Goal: Task Accomplishment & Management: Use online tool/utility

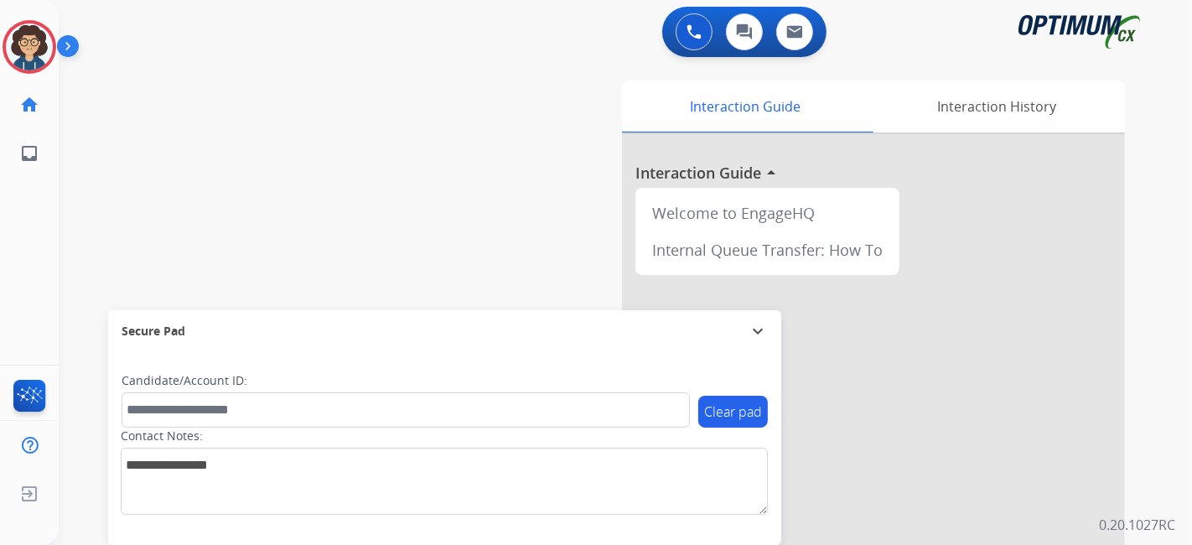
click at [45, 54] on img at bounding box center [29, 46] width 47 height 47
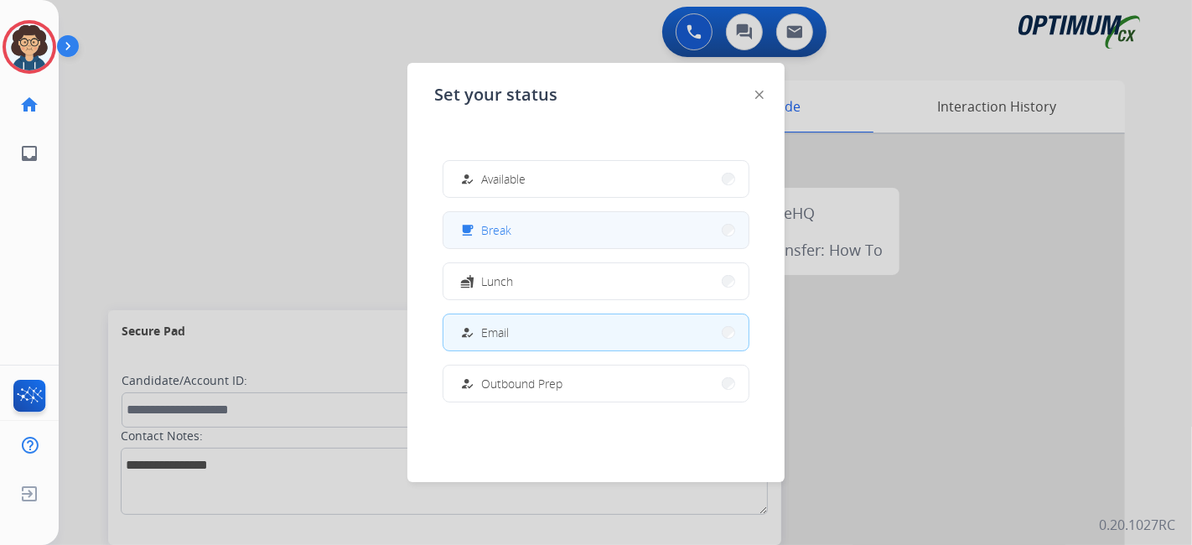
click at [579, 233] on button "free_breakfast Break" at bounding box center [595, 230] width 305 height 36
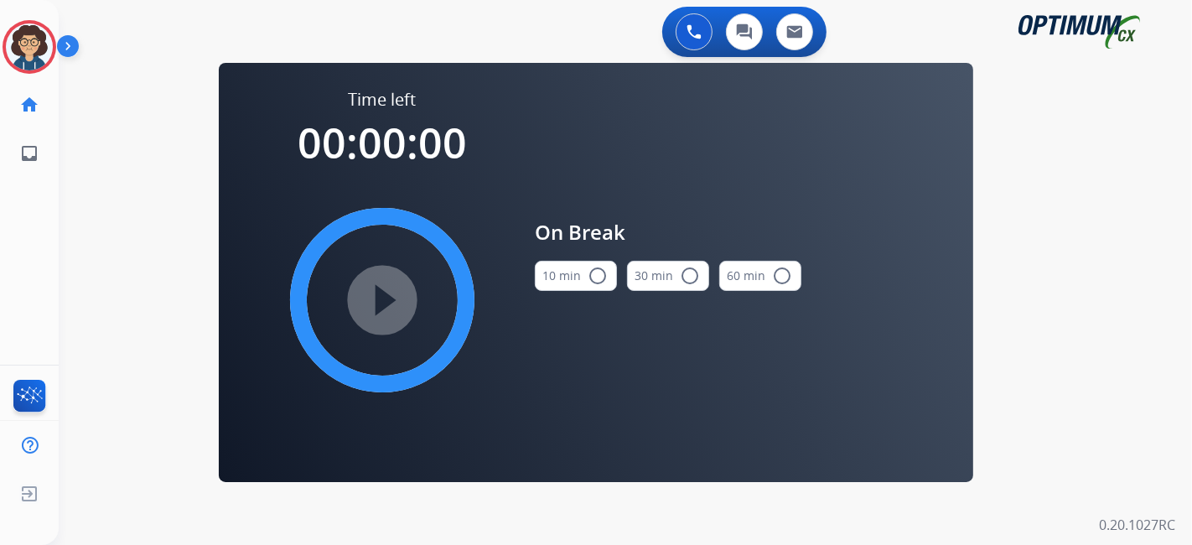
click at [596, 274] on mat-icon "radio_button_unchecked" at bounding box center [598, 276] width 20 height 20
click at [392, 290] on mat-icon "play_circle_filled" at bounding box center [382, 300] width 20 height 20
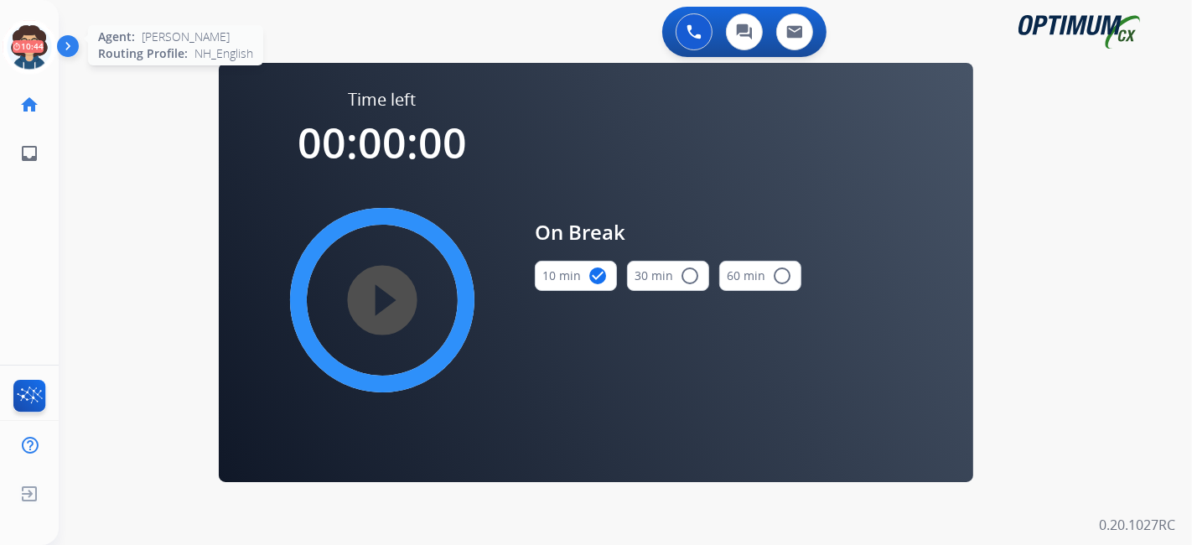
click at [26, 37] on icon at bounding box center [30, 47] width 54 height 54
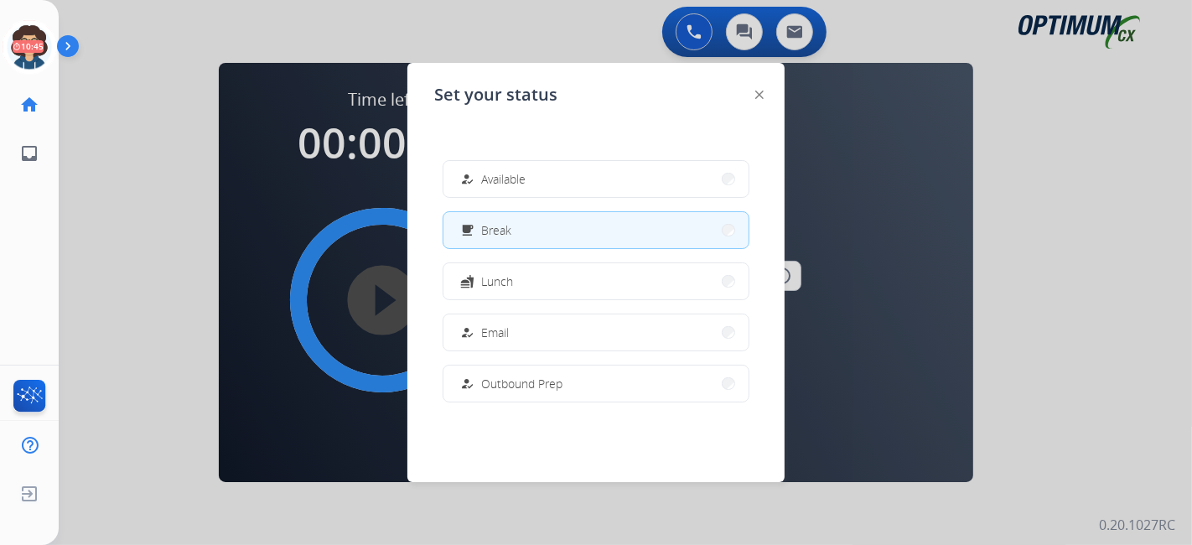
click at [526, 171] on button "how_to_reg Available" at bounding box center [595, 179] width 305 height 36
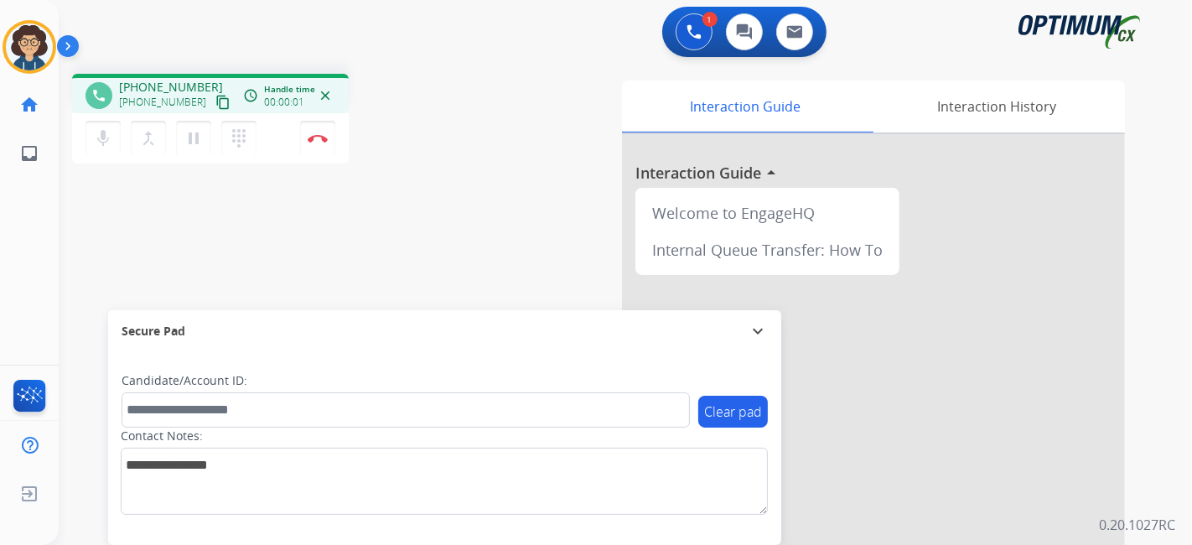
click at [215, 104] on mat-icon "content_copy" at bounding box center [222, 102] width 15 height 15
click at [517, 168] on div "Interaction Guide Interaction History Interaction Guide arrow_drop_up Welcome t…" at bounding box center [812, 419] width 624 height 679
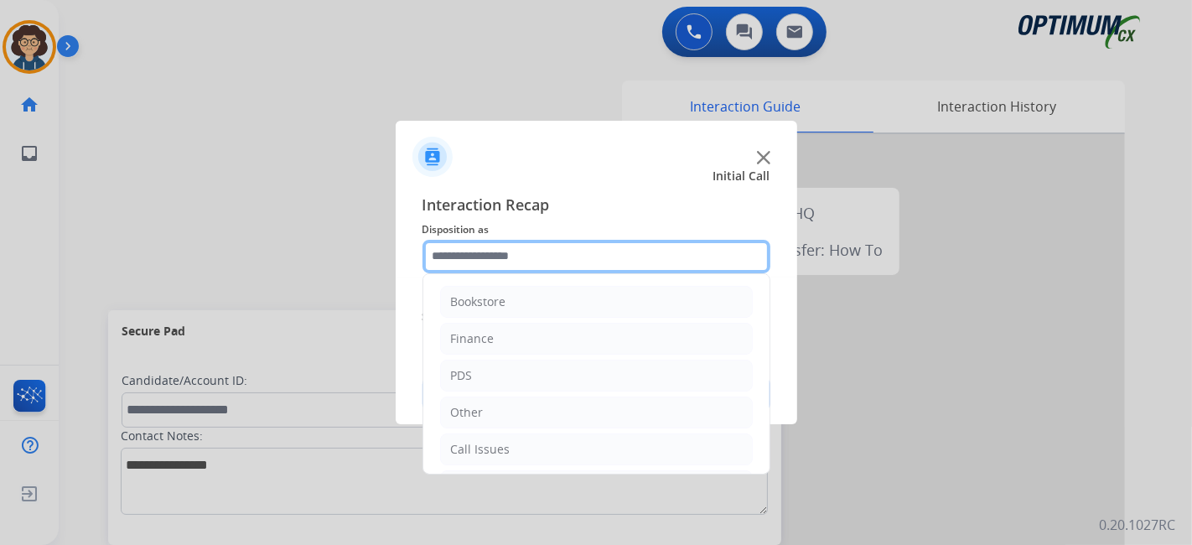
click at [646, 259] on input "text" at bounding box center [596, 257] width 348 height 34
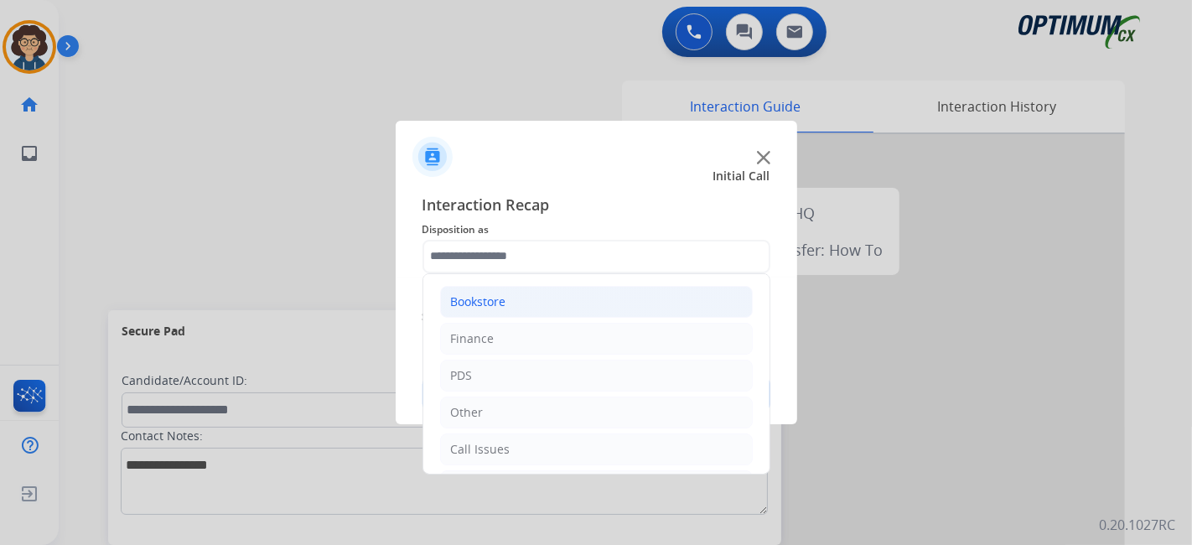
click at [609, 310] on li "Bookstore" at bounding box center [596, 302] width 313 height 32
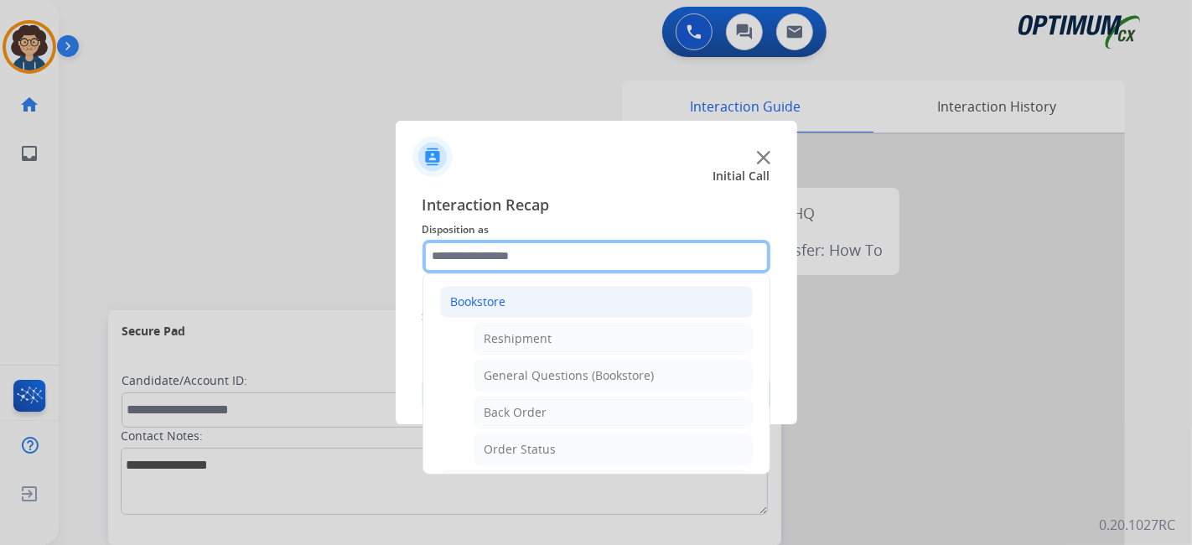
scroll to position [8, 0]
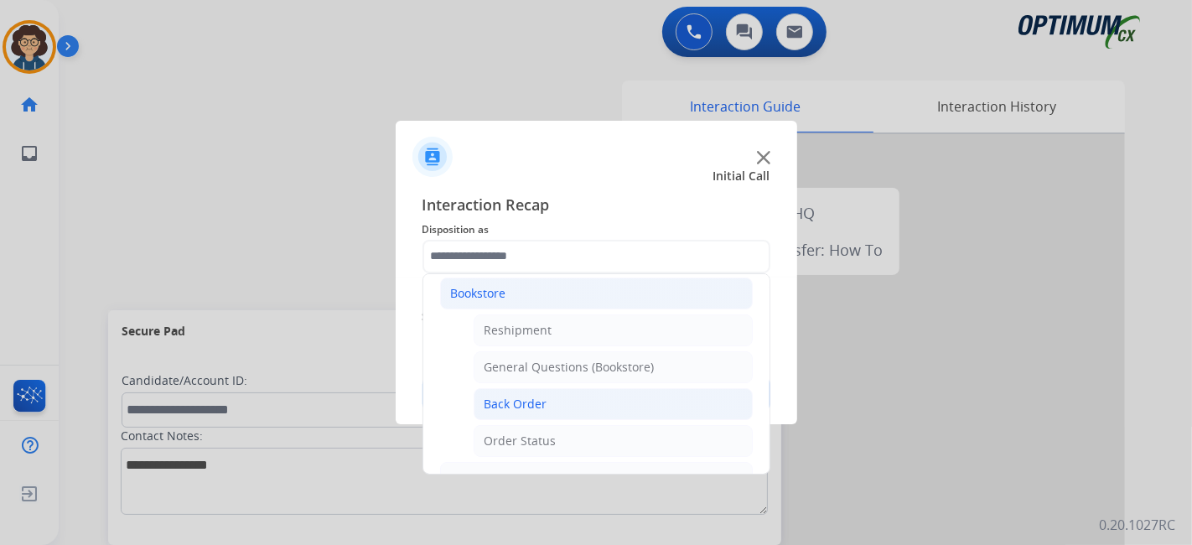
click at [603, 410] on li "Back Order" at bounding box center [613, 404] width 279 height 32
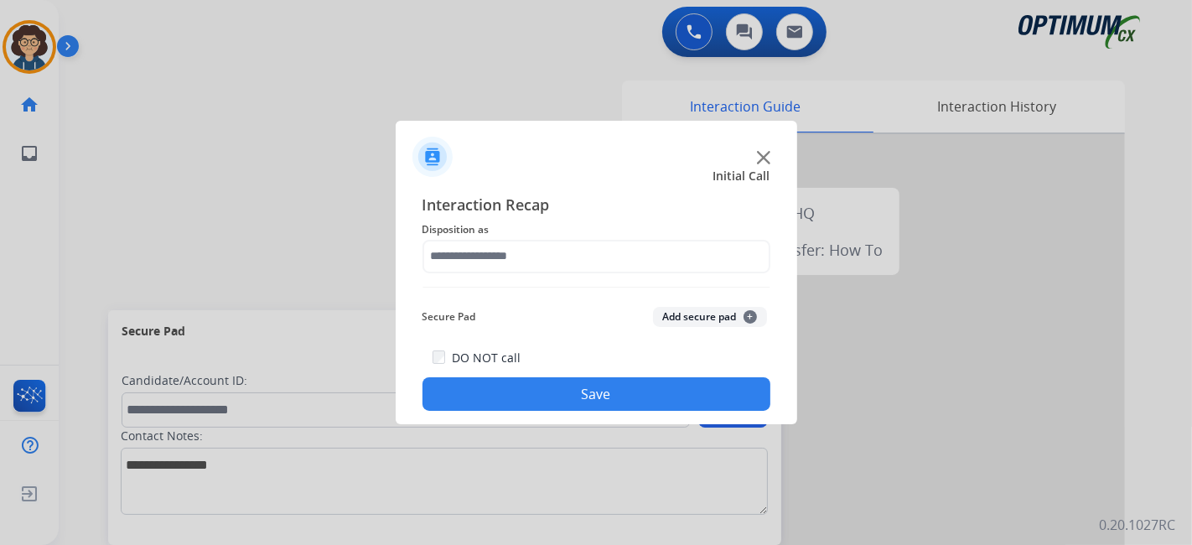
type input "**********"
click at [588, 393] on button "Save" at bounding box center [596, 394] width 348 height 34
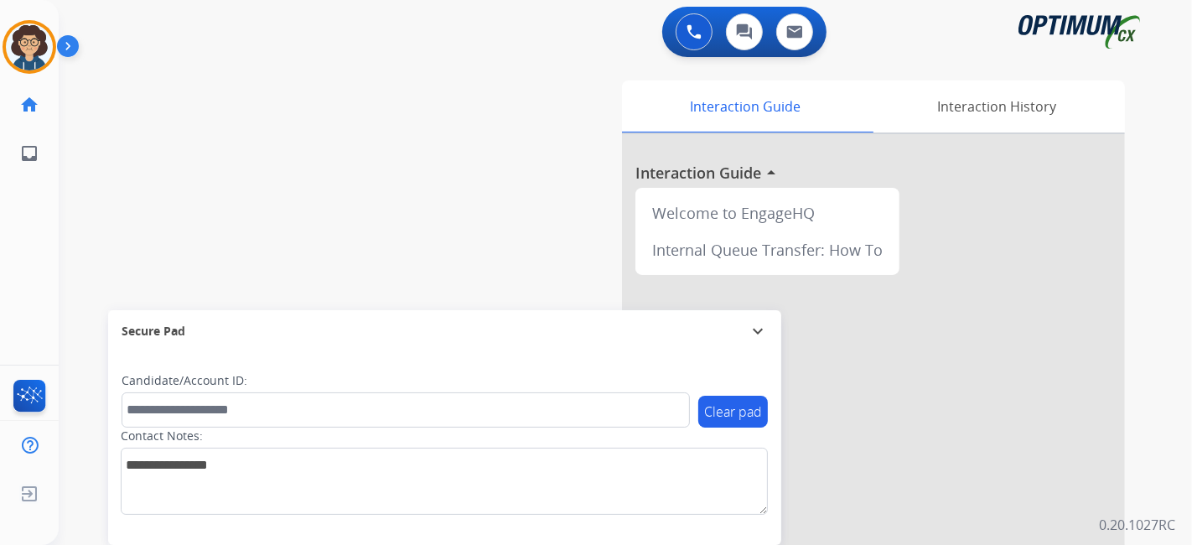
click at [470, 218] on div "swap_horiz Break voice bridge close_fullscreen Connect 3-Way Call merge_type Se…" at bounding box center [605, 409] width 1093 height 699
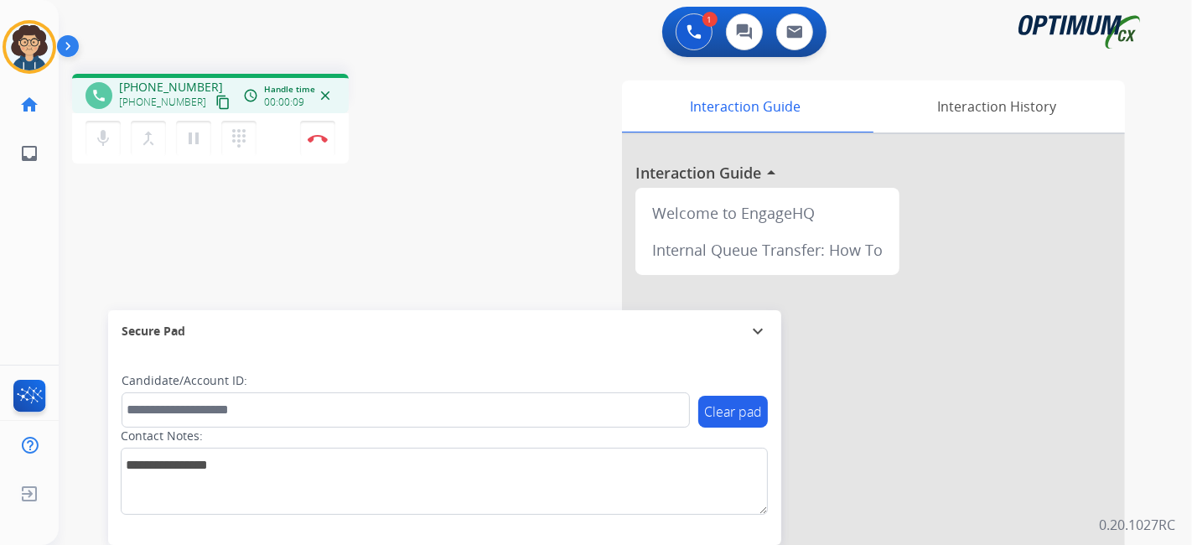
click at [213, 109] on button "content_copy" at bounding box center [223, 102] width 20 height 20
click at [414, 245] on div "phone [PHONE_NUMBER] [PHONE_NUMBER] content_copy access_time Call metrics Queue…" at bounding box center [605, 409] width 1093 height 699
click at [328, 133] on button "Disconnect" at bounding box center [317, 138] width 35 height 35
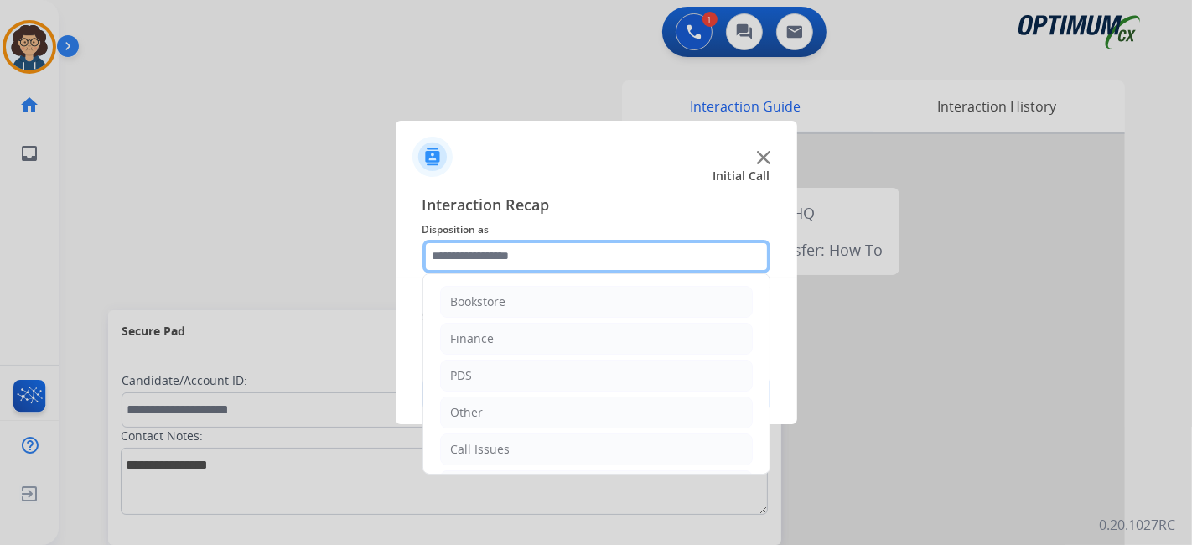
click at [608, 250] on input "text" at bounding box center [596, 257] width 348 height 34
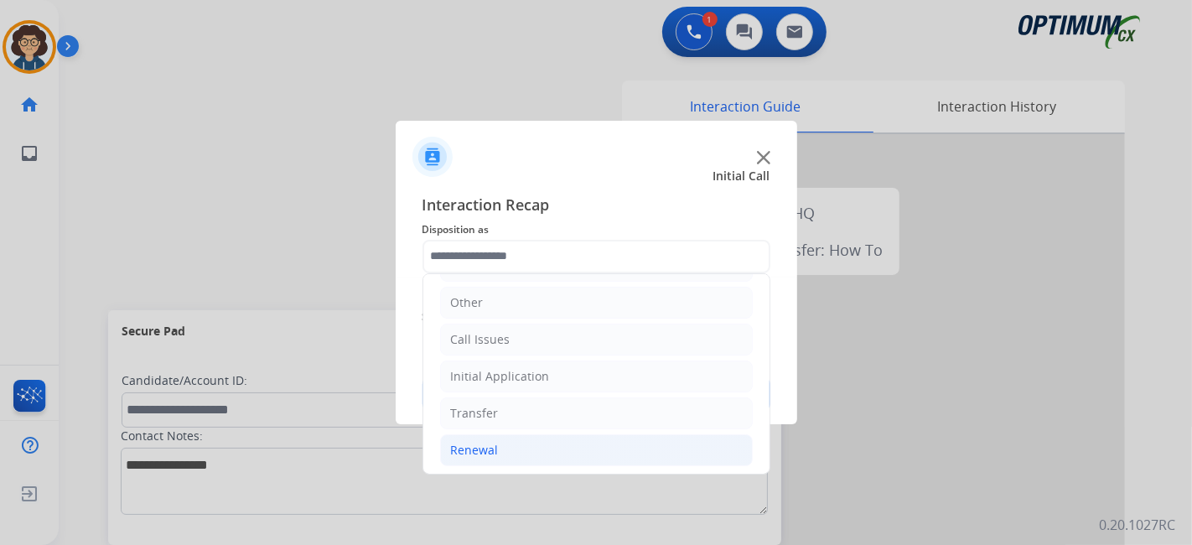
click at [582, 438] on li "Renewal" at bounding box center [596, 450] width 313 height 32
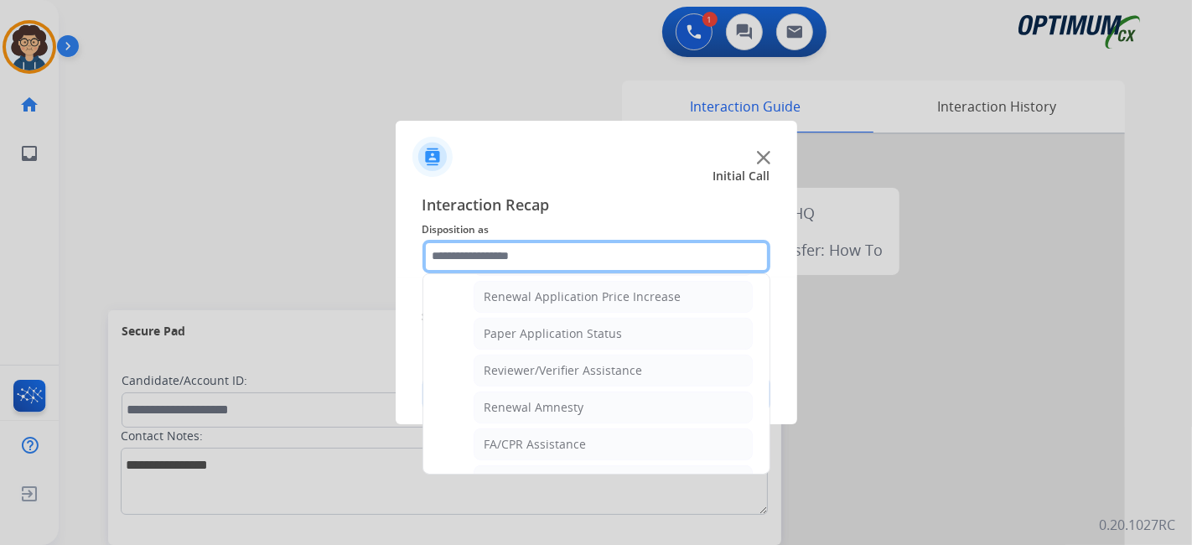
scroll to position [468, 0]
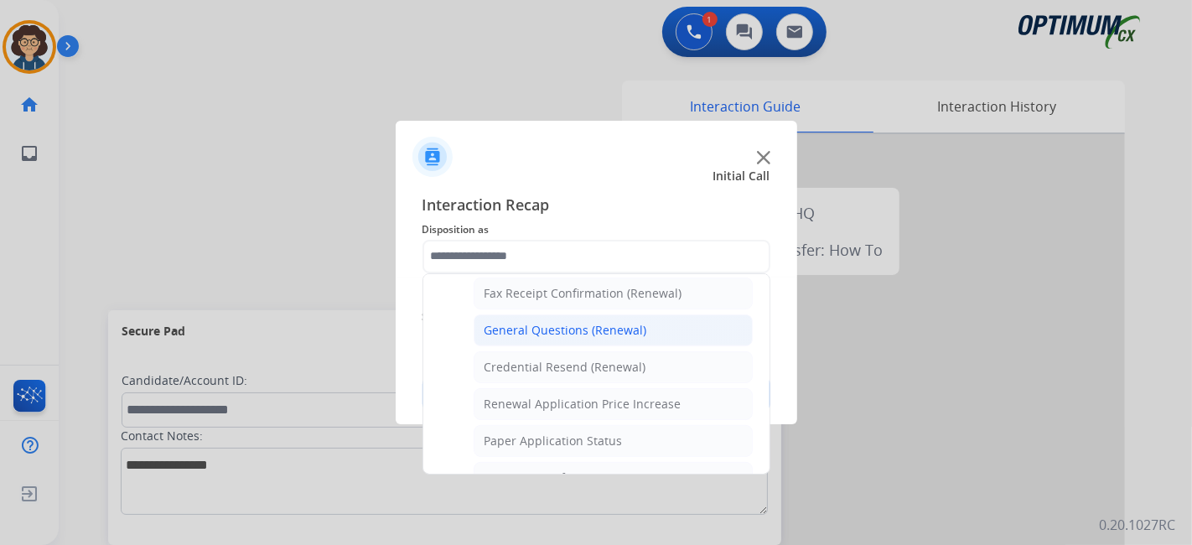
click at [671, 320] on li "General Questions (Renewal)" at bounding box center [613, 330] width 279 height 32
type input "**********"
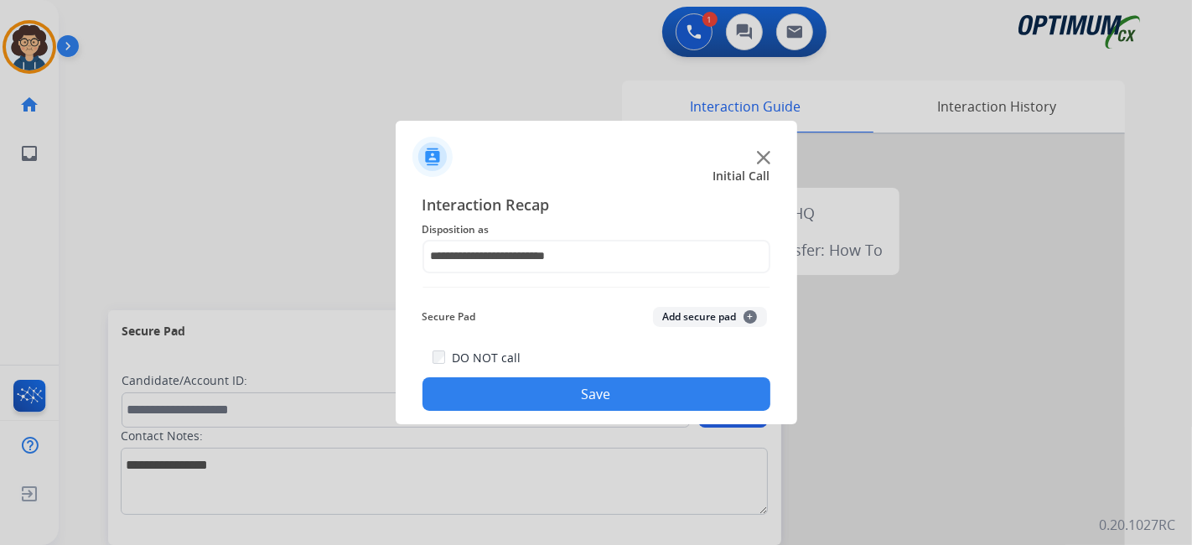
click at [588, 385] on button "Save" at bounding box center [596, 394] width 348 height 34
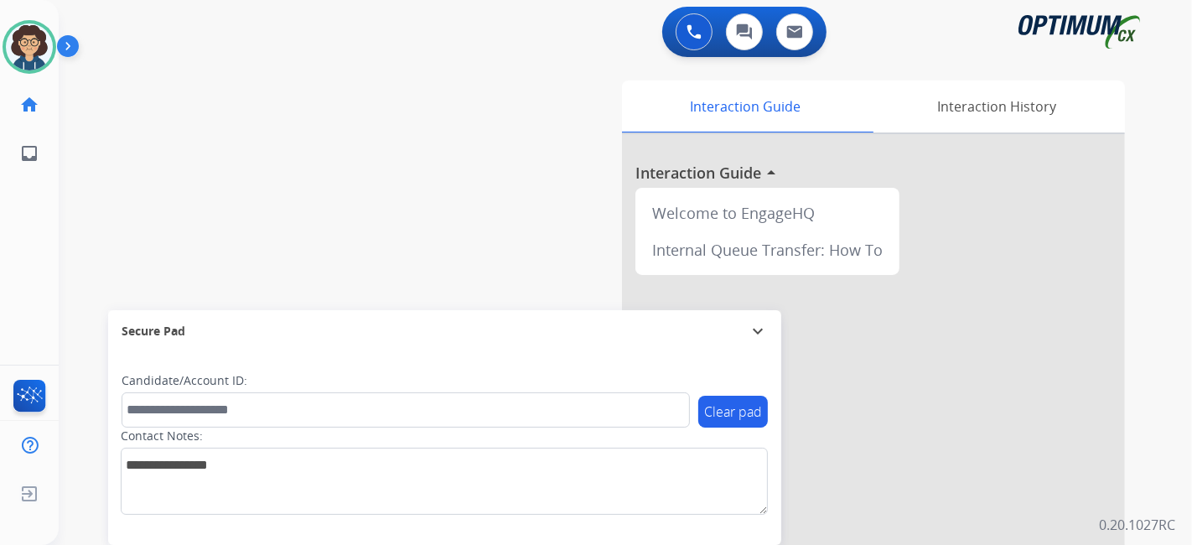
drag, startPoint x: 88, startPoint y: 174, endPoint x: 125, endPoint y: 121, distance: 65.1
click at [95, 165] on div "swap_horiz Break voice bridge close_fullscreen Connect 3-Way Call merge_type Se…" at bounding box center [605, 409] width 1093 height 699
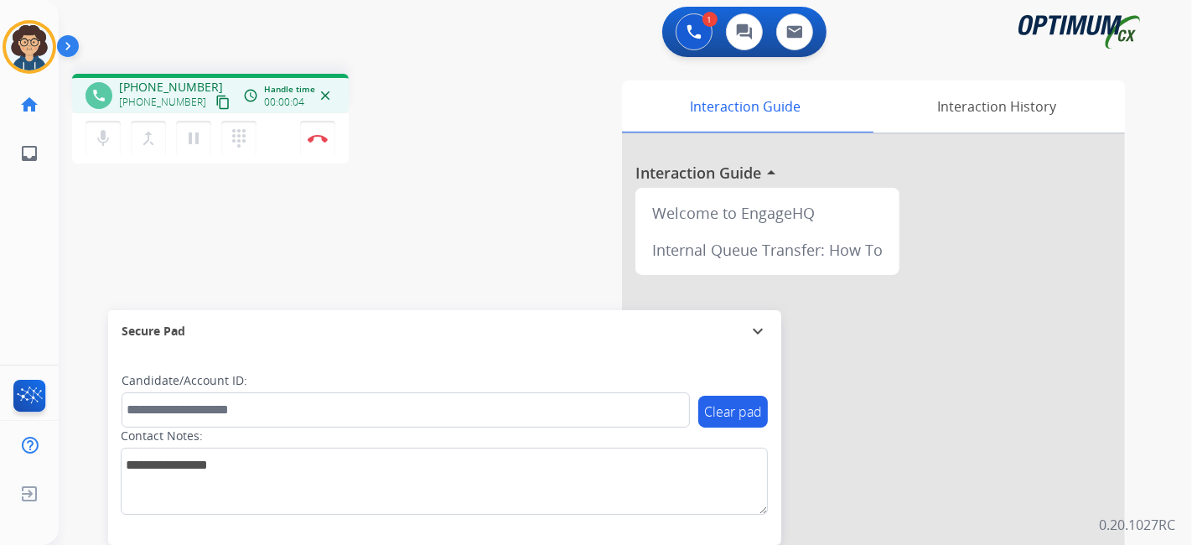
drag, startPoint x: 197, startPoint y: 103, endPoint x: 241, endPoint y: 26, distance: 89.0
click at [215, 103] on mat-icon "content_copy" at bounding box center [222, 102] width 15 height 15
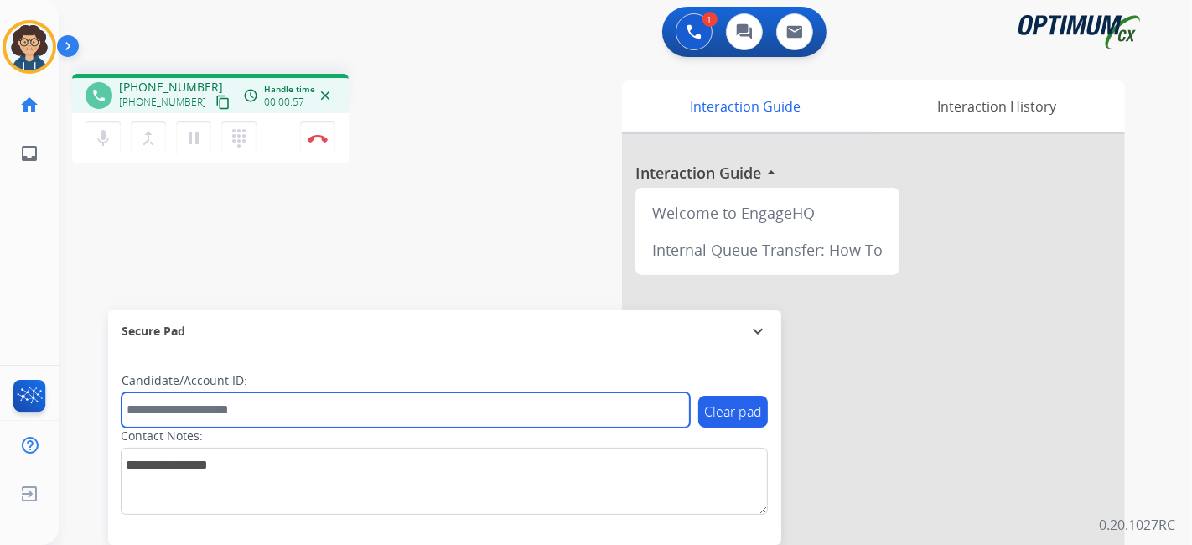
click at [229, 422] on input "text" at bounding box center [406, 409] width 568 height 35
paste input "*******"
type input "*******"
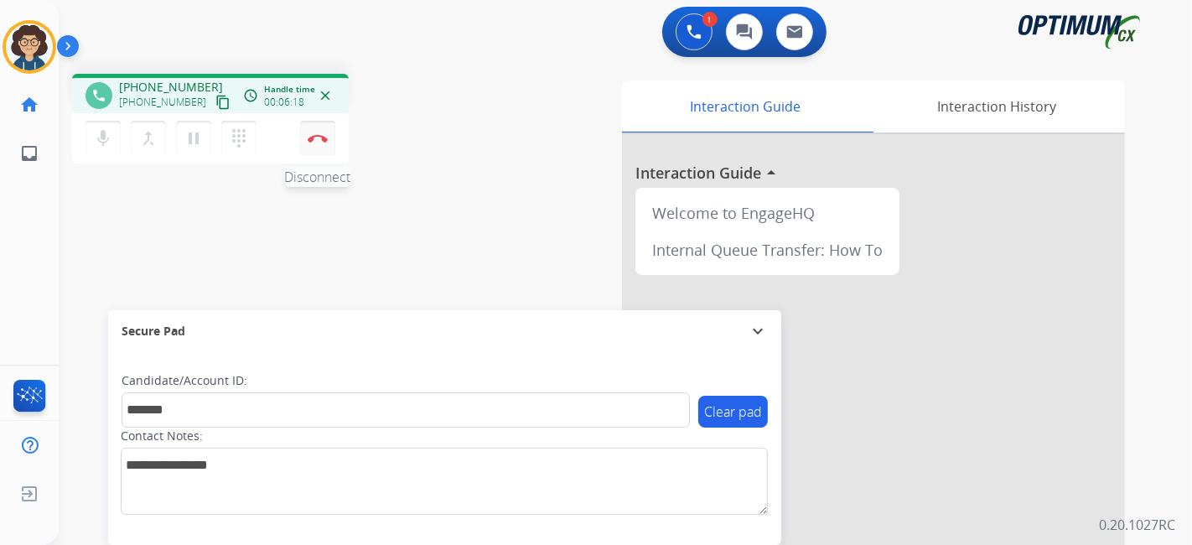
click at [324, 132] on button "Disconnect" at bounding box center [317, 138] width 35 height 35
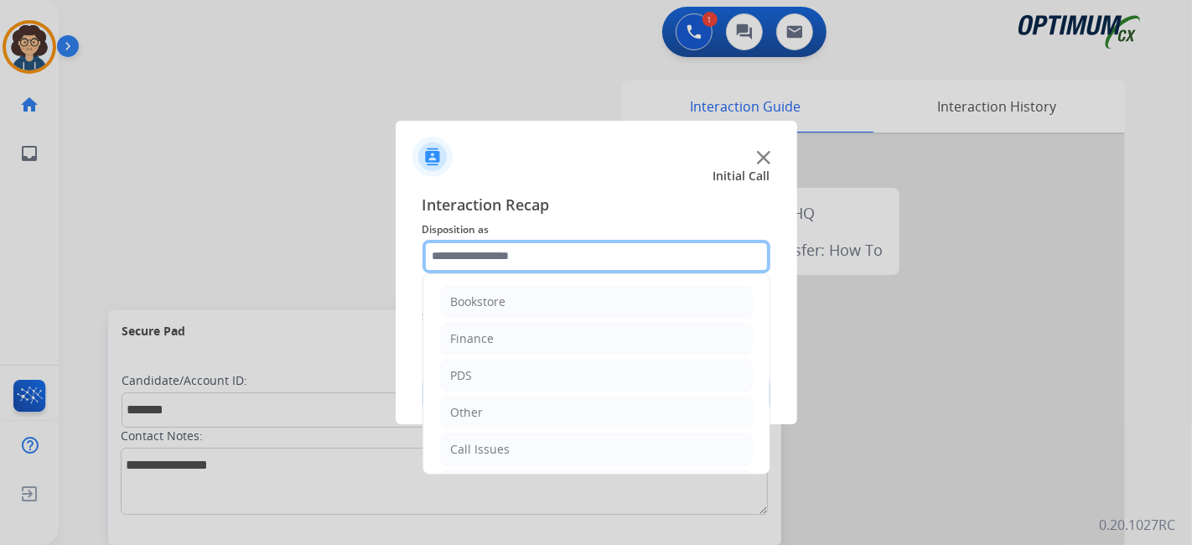
click at [547, 243] on input "text" at bounding box center [596, 257] width 348 height 34
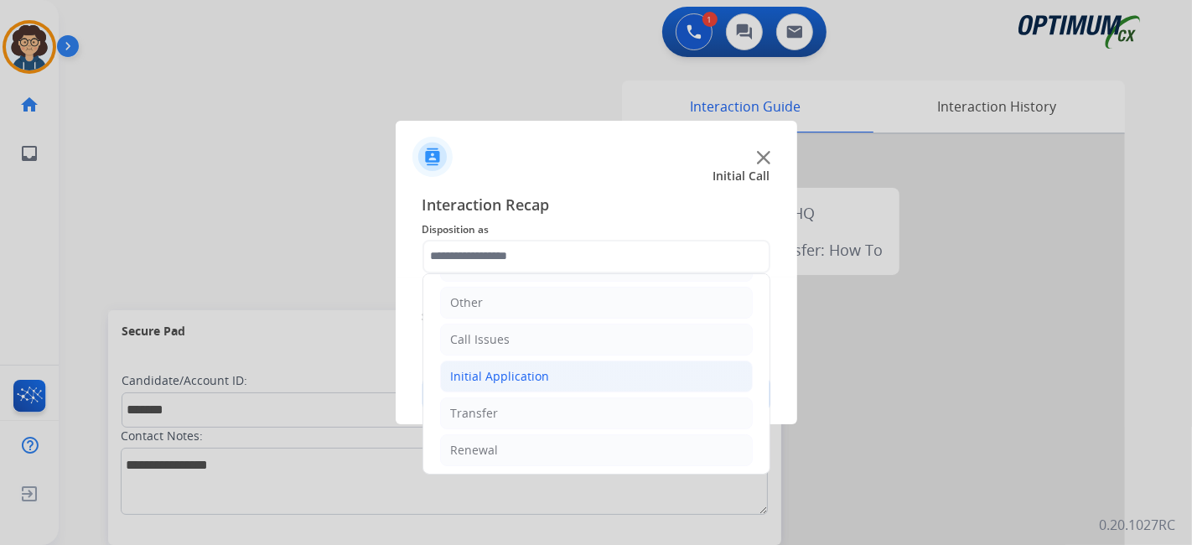
click at [558, 375] on li "Initial Application" at bounding box center [596, 376] width 313 height 32
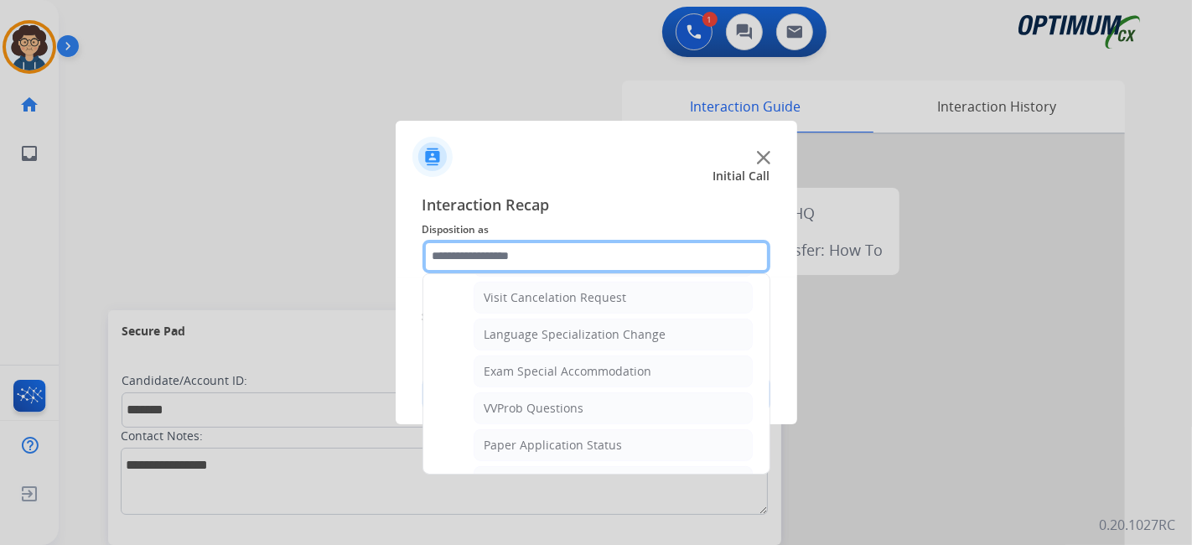
scroll to position [862, 0]
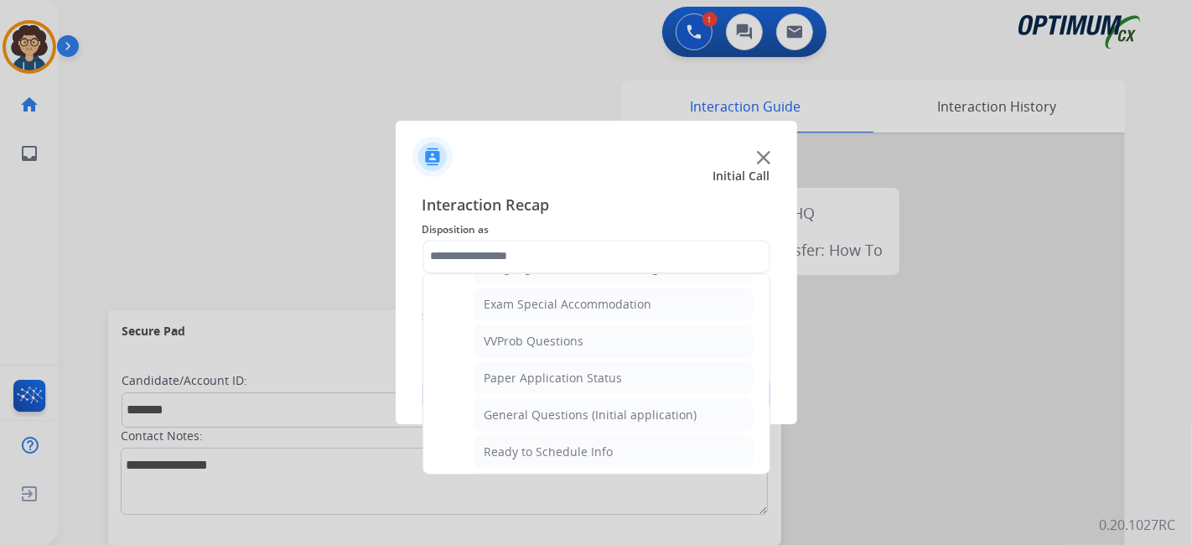
drag, startPoint x: 587, startPoint y: 412, endPoint x: 641, endPoint y: 381, distance: 62.7
click at [589, 411] on li "General Questions (Initial application)" at bounding box center [613, 415] width 279 height 32
type input "**********"
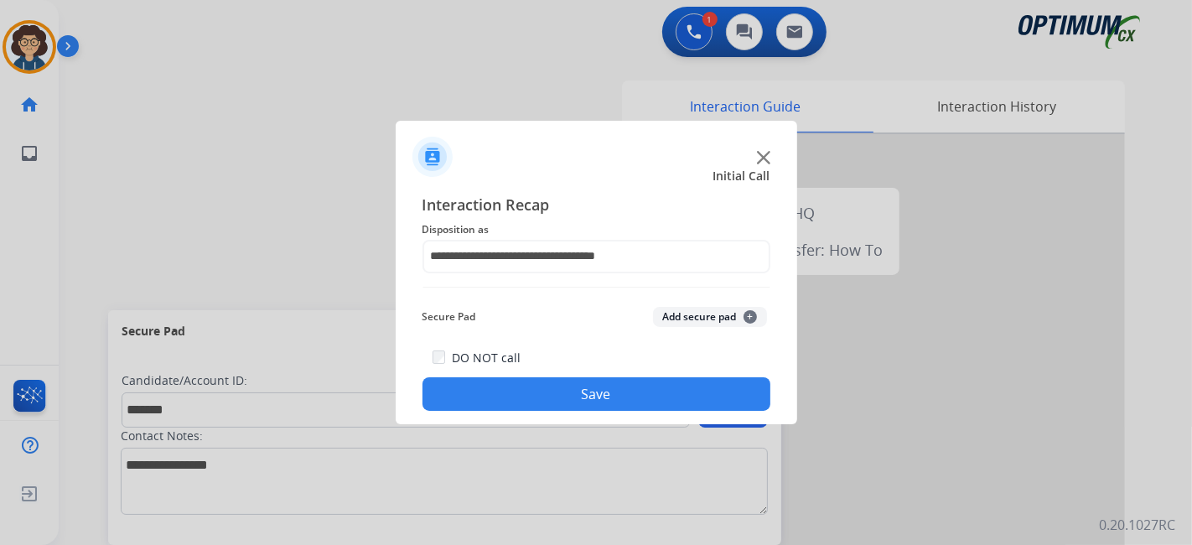
click at [700, 308] on button "Add secure pad +" at bounding box center [710, 317] width 114 height 20
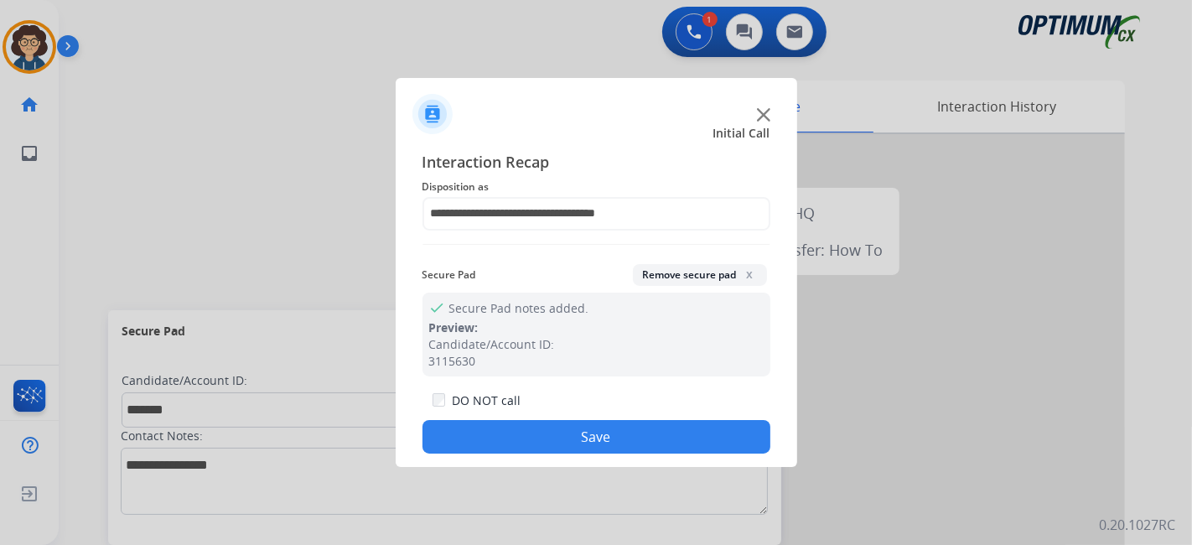
drag, startPoint x: 614, startPoint y: 434, endPoint x: 590, endPoint y: 320, distance: 116.4
click at [614, 433] on button "Save" at bounding box center [596, 437] width 348 height 34
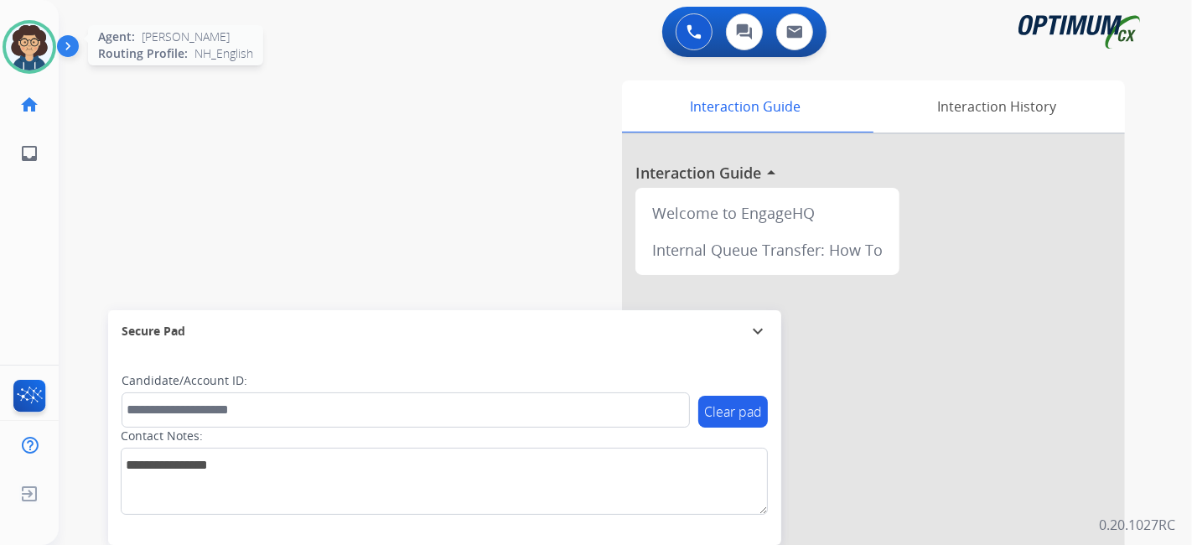
click at [38, 35] on img at bounding box center [29, 46] width 47 height 47
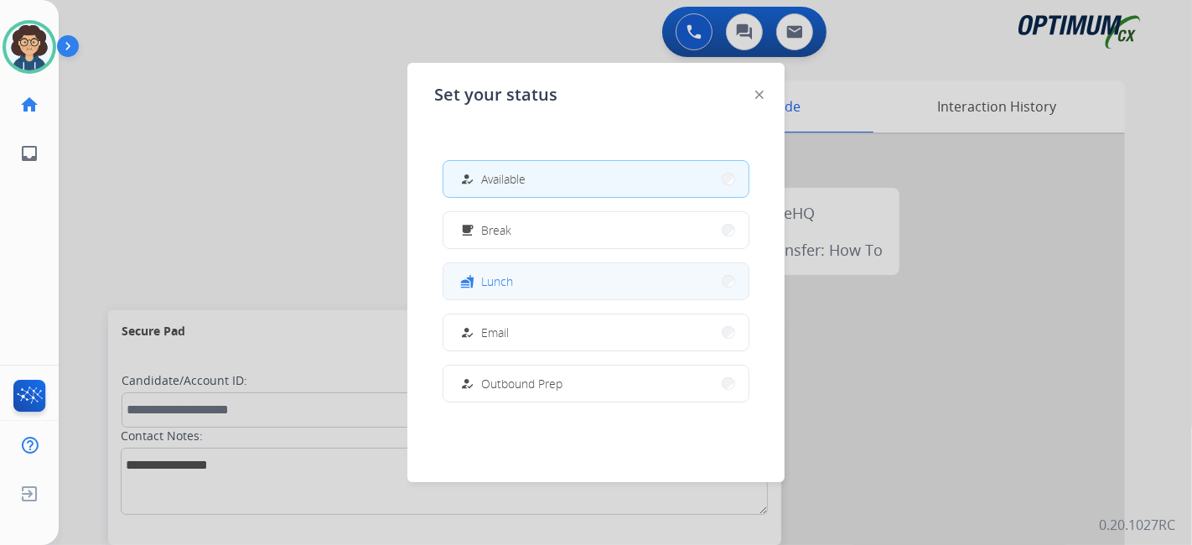
click at [583, 272] on button "fastfood Lunch" at bounding box center [595, 281] width 305 height 36
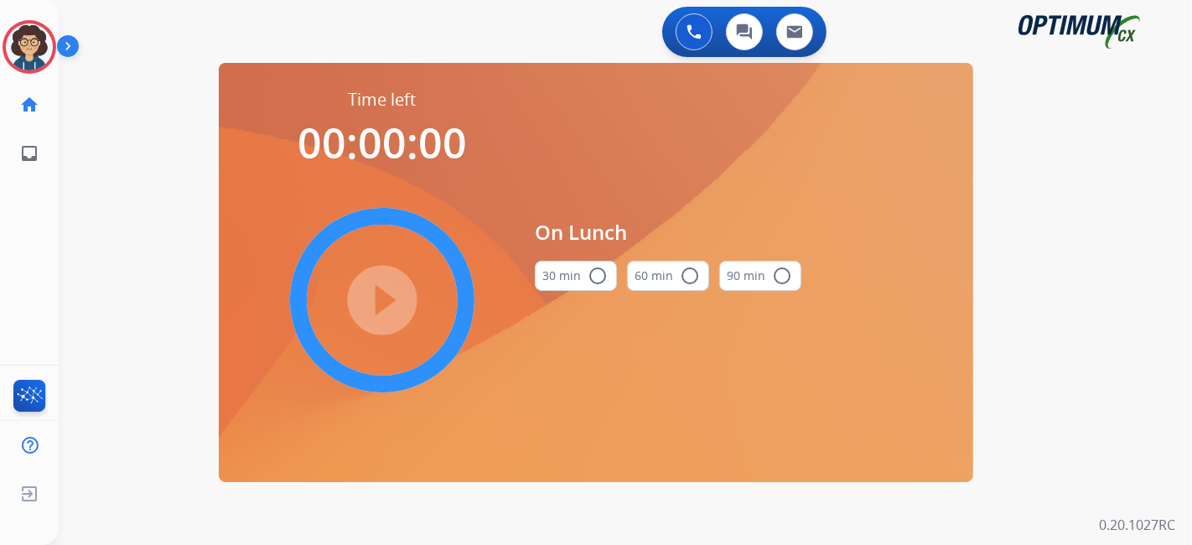
click at [562, 286] on button "30 min radio_button_unchecked" at bounding box center [576, 276] width 82 height 30
click at [392, 310] on mat-icon "play_circle_filled" at bounding box center [382, 300] width 20 height 20
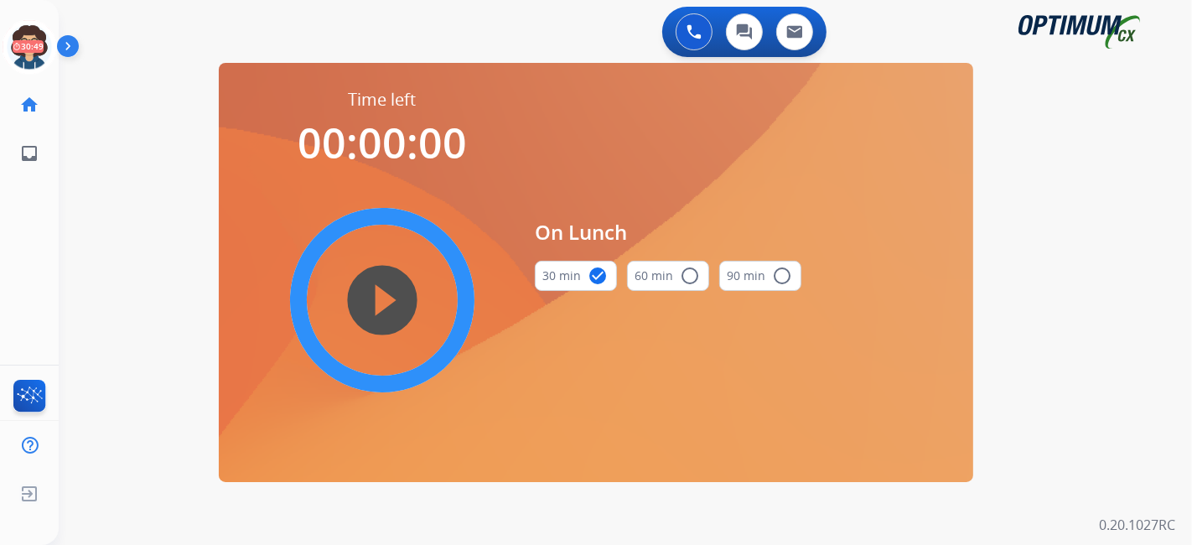
drag, startPoint x: 18, startPoint y: 64, endPoint x: 75, endPoint y: 64, distance: 57.0
click at [18, 64] on icon at bounding box center [30, 47] width 54 height 54
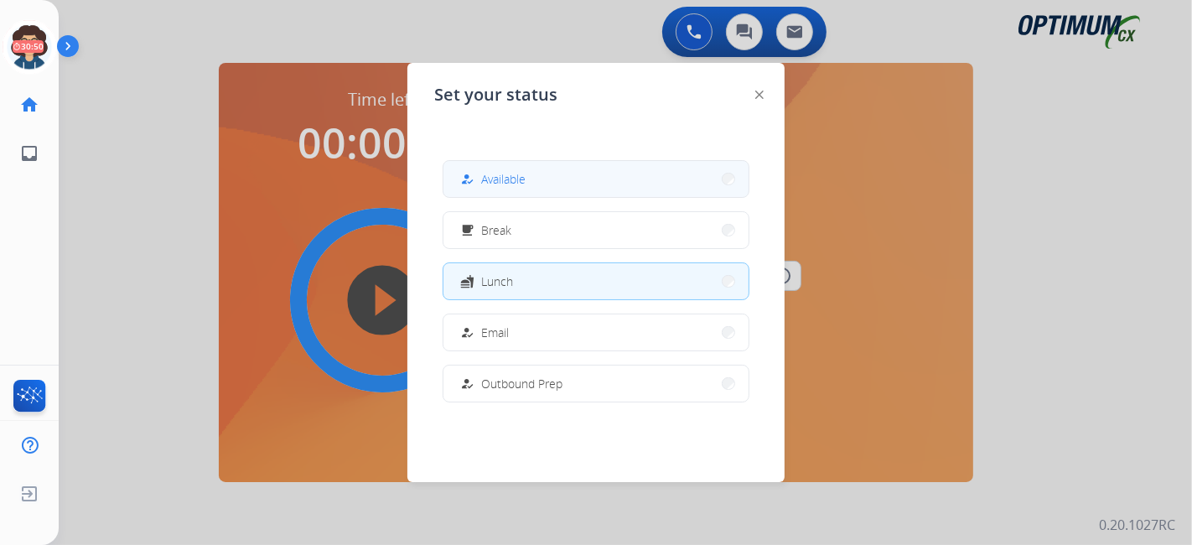
click at [498, 187] on span "Available" at bounding box center [503, 179] width 44 height 18
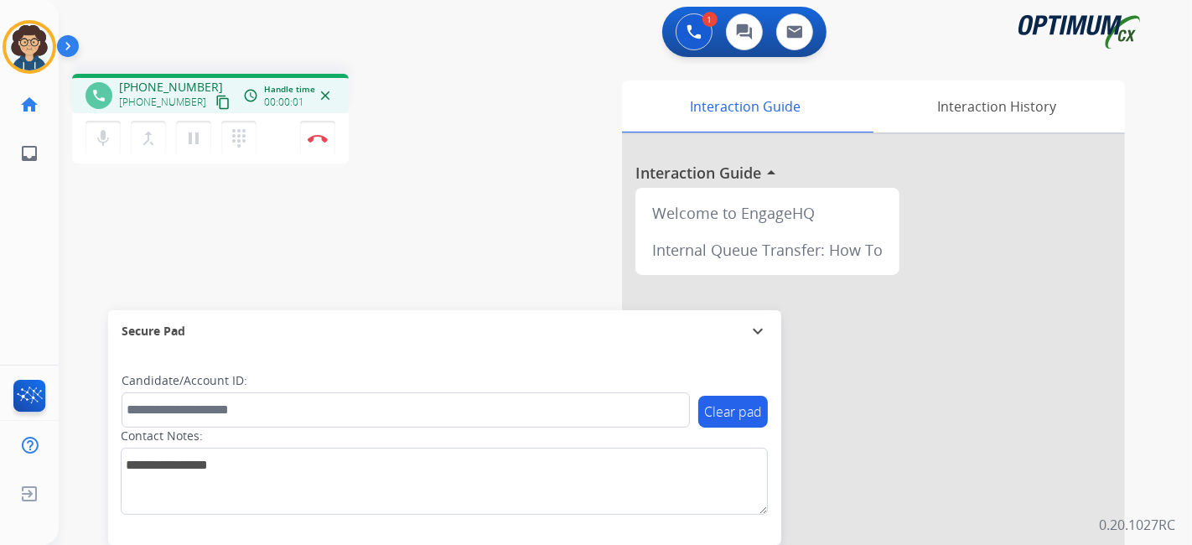
click at [215, 99] on mat-icon "content_copy" at bounding box center [222, 102] width 15 height 15
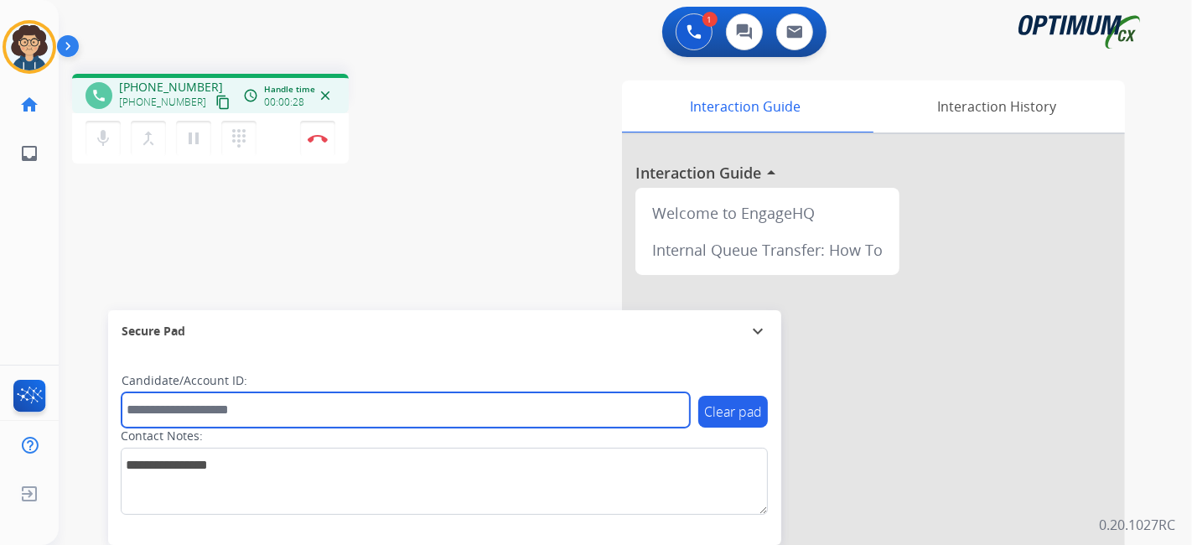
click at [276, 422] on input "text" at bounding box center [406, 409] width 568 height 35
paste input "*******"
type input "*******"
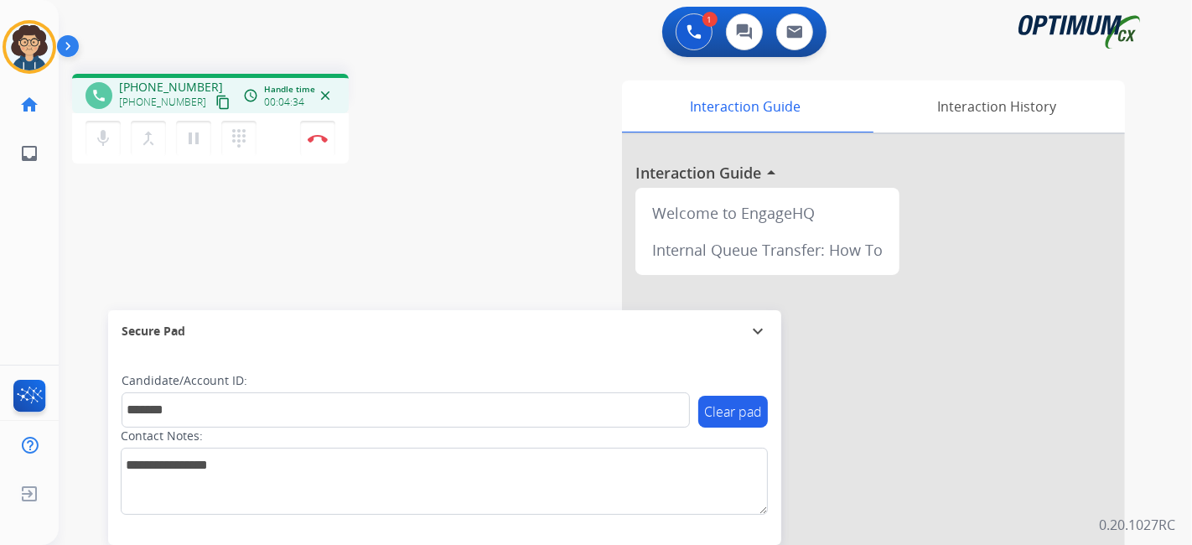
click at [549, 248] on div "Interaction Guide Interaction History Interaction Guide arrow_drop_up Welcome t…" at bounding box center [812, 419] width 624 height 679
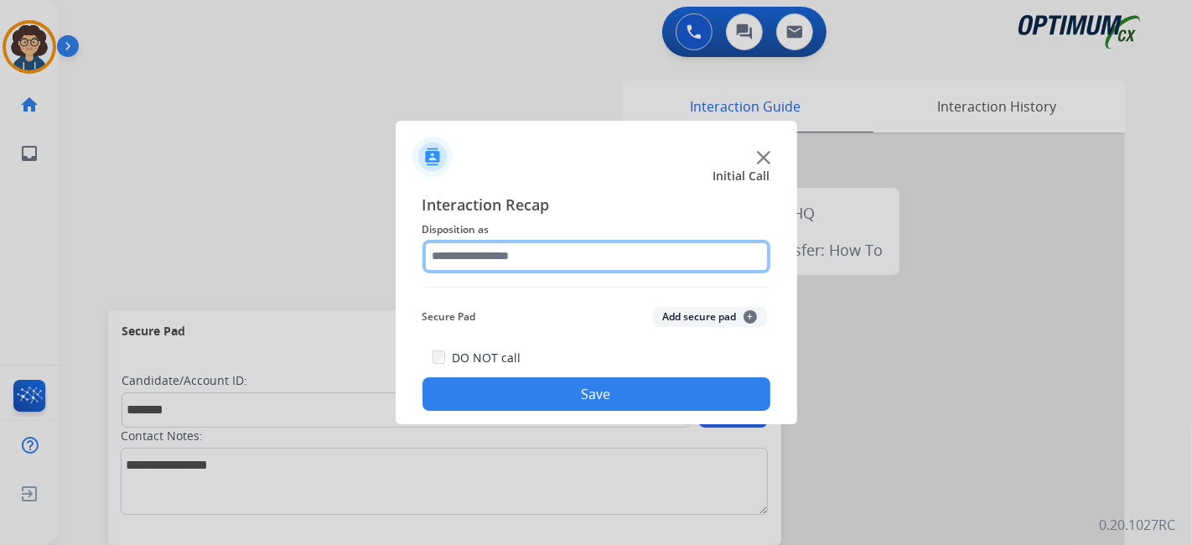
click at [520, 258] on input "text" at bounding box center [596, 257] width 348 height 34
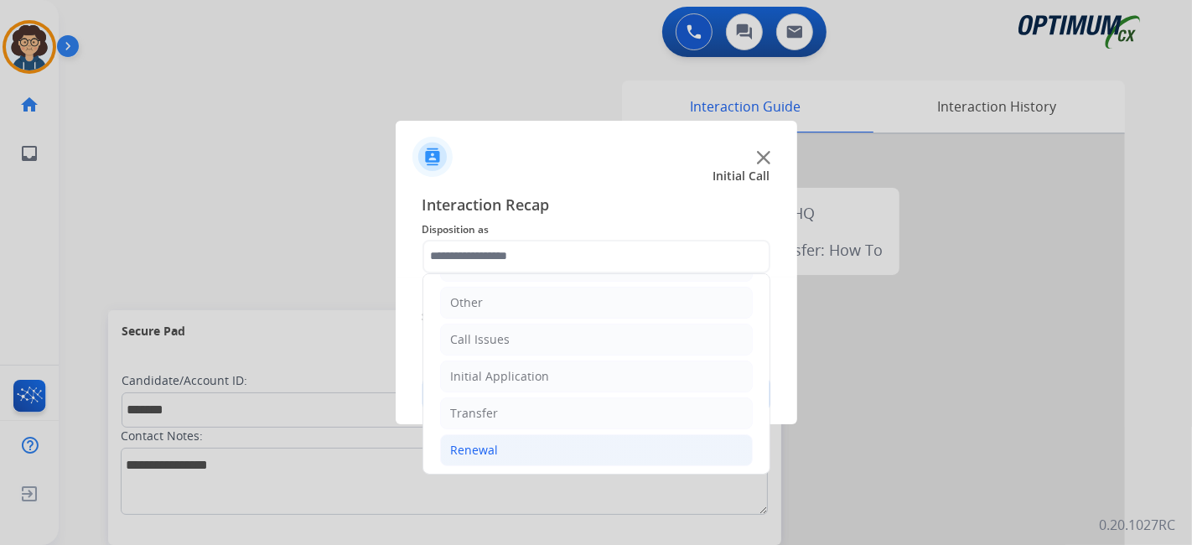
click at [526, 453] on li "Renewal" at bounding box center [596, 450] width 313 height 32
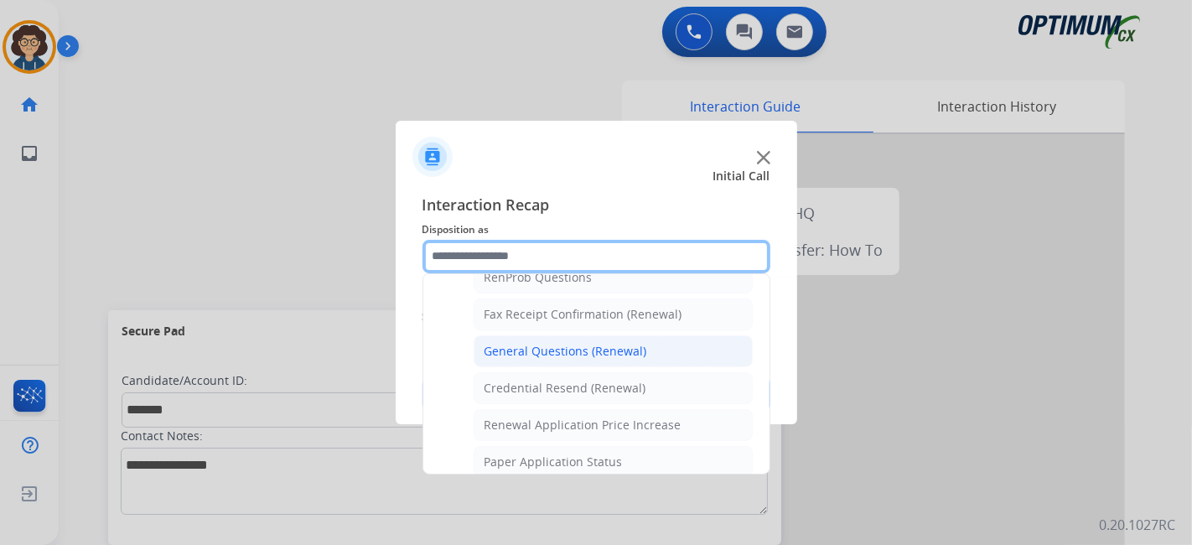
scroll to position [438, 0]
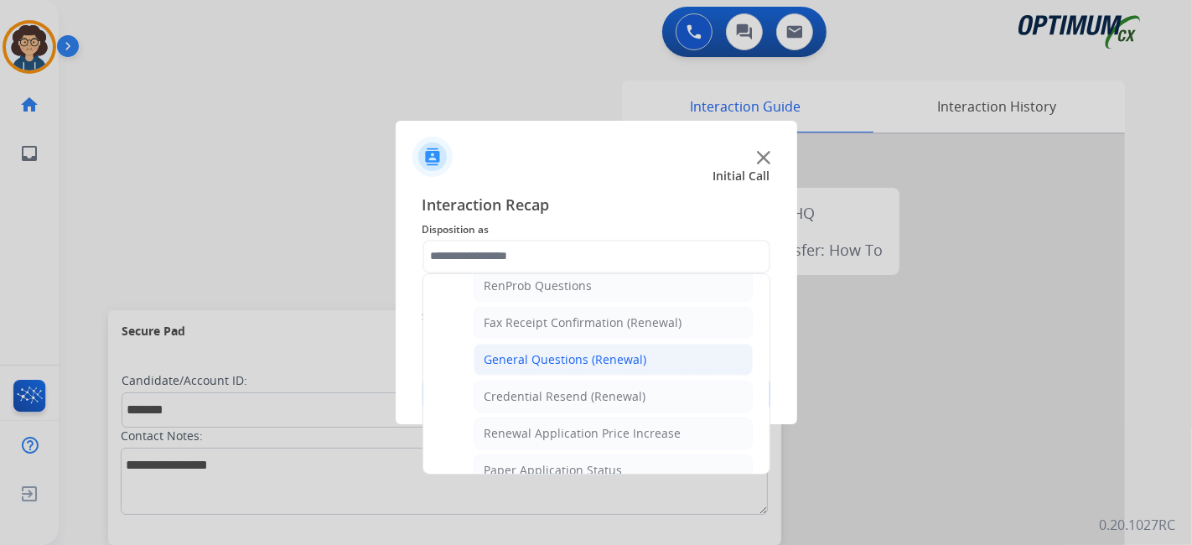
click at [660, 350] on li "General Questions (Renewal)" at bounding box center [613, 360] width 279 height 32
type input "**********"
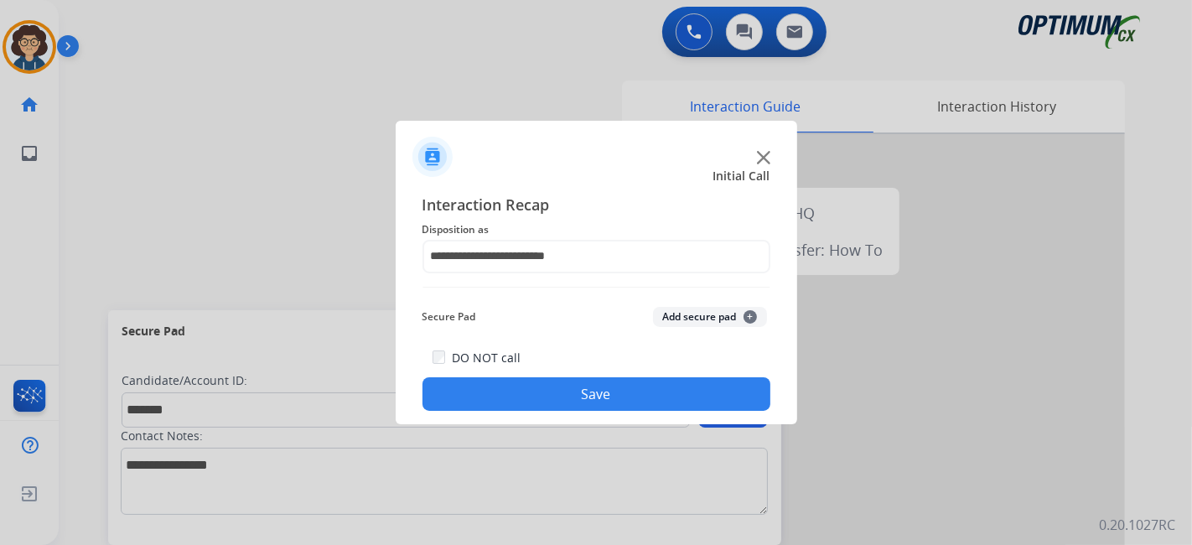
click at [676, 327] on div "Secure Pad Add secure pad +" at bounding box center [596, 317] width 348 height 34
click at [672, 312] on button "Add secure pad +" at bounding box center [710, 317] width 114 height 20
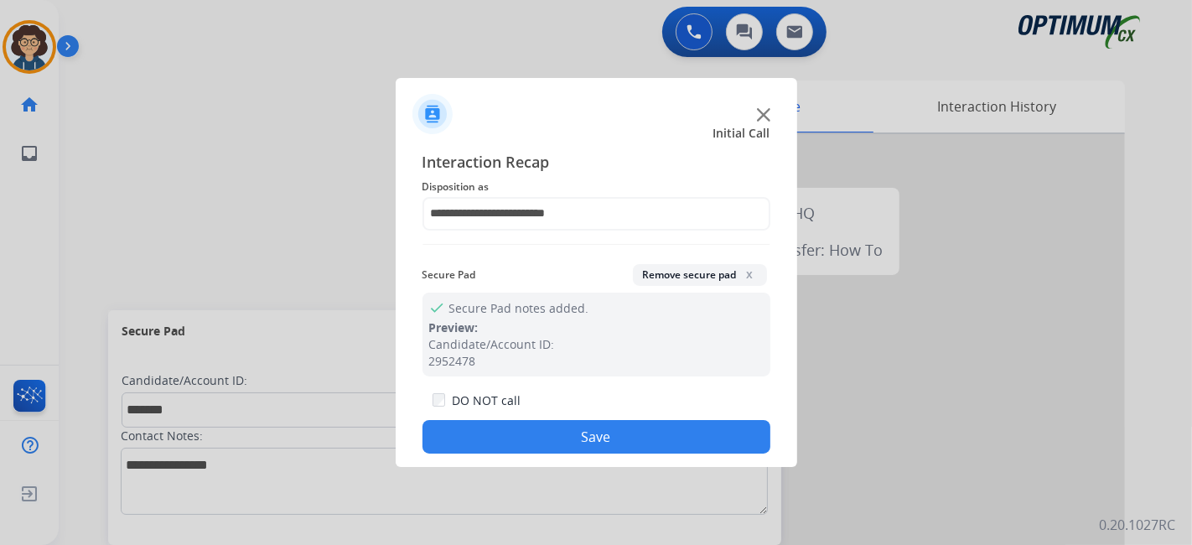
click at [594, 422] on button "Save" at bounding box center [596, 437] width 348 height 34
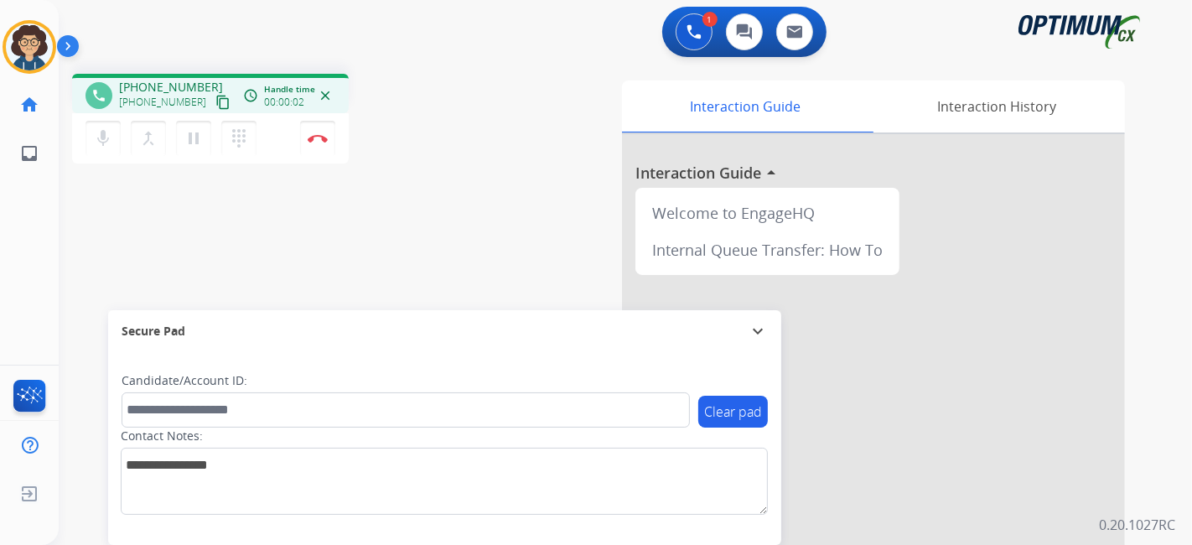
click at [215, 103] on mat-icon "content_copy" at bounding box center [222, 102] width 15 height 15
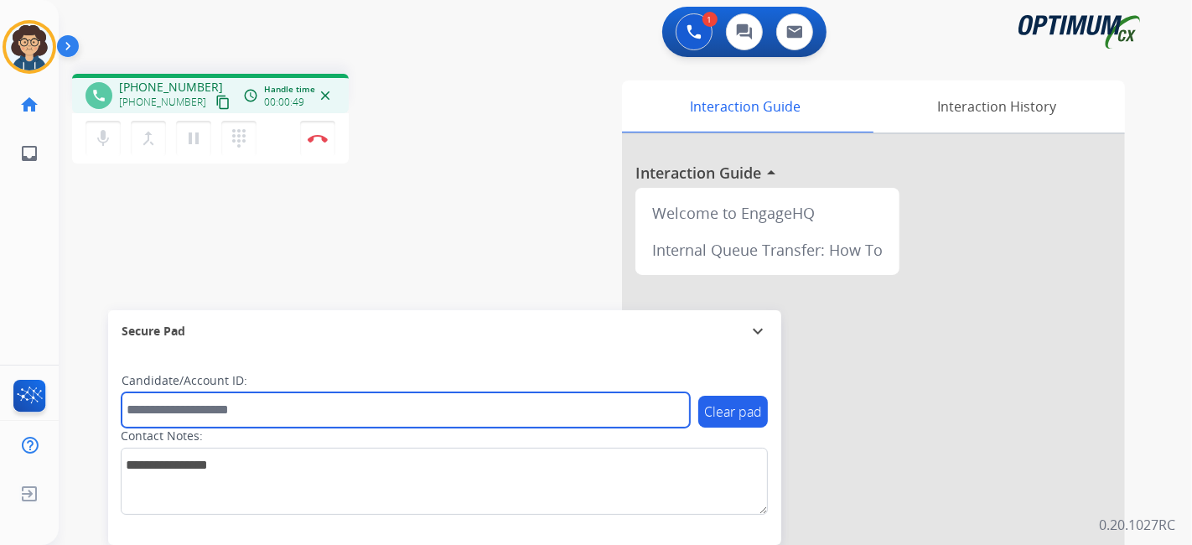
click at [232, 414] on input "text" at bounding box center [406, 409] width 568 height 35
paste input "*******"
type input "*******"
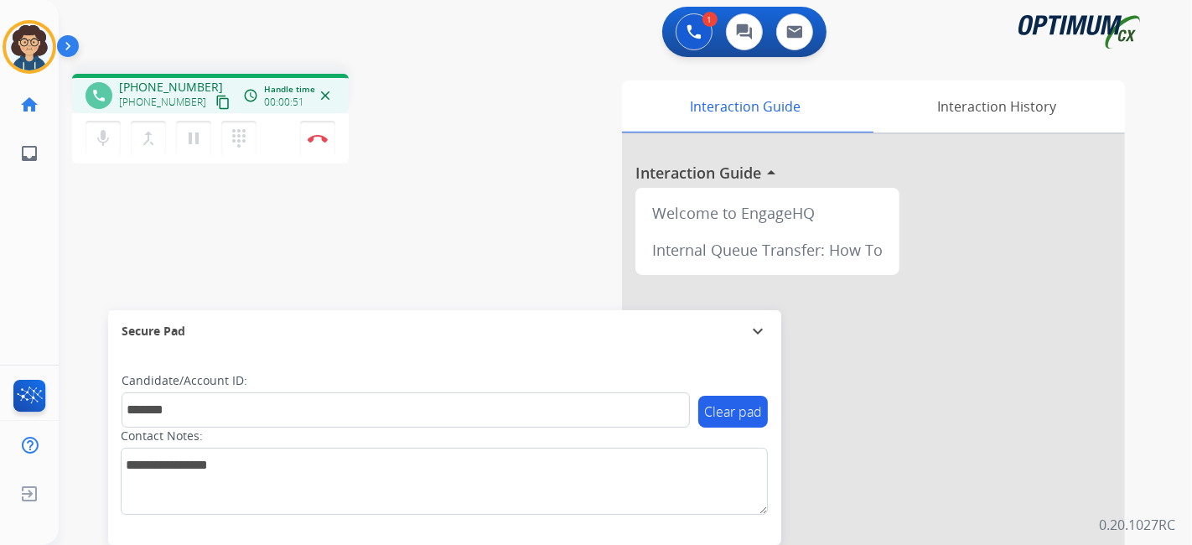
click at [412, 262] on div "phone [PHONE_NUMBER] [PHONE_NUMBER] content_copy access_time Call metrics Queue…" at bounding box center [605, 409] width 1093 height 699
click at [476, 179] on div "phone [PHONE_NUMBER] [PHONE_NUMBER] content_copy access_time Call metrics Queue…" at bounding box center [605, 409] width 1093 height 699
click at [327, 140] on button "Disconnect" at bounding box center [317, 138] width 35 height 35
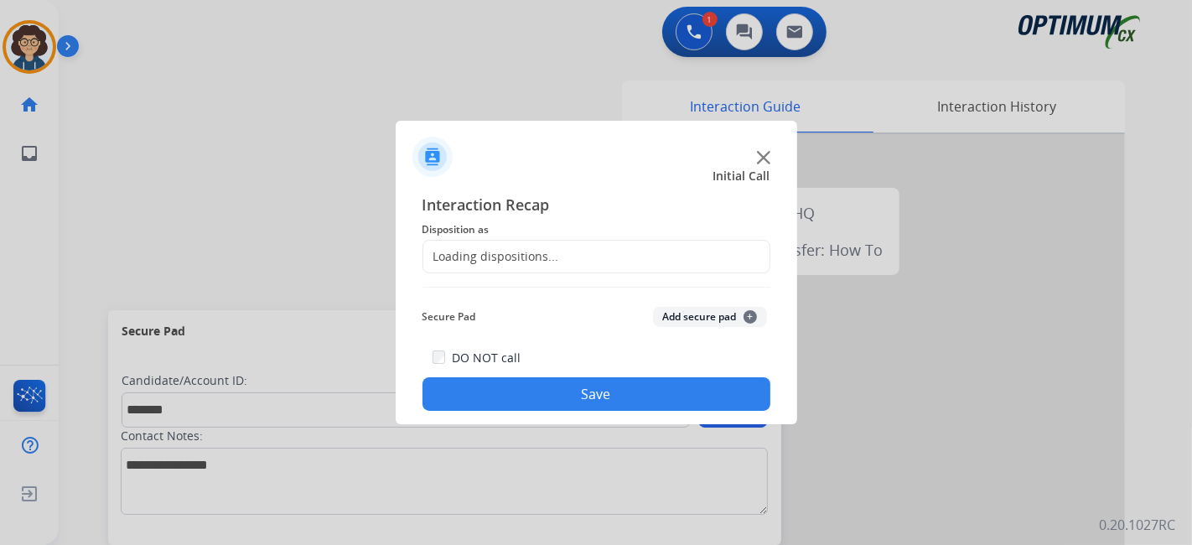
click at [614, 273] on div "Interaction Recap Disposition as Loading dispositions... Secure Pad Add secure …" at bounding box center [596, 302] width 348 height 219
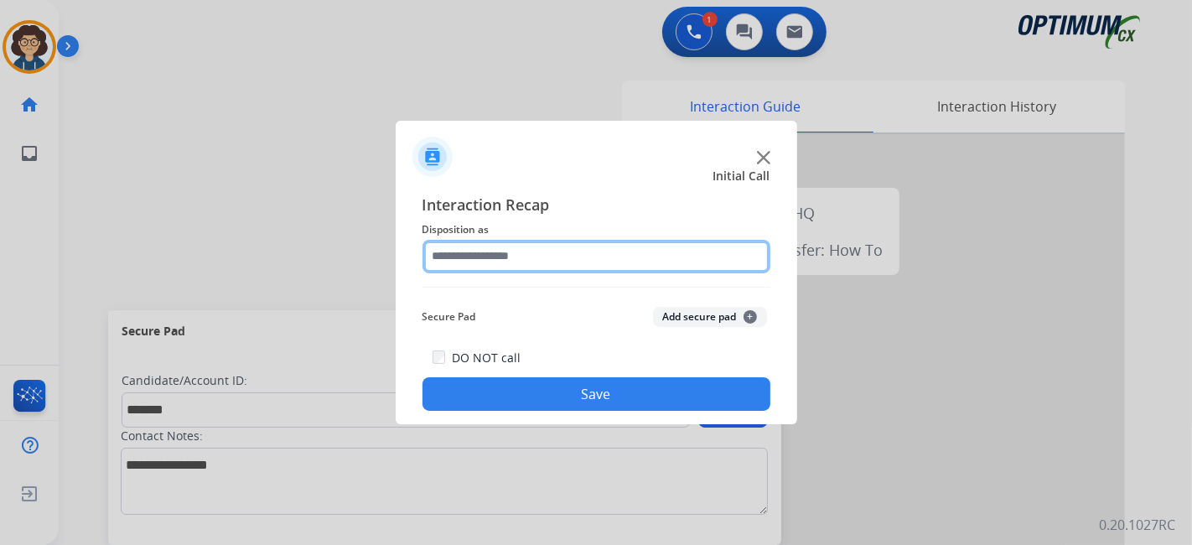
click at [624, 256] on input "text" at bounding box center [596, 257] width 348 height 34
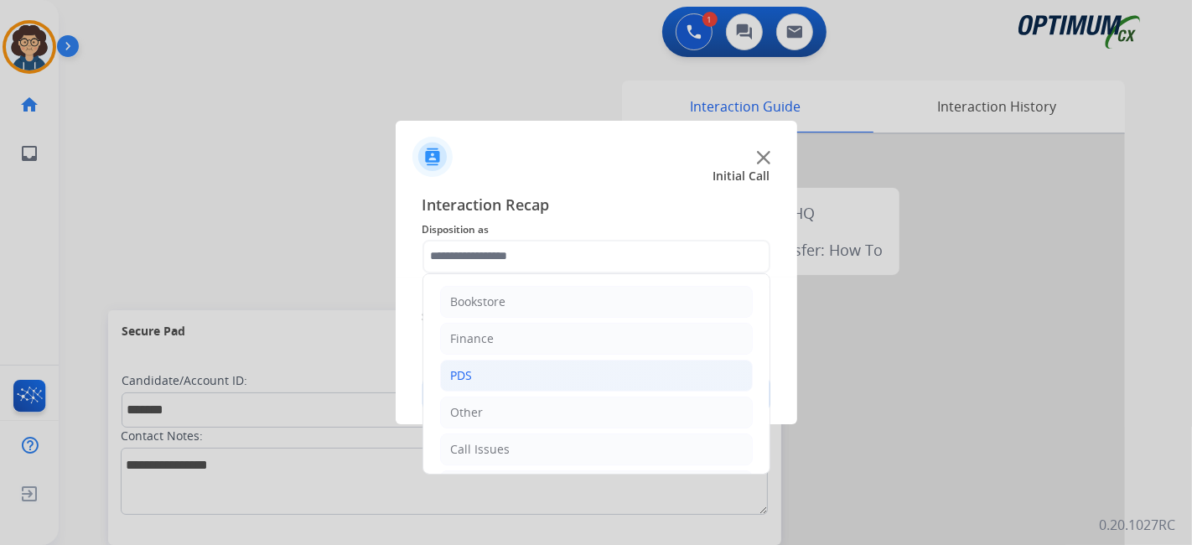
click at [595, 370] on li "PDS" at bounding box center [596, 376] width 313 height 32
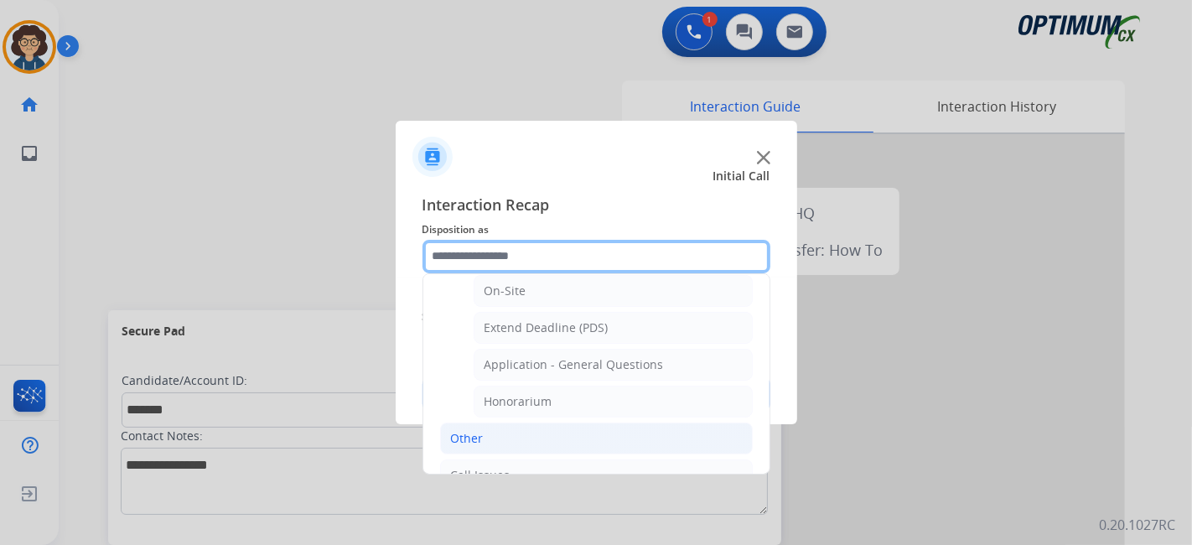
scroll to position [454, 0]
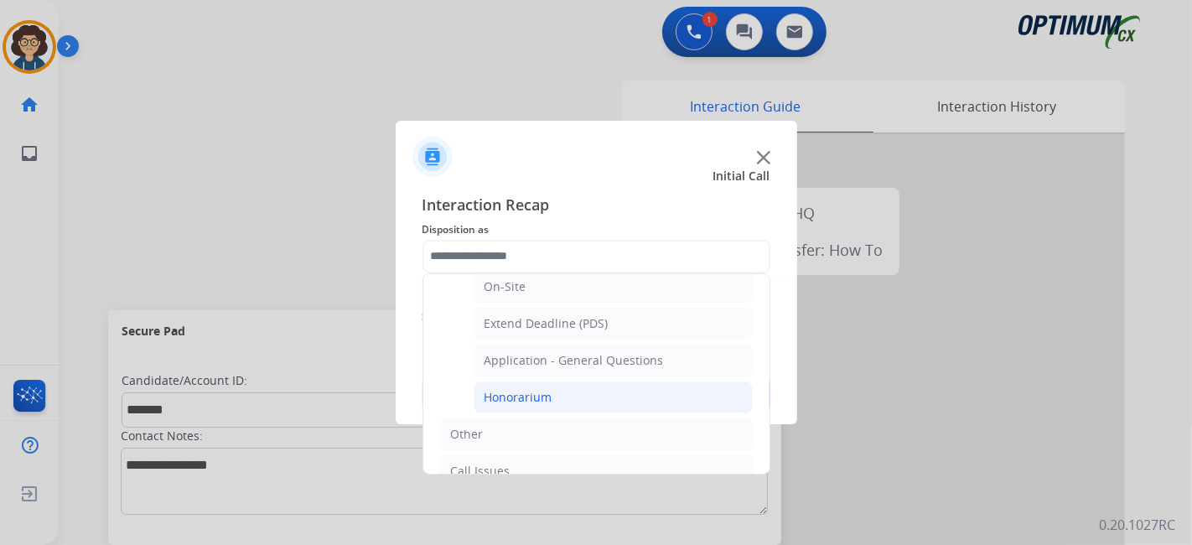
click at [594, 400] on li "Honorarium" at bounding box center [613, 397] width 279 height 32
type input "**********"
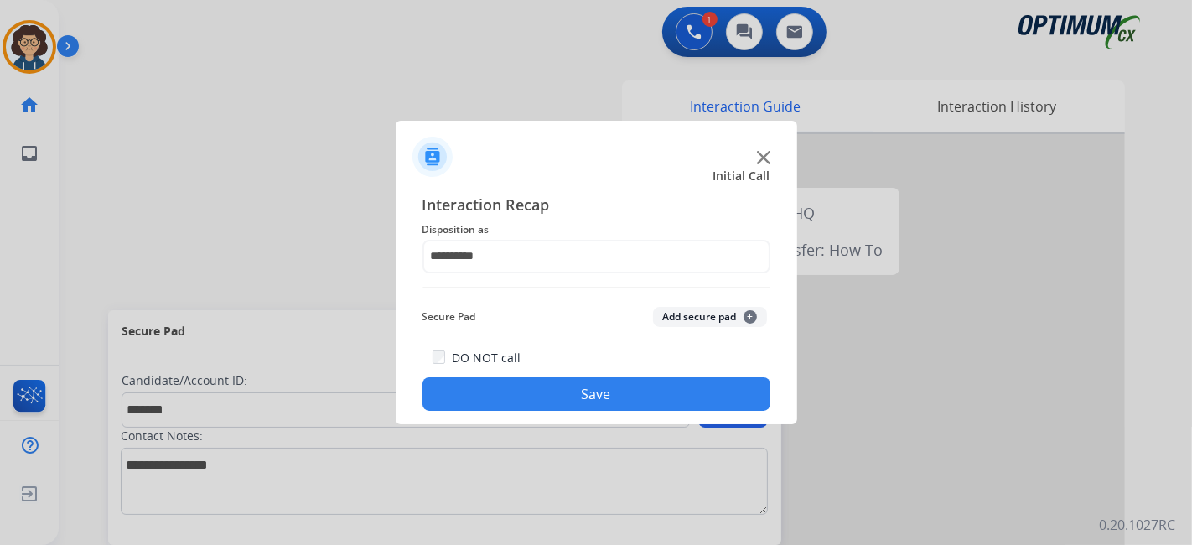
drag, startPoint x: 691, startPoint y: 322, endPoint x: 645, endPoint y: 412, distance: 100.5
click at [681, 343] on div "**********" at bounding box center [596, 302] width 348 height 219
drag, startPoint x: 676, startPoint y: 322, endPoint x: 610, endPoint y: 412, distance: 111.7
click at [676, 322] on button "Add secure pad +" at bounding box center [710, 317] width 114 height 20
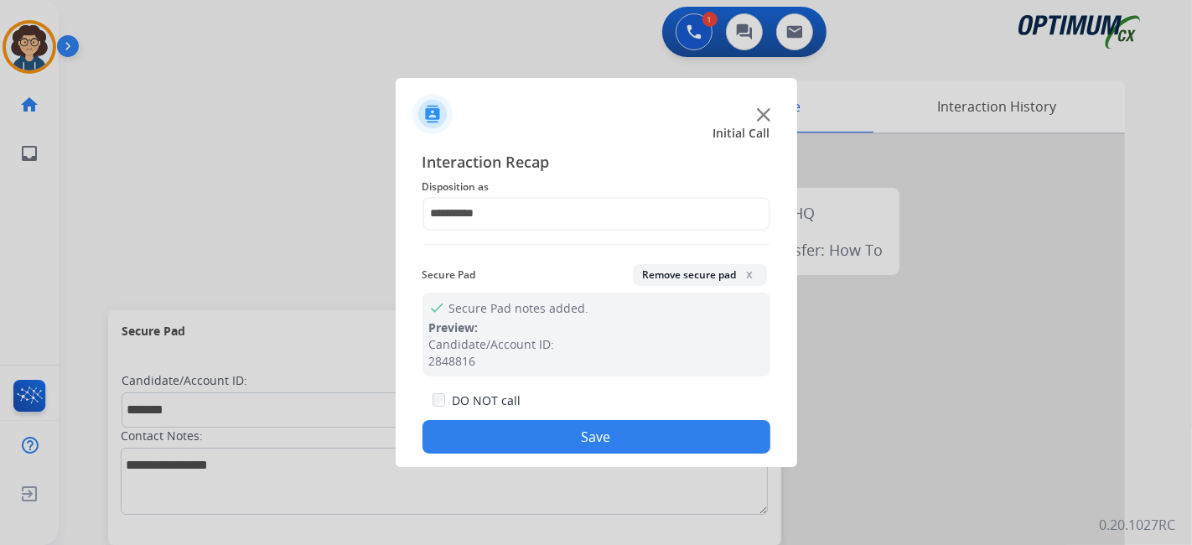
click at [606, 417] on div "DO NOT call Save" at bounding box center [596, 422] width 348 height 64
click at [603, 426] on button "Save" at bounding box center [596, 437] width 348 height 34
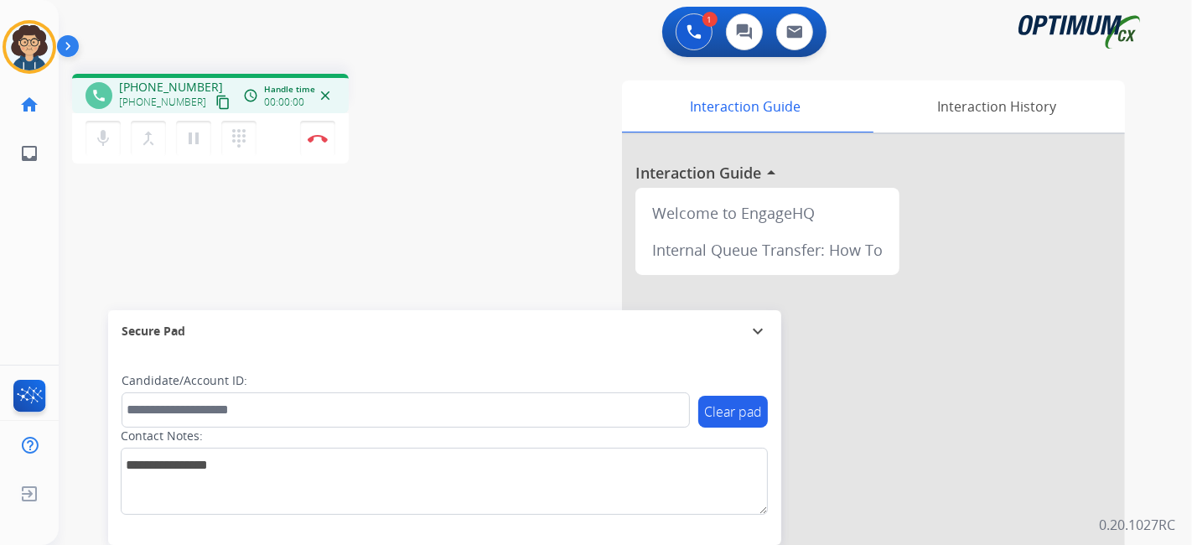
click at [215, 96] on mat-icon "content_copy" at bounding box center [222, 102] width 15 height 15
click at [344, 391] on div "Candidate/Account ID:" at bounding box center [406, 399] width 568 height 55
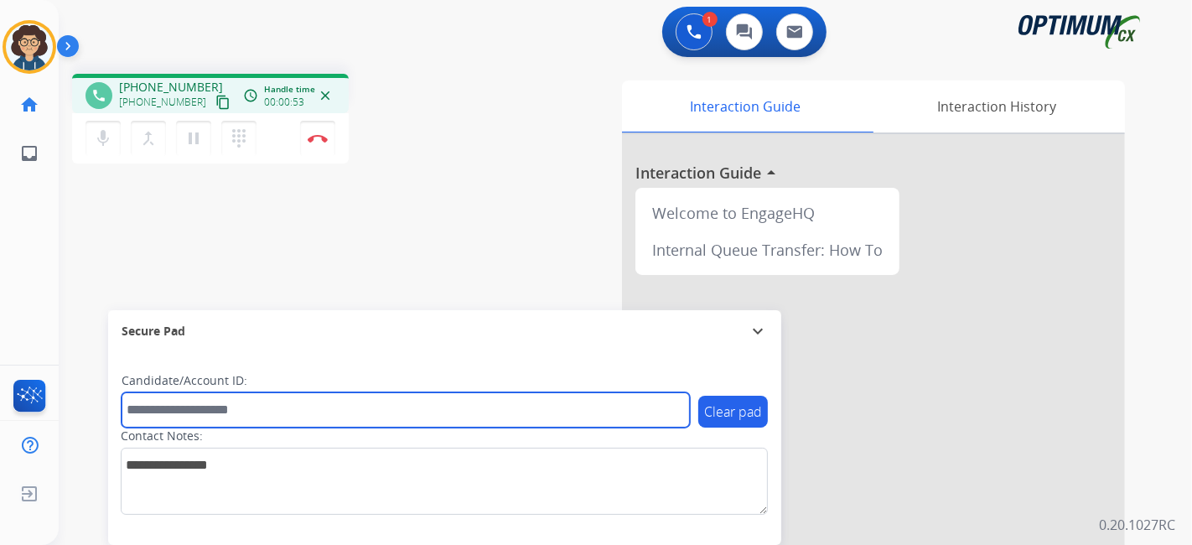
click at [345, 397] on input "text" at bounding box center [406, 409] width 568 height 35
paste input "*******"
type input "*******"
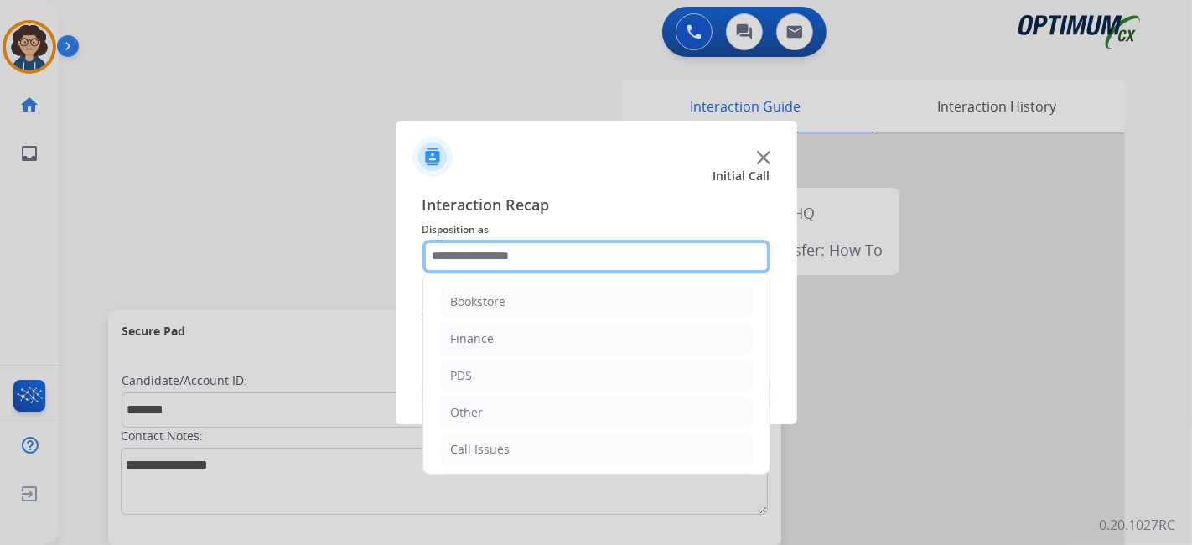
click at [515, 252] on input "text" at bounding box center [596, 257] width 348 height 34
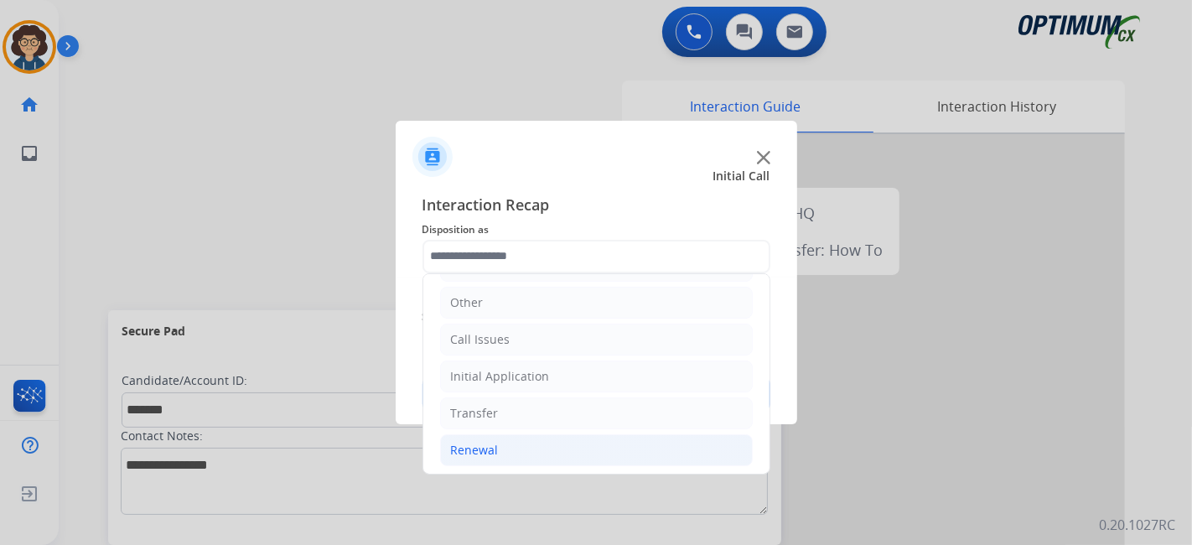
click at [623, 437] on li "Renewal" at bounding box center [596, 450] width 313 height 32
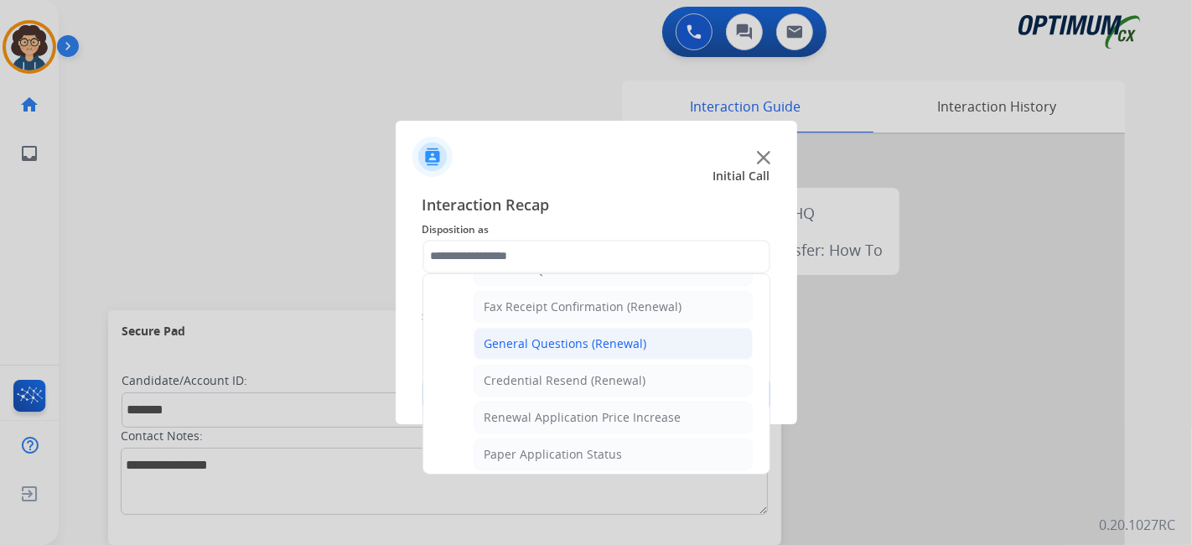
click at [637, 345] on li "General Questions (Renewal)" at bounding box center [613, 344] width 279 height 32
type input "**********"
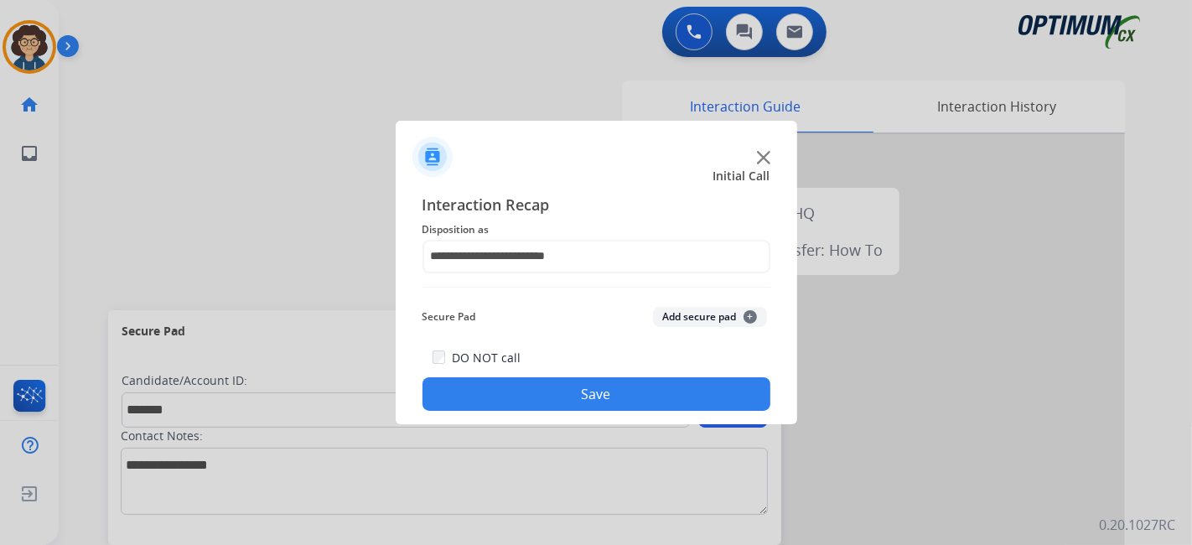
click at [684, 324] on button "Add secure pad +" at bounding box center [710, 317] width 114 height 20
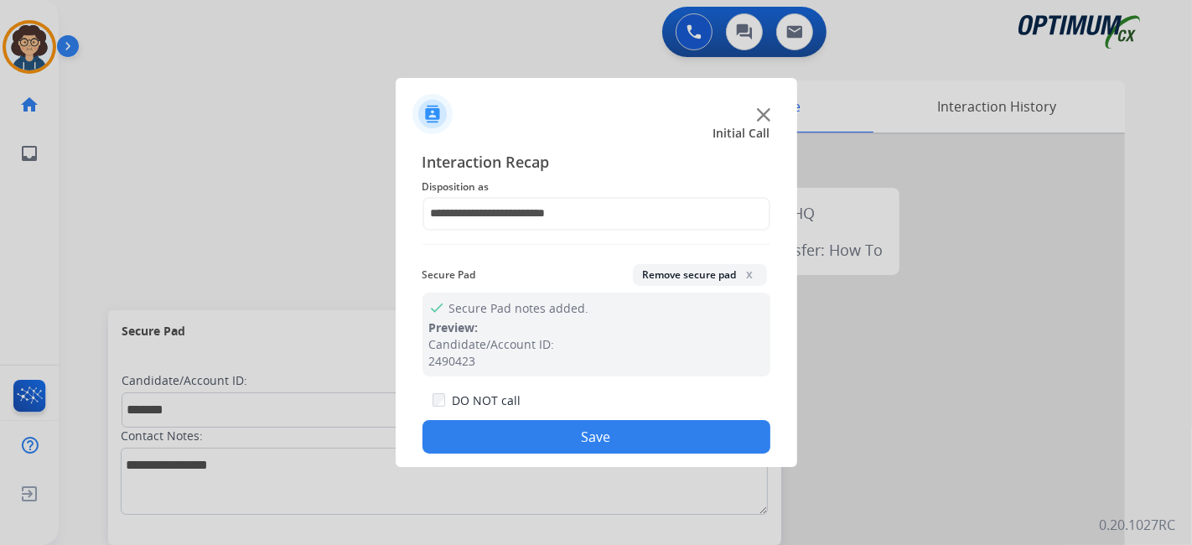
drag, startPoint x: 605, startPoint y: 438, endPoint x: 385, endPoint y: 101, distance: 402.6
click at [602, 429] on button "Save" at bounding box center [596, 437] width 348 height 34
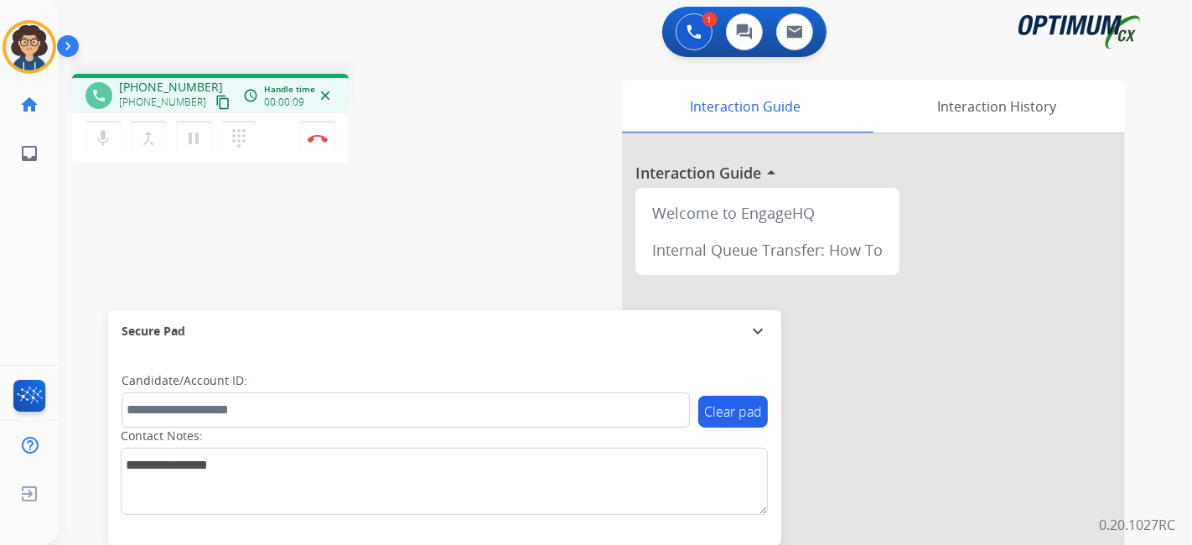
click at [215, 103] on mat-icon "content_copy" at bounding box center [222, 102] width 15 height 15
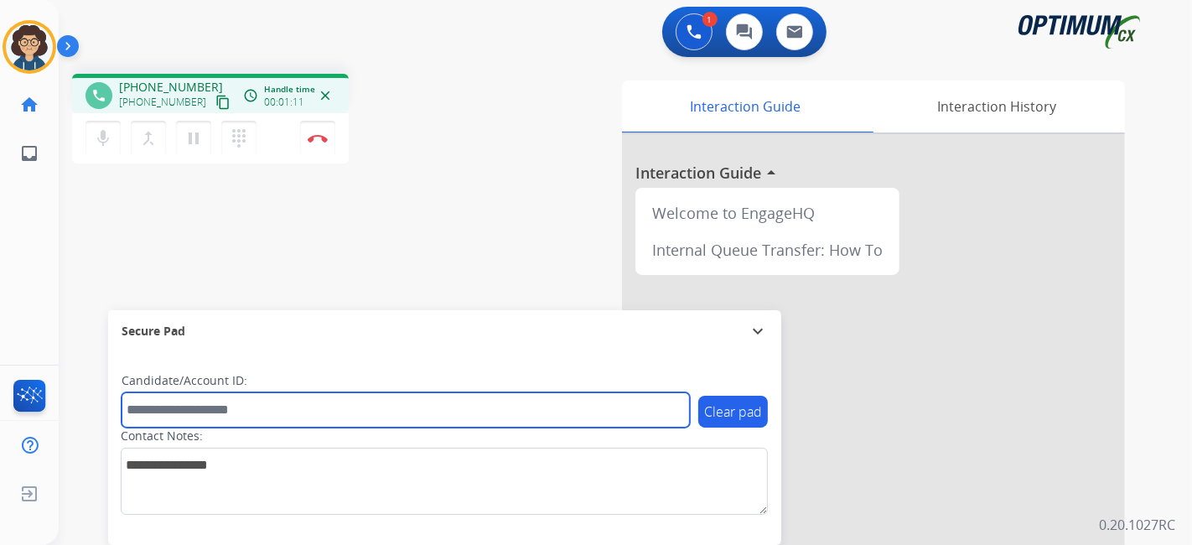
click at [309, 417] on input "text" at bounding box center [406, 409] width 568 height 35
paste input "*********"
type input "*********"
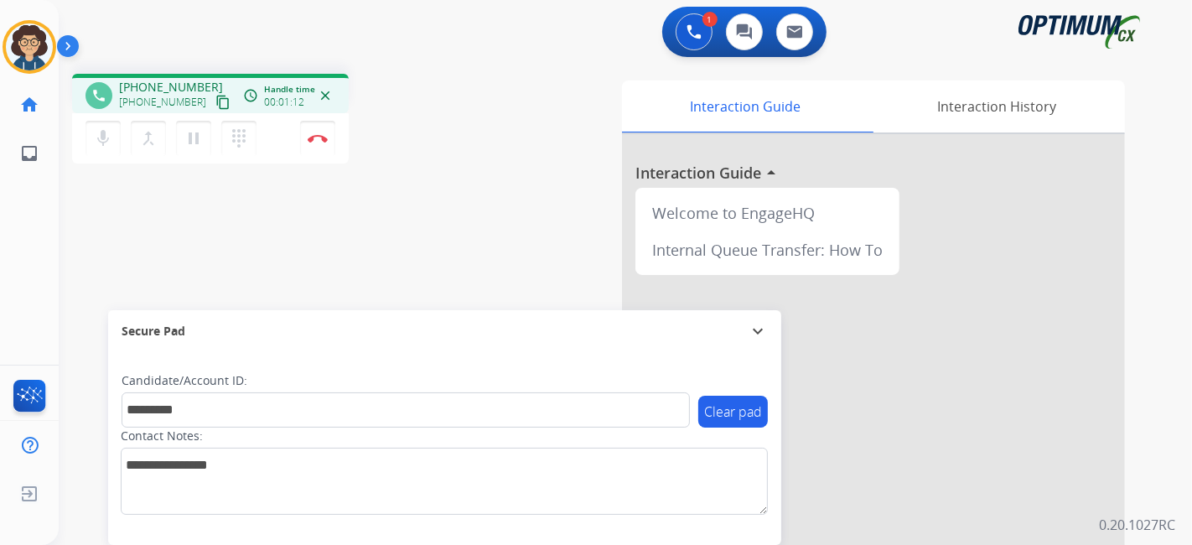
click at [398, 201] on div "phone [PHONE_NUMBER] [PHONE_NUMBER] content_copy access_time Call metrics Queue…" at bounding box center [605, 409] width 1093 height 699
click at [432, 135] on div "phone [PHONE_NUMBER] [PHONE_NUMBER] content_copy access_time Call metrics Queue…" at bounding box center [283, 121] width 422 height 95
click at [496, 250] on div "phone [PHONE_NUMBER] [PHONE_NUMBER] content_copy access_time Call metrics Queue…" at bounding box center [605, 409] width 1093 height 699
click at [194, 136] on mat-icon "pause" at bounding box center [194, 138] width 20 height 20
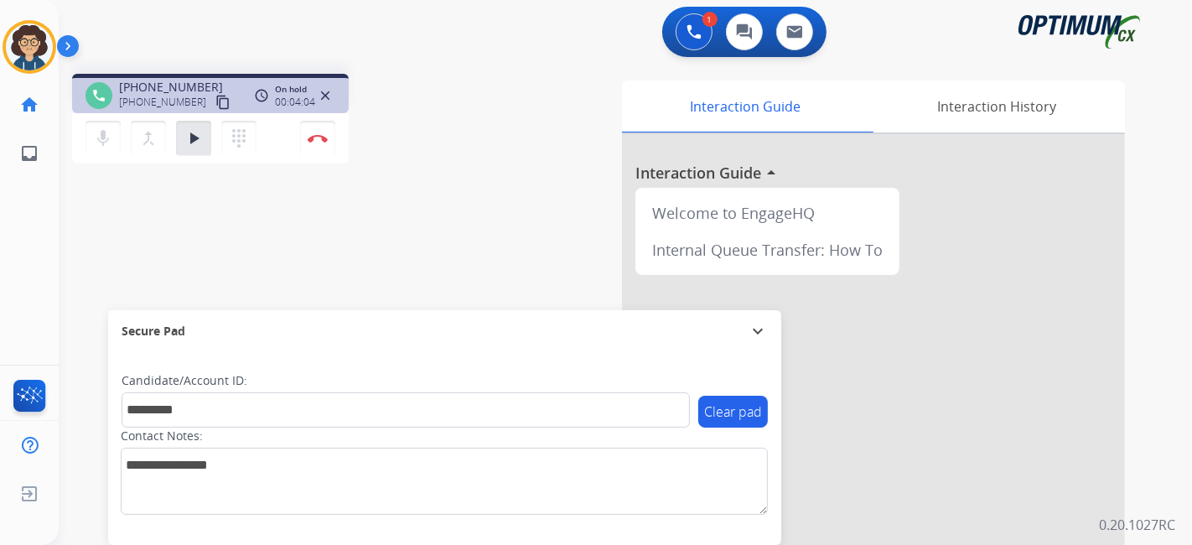
drag, startPoint x: 1191, startPoint y: 247, endPoint x: 1130, endPoint y: 234, distance: 62.6
click at [1191, 247] on div "1 Voice Interactions 0 Chat Interactions 0 Email Interactions phone [PHONE_NUMB…" at bounding box center [625, 272] width 1133 height 545
click at [192, 138] on mat-icon "play_arrow" at bounding box center [194, 138] width 20 height 20
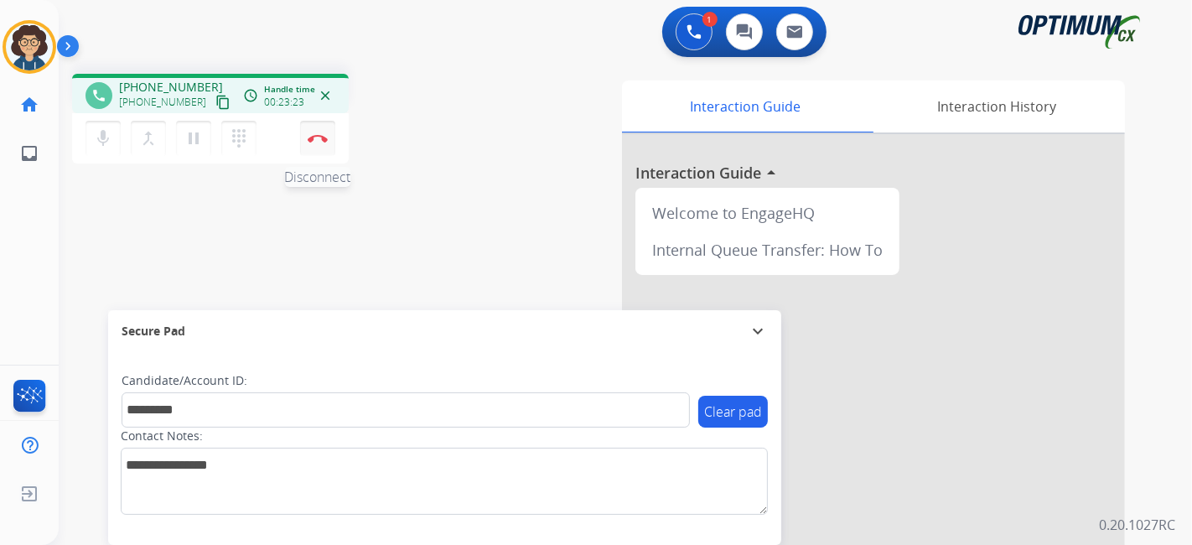
click at [327, 137] on button "Disconnect" at bounding box center [317, 138] width 35 height 35
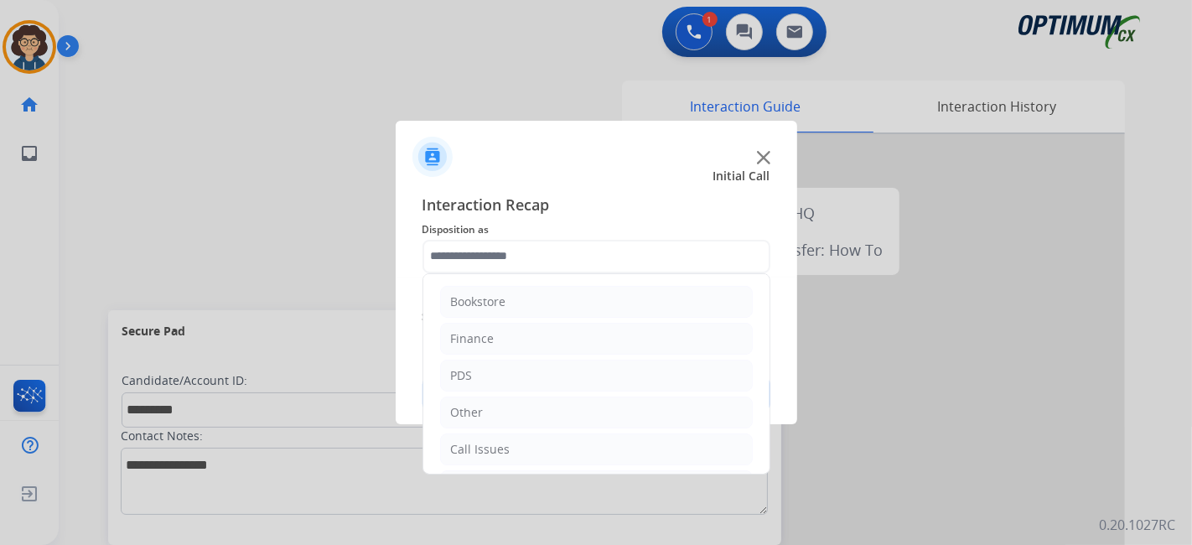
click at [618, 250] on input "text" at bounding box center [596, 257] width 348 height 34
click at [558, 381] on li "PDS" at bounding box center [596, 376] width 313 height 32
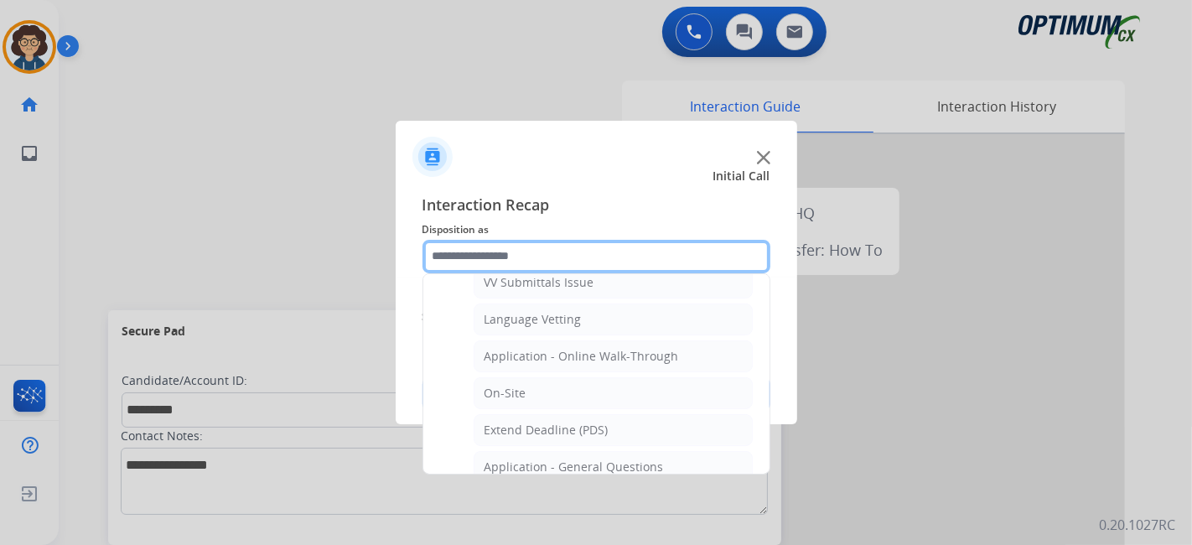
scroll to position [372, 0]
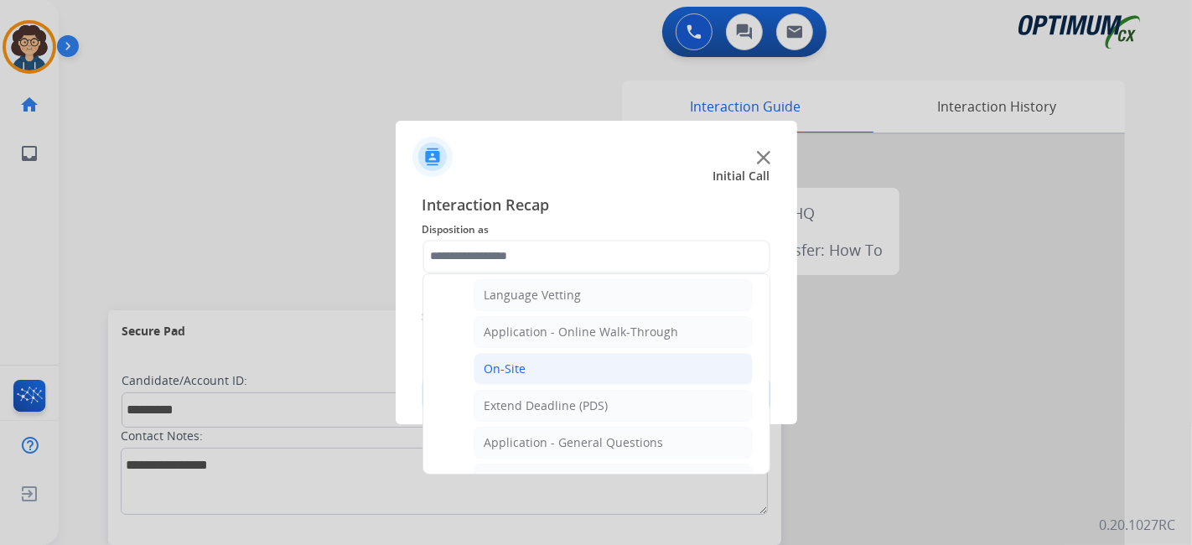
click at [642, 361] on li "On-Site" at bounding box center [613, 369] width 279 height 32
type input "*******"
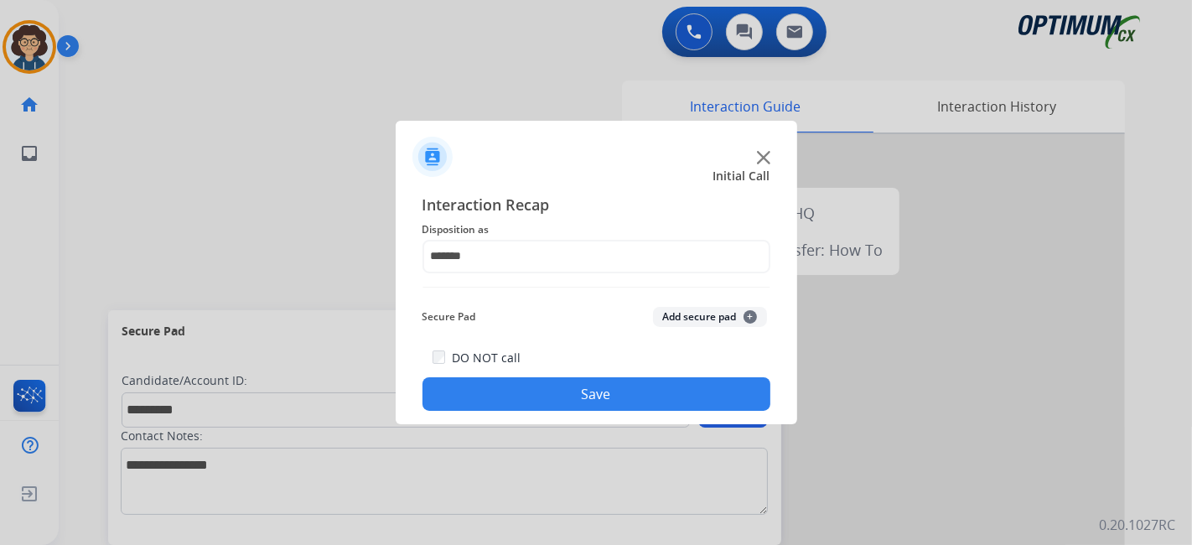
drag, startPoint x: 691, startPoint y: 314, endPoint x: 625, endPoint y: 411, distance: 116.5
click at [691, 322] on button "Add secure pad +" at bounding box center [710, 317] width 114 height 20
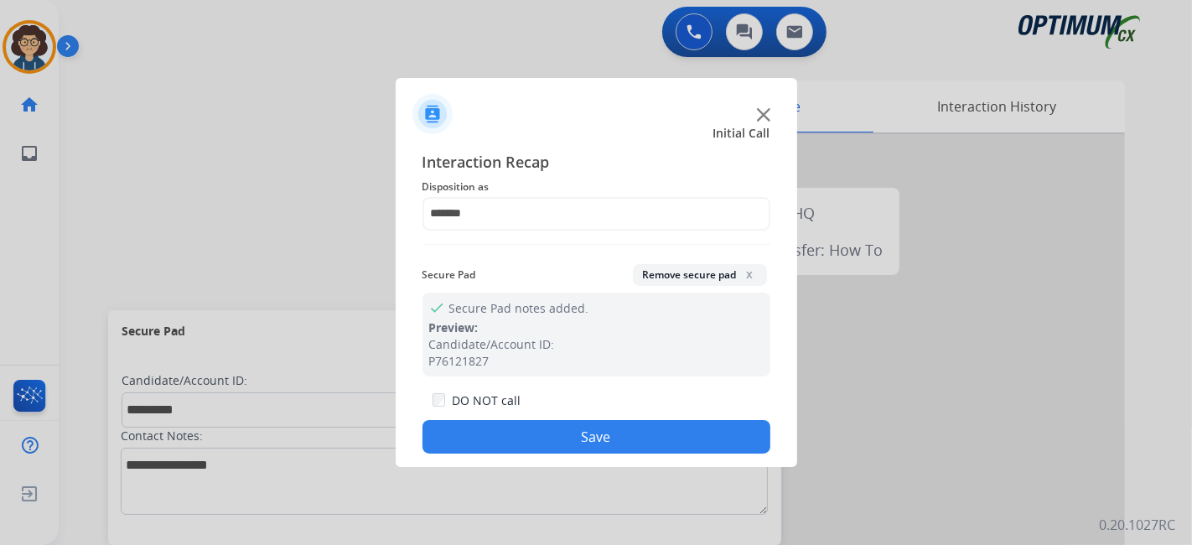
drag, startPoint x: 610, startPoint y: 437, endPoint x: 583, endPoint y: 391, distance: 53.0
click at [608, 434] on button "Save" at bounding box center [596, 437] width 348 height 34
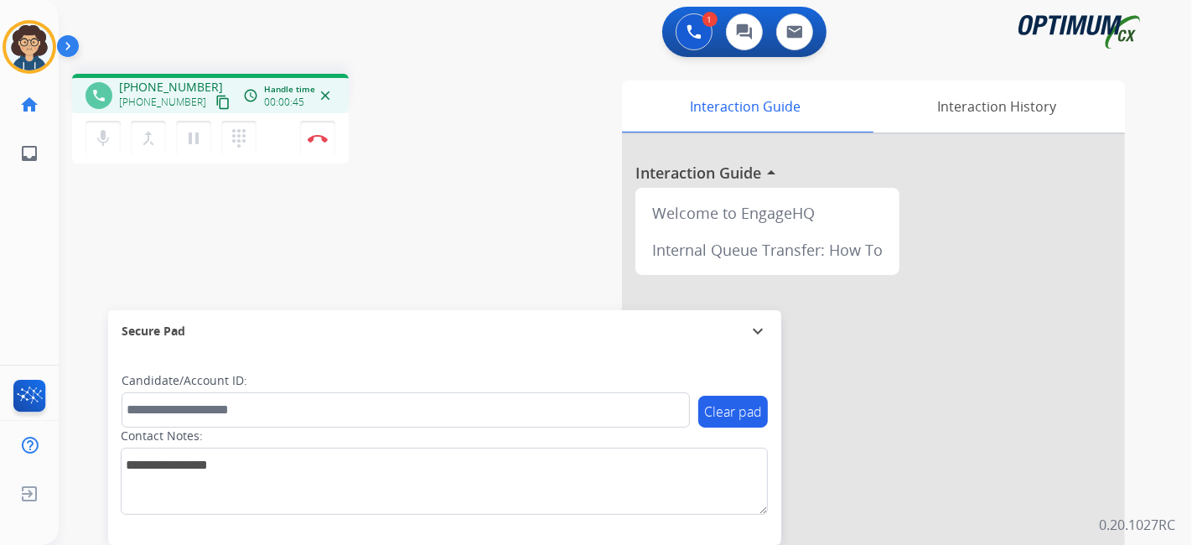
click at [215, 99] on mat-icon "content_copy" at bounding box center [222, 102] width 15 height 15
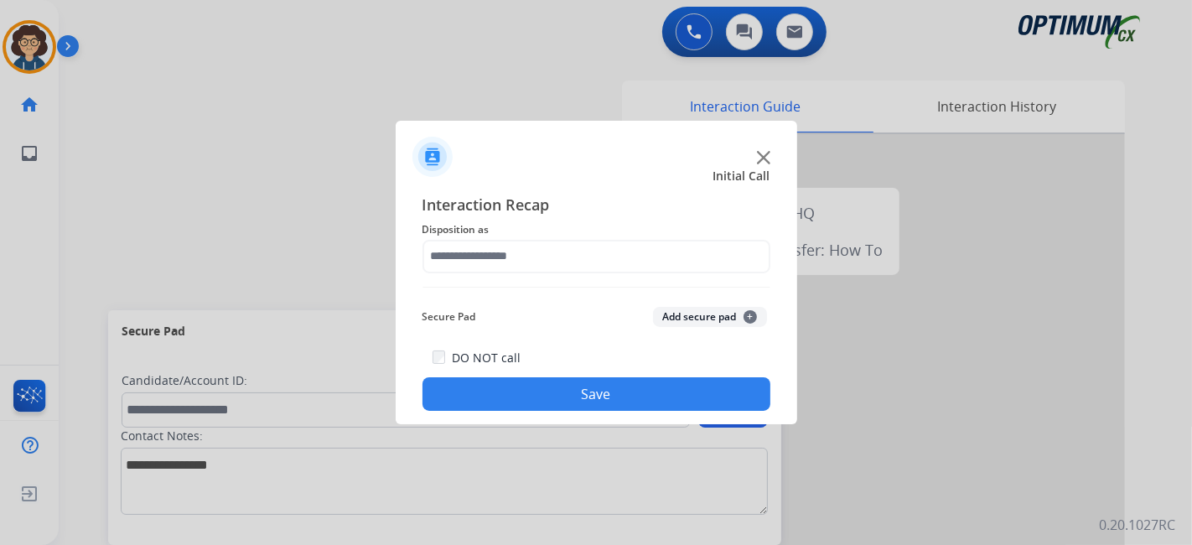
click at [321, 142] on div at bounding box center [596, 272] width 1192 height 545
click at [496, 274] on div "Interaction Recap Disposition as Secure Pad Add secure pad + DO NOT call Save" at bounding box center [596, 302] width 348 height 219
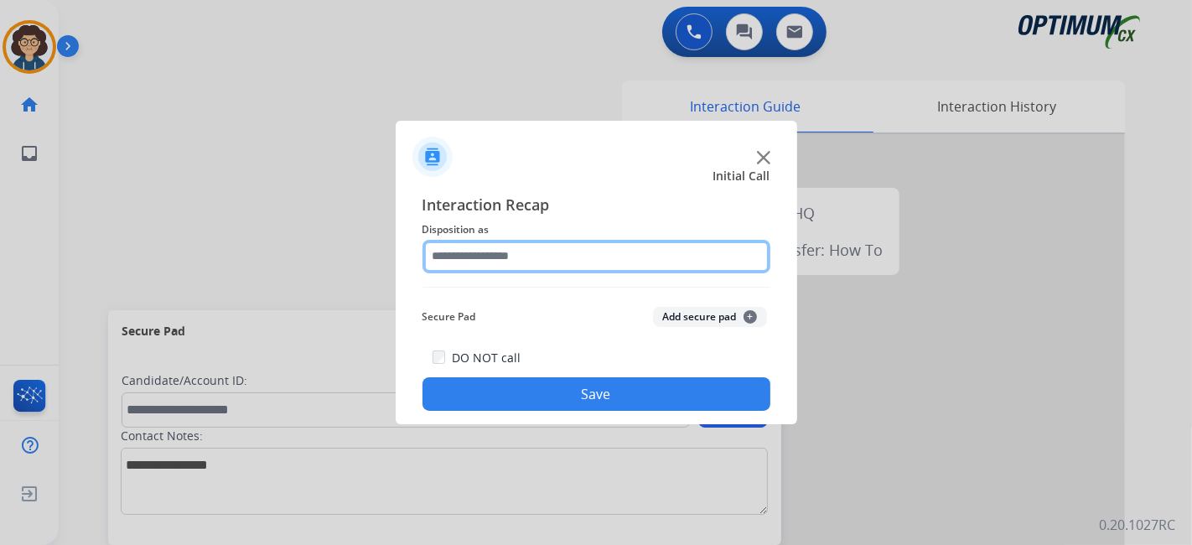
click at [508, 264] on input "text" at bounding box center [596, 257] width 348 height 34
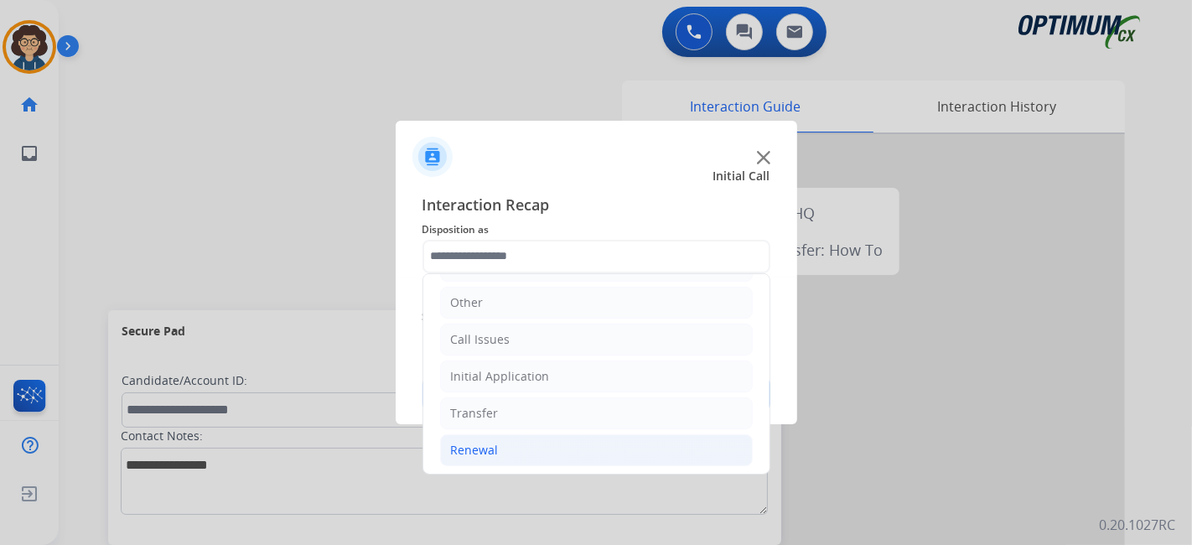
drag, startPoint x: 613, startPoint y: 441, endPoint x: 637, endPoint y: 438, distance: 24.5
click at [618, 440] on li "Renewal" at bounding box center [596, 450] width 313 height 32
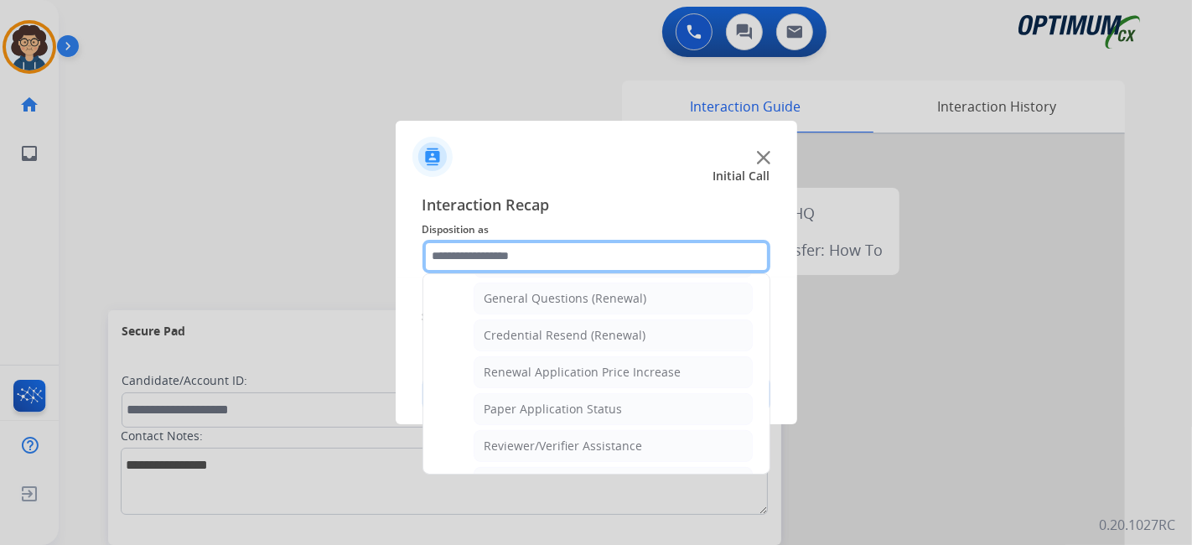
scroll to position [426, 0]
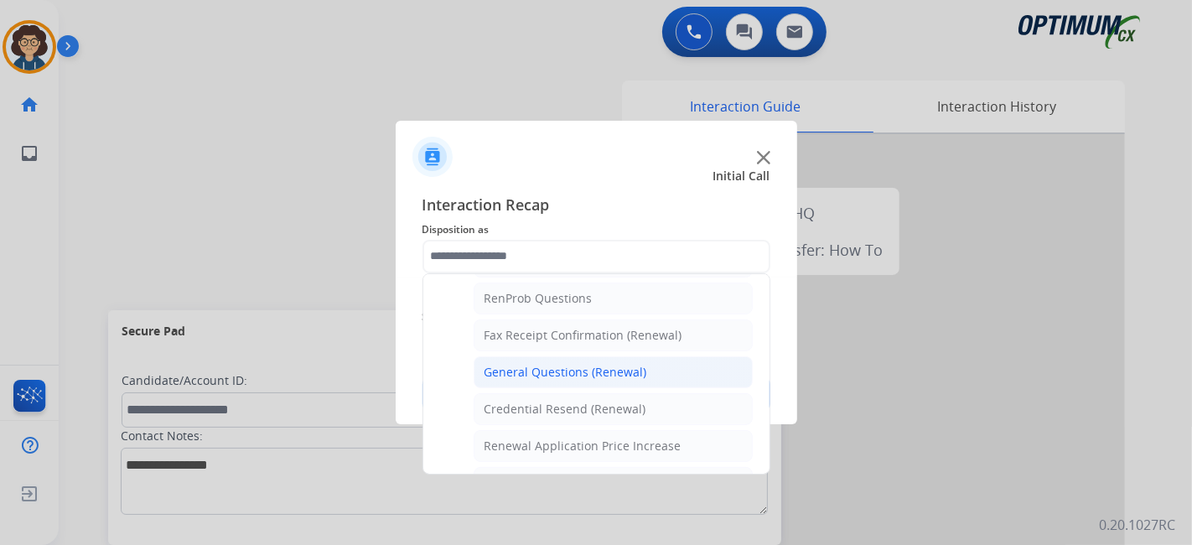
click at [688, 376] on li "General Questions (Renewal)" at bounding box center [613, 372] width 279 height 32
type input "**********"
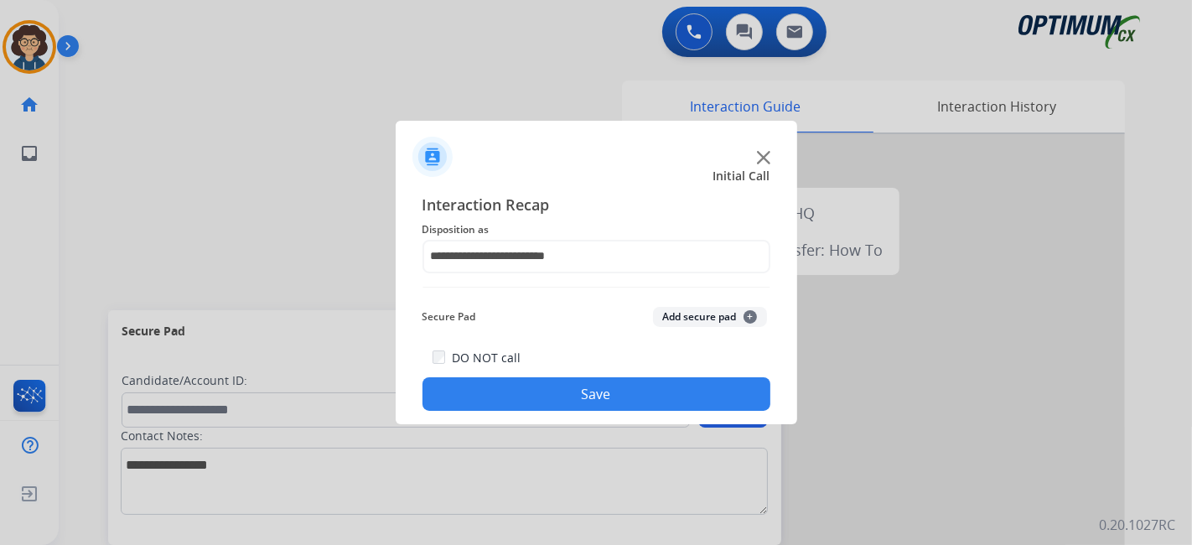
click at [601, 396] on button "Save" at bounding box center [596, 394] width 348 height 34
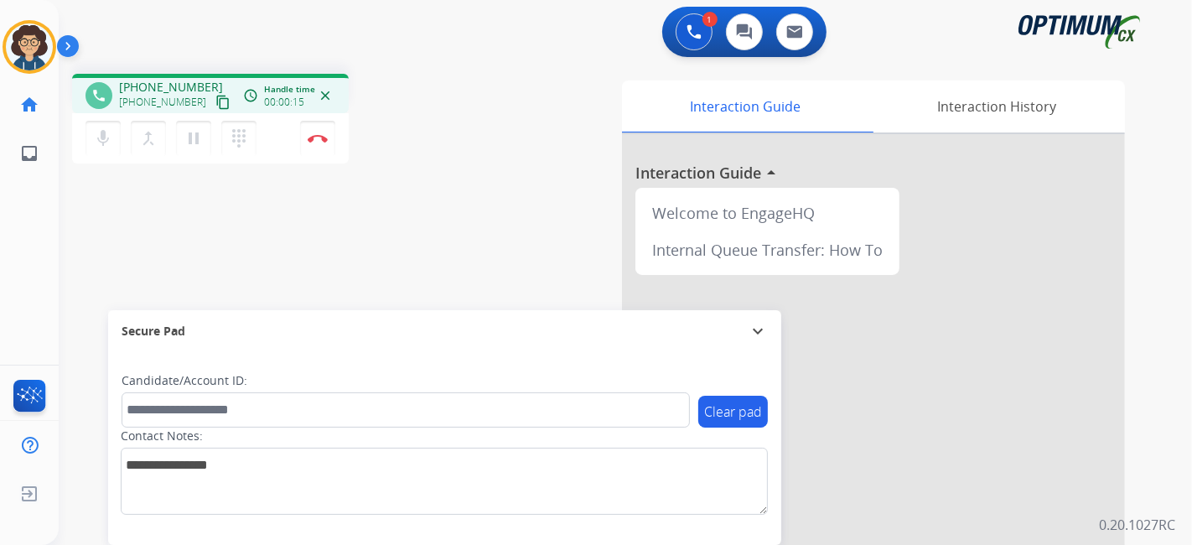
drag, startPoint x: 203, startPoint y: 101, endPoint x: 236, endPoint y: 7, distance: 100.5
click at [215, 101] on mat-icon "content_copy" at bounding box center [222, 102] width 15 height 15
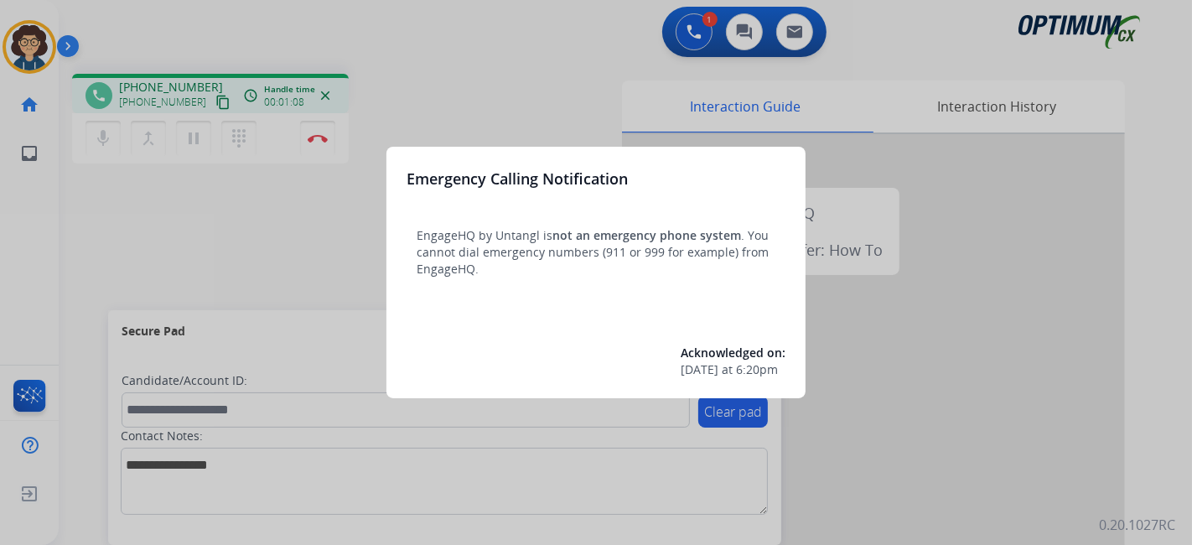
click at [426, 113] on div at bounding box center [596, 272] width 1192 height 545
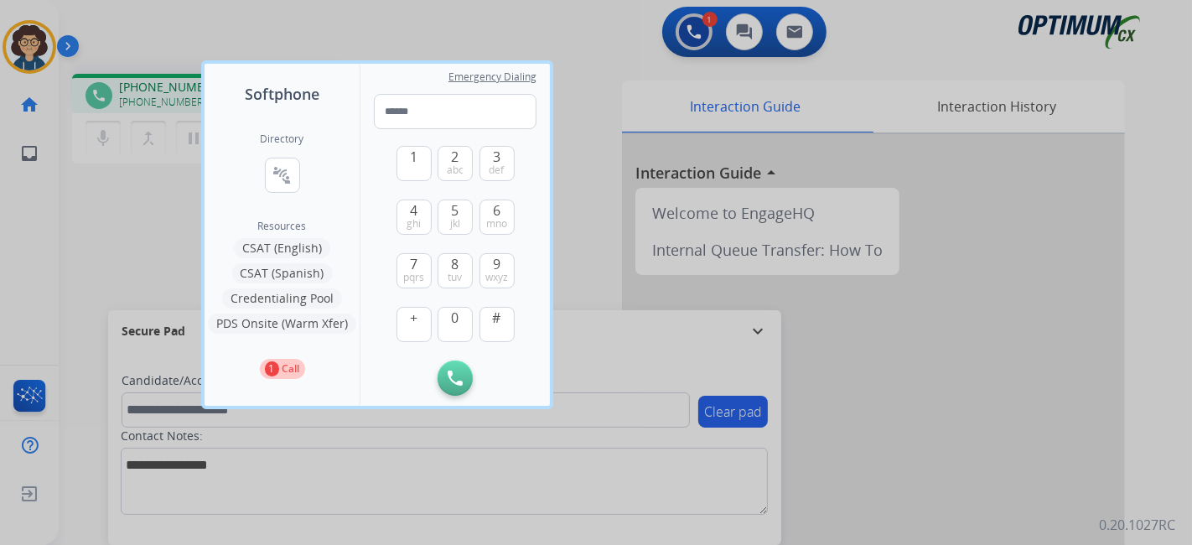
click at [589, 142] on div at bounding box center [596, 272] width 1192 height 545
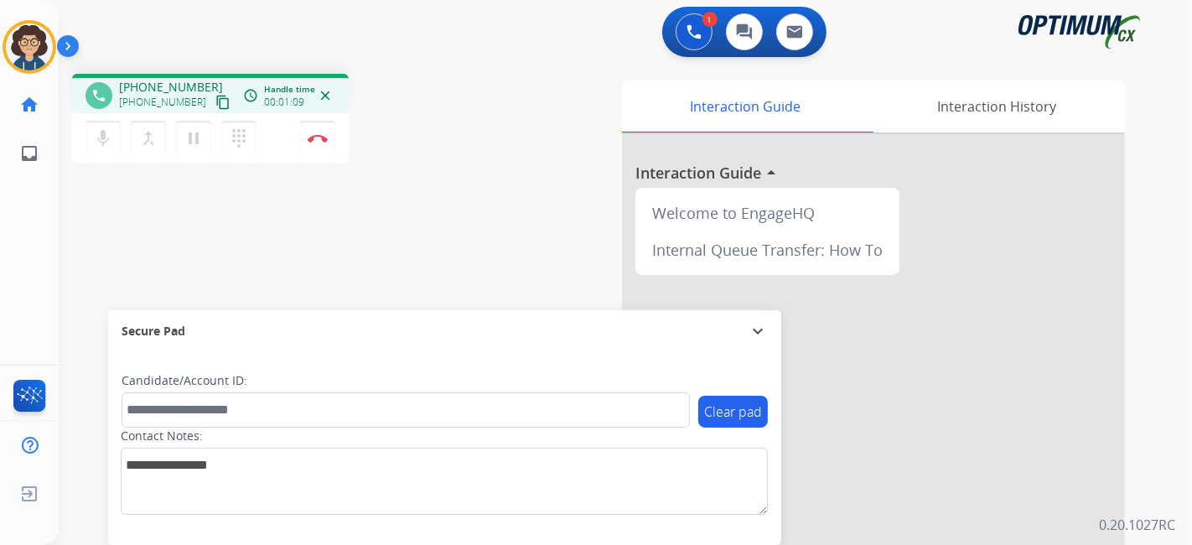
click at [327, 94] on mat-icon "close" at bounding box center [325, 95] width 15 height 15
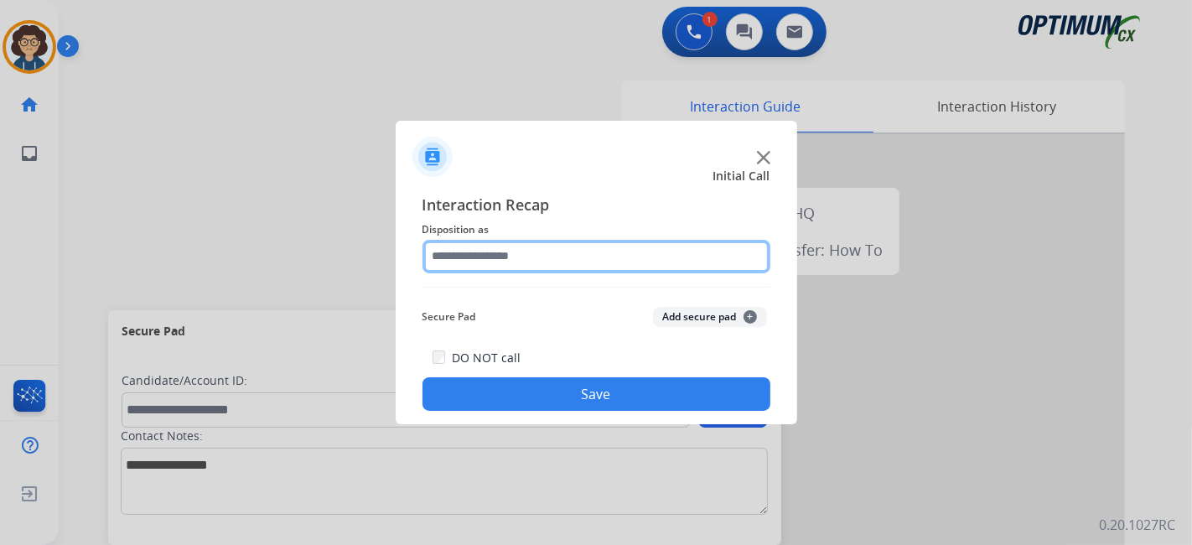
click at [572, 260] on input "text" at bounding box center [596, 257] width 348 height 34
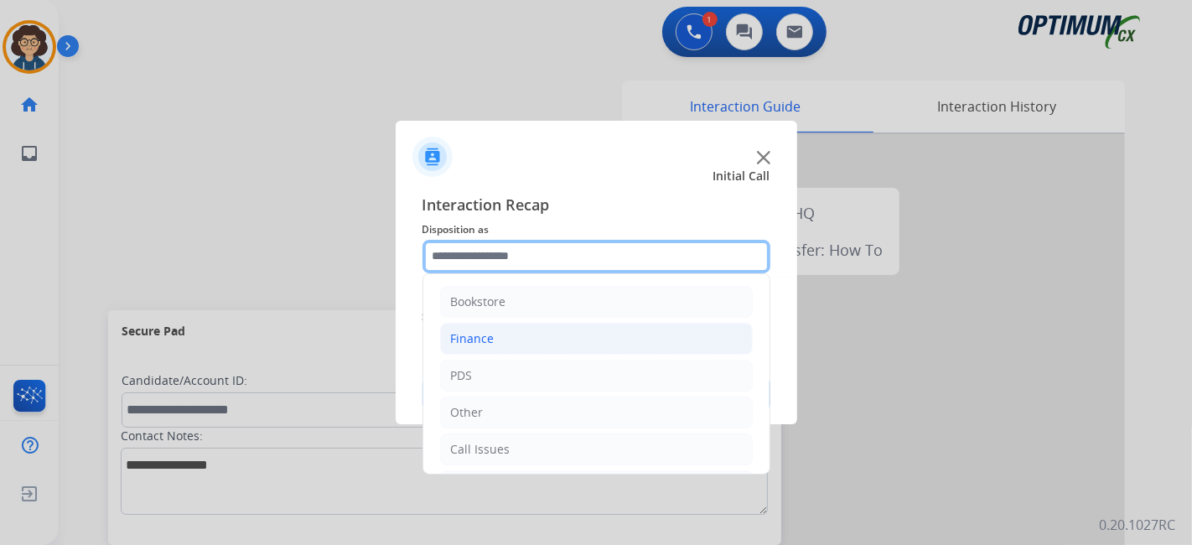
scroll to position [110, 0]
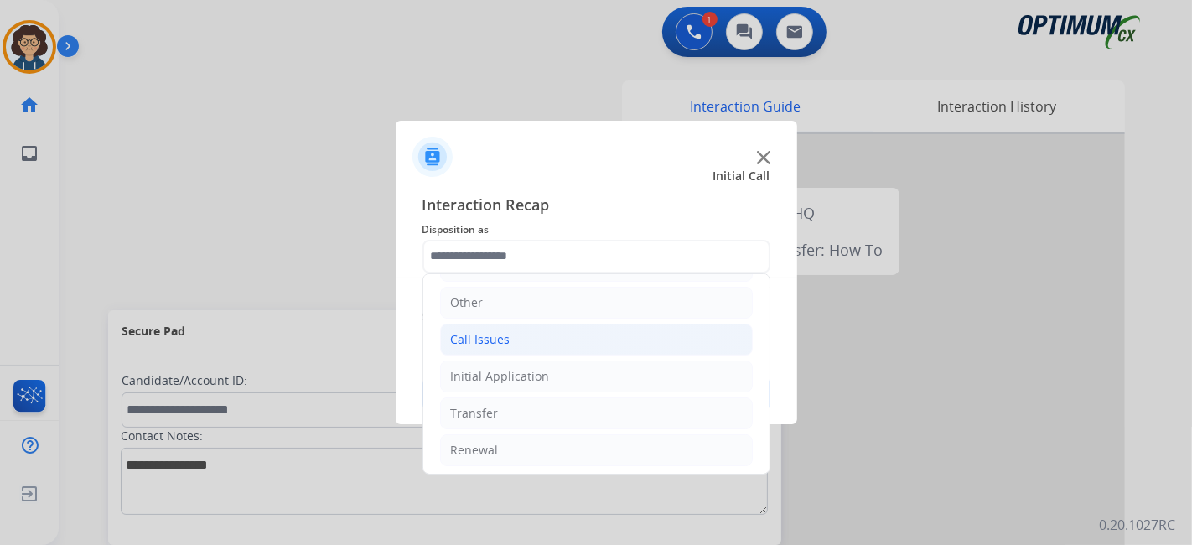
click at [577, 337] on li "Call Issues" at bounding box center [596, 340] width 313 height 32
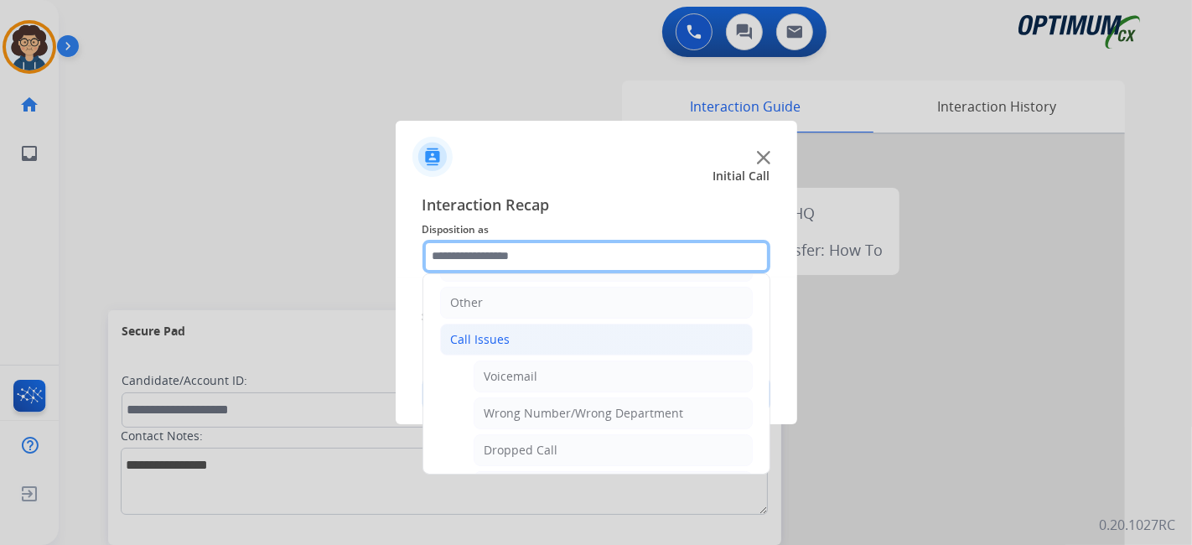
scroll to position [160, 0]
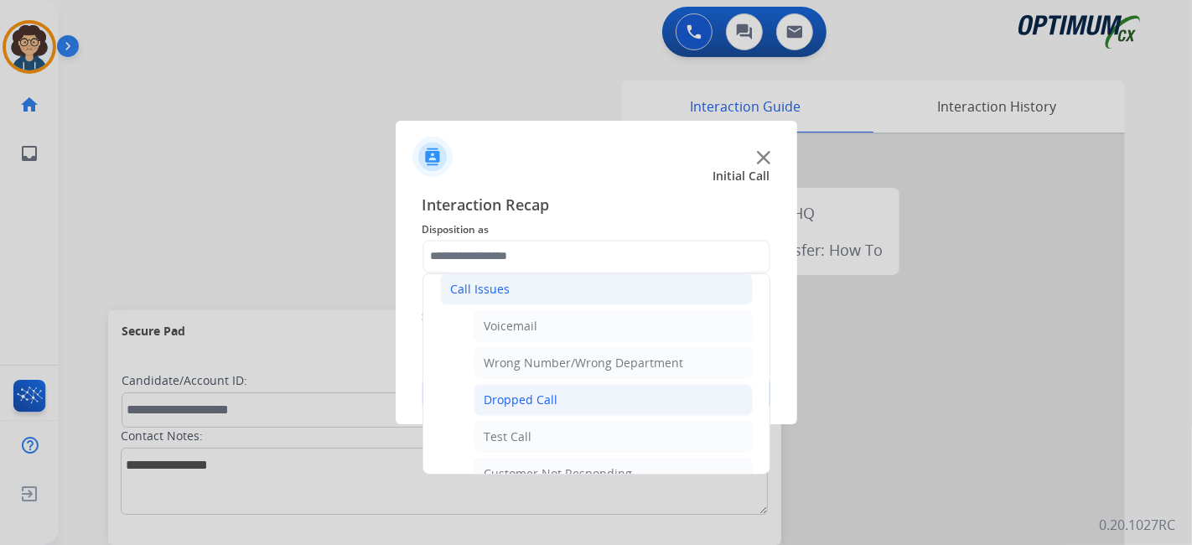
click at [666, 391] on li "Dropped Call" at bounding box center [613, 400] width 279 height 32
type input "**********"
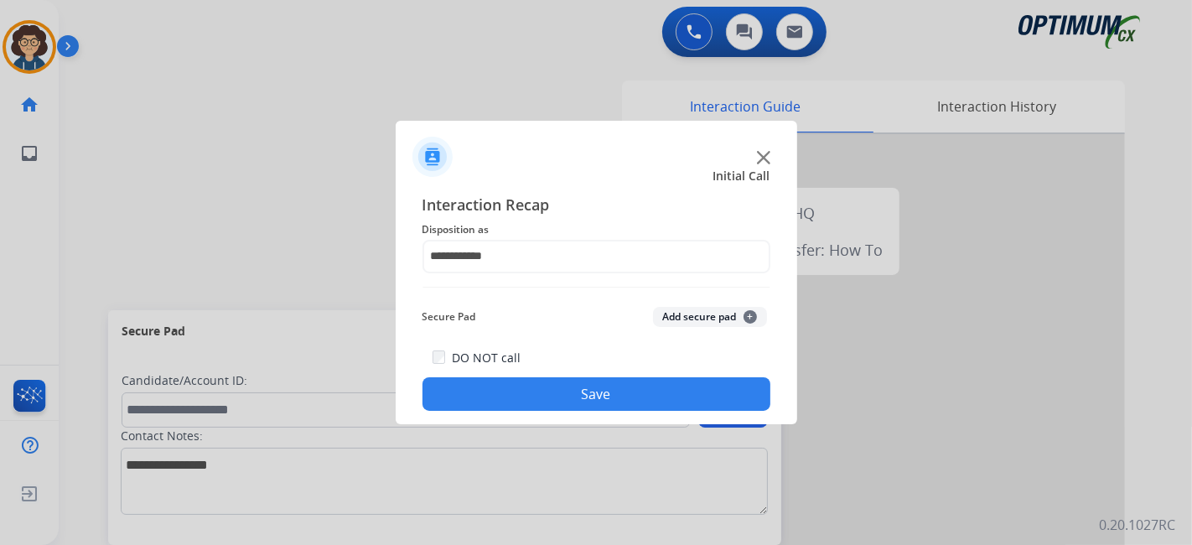
click at [608, 391] on button "Save" at bounding box center [596, 394] width 348 height 34
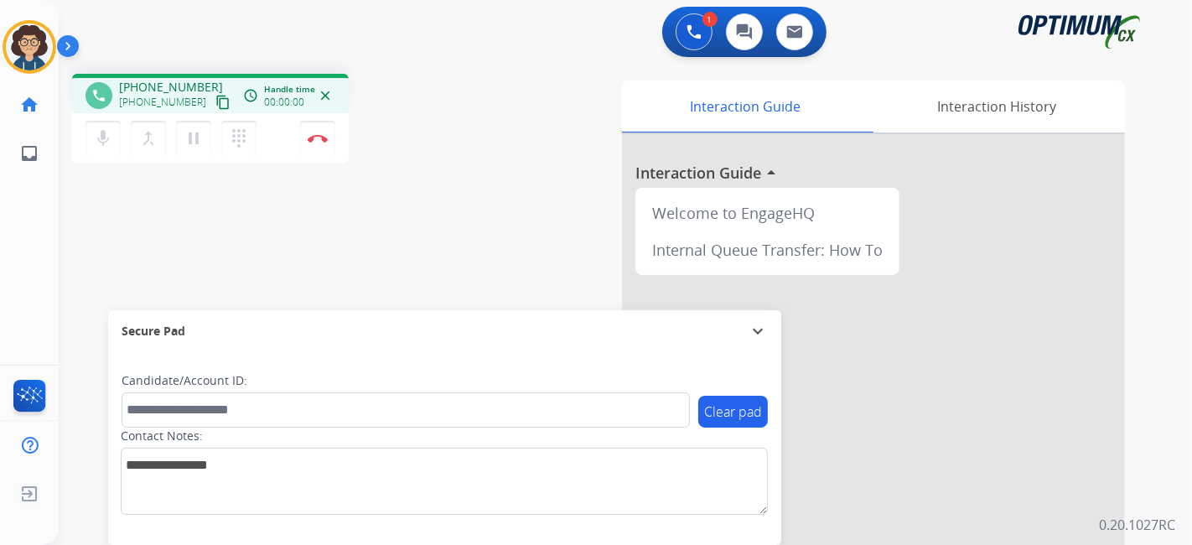
click at [215, 99] on mat-icon "content_copy" at bounding box center [222, 102] width 15 height 15
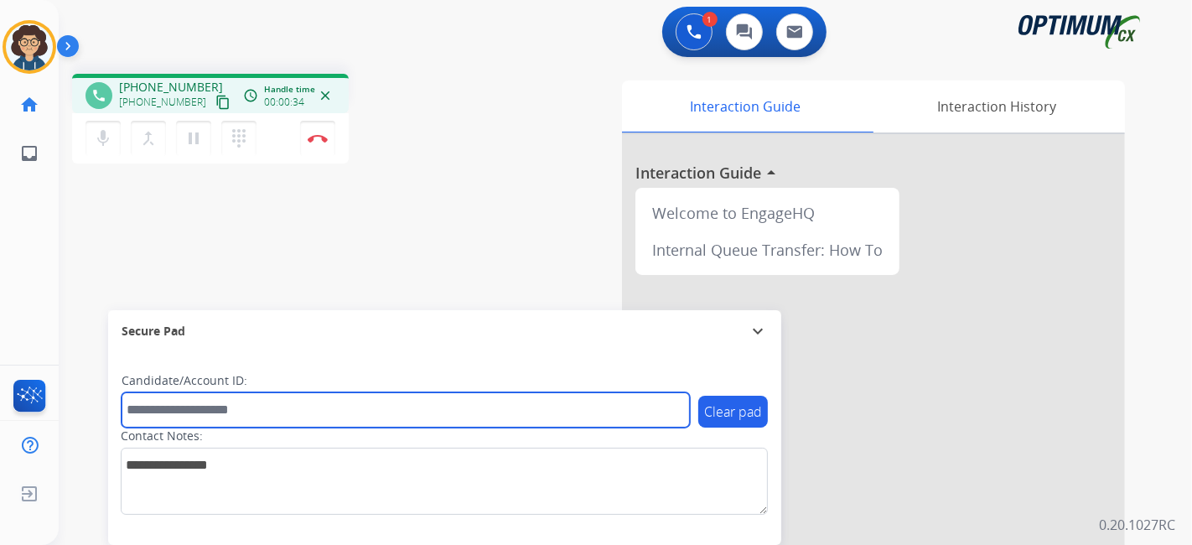
click at [288, 399] on input "text" at bounding box center [406, 409] width 568 height 35
paste input "*******"
type input "*******"
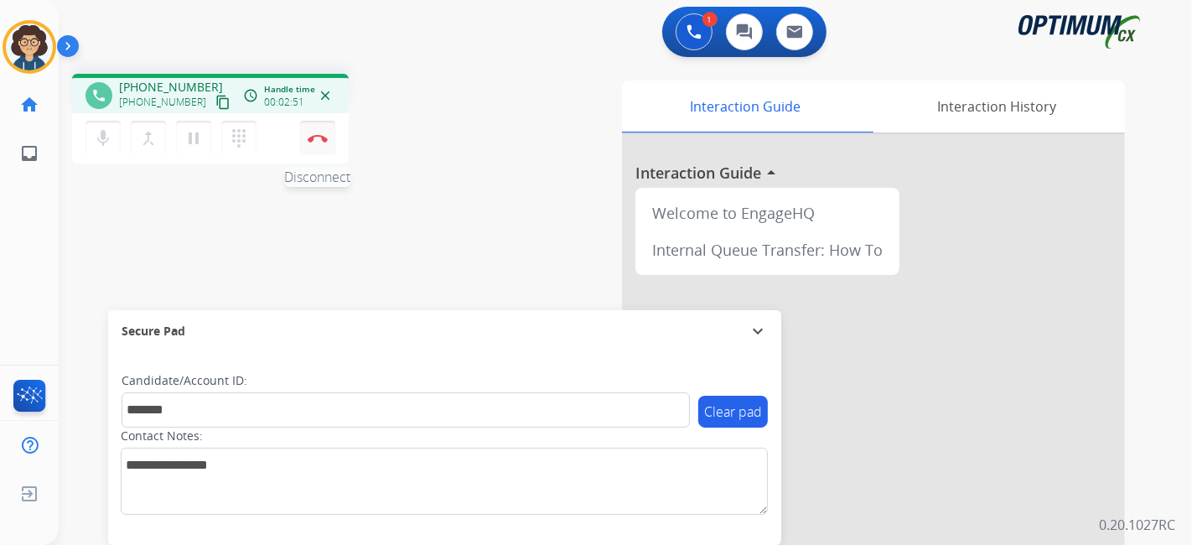
click at [313, 138] on img at bounding box center [318, 138] width 20 height 8
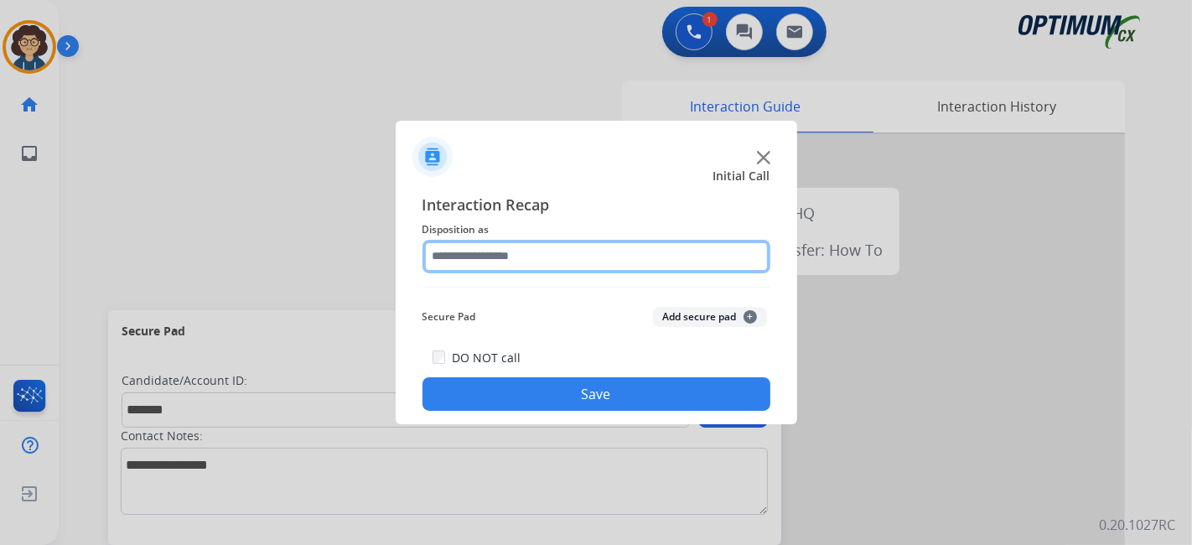
drag, startPoint x: 571, startPoint y: 252, endPoint x: 586, endPoint y: 260, distance: 16.9
click at [572, 252] on input "text" at bounding box center [596, 257] width 348 height 34
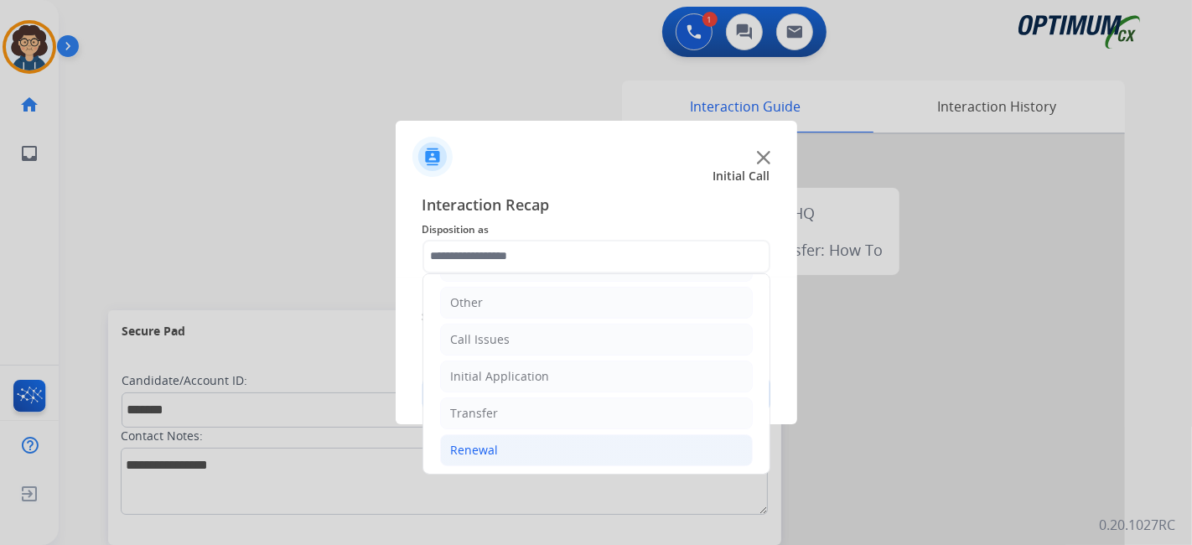
click at [597, 439] on li "Renewal" at bounding box center [596, 450] width 313 height 32
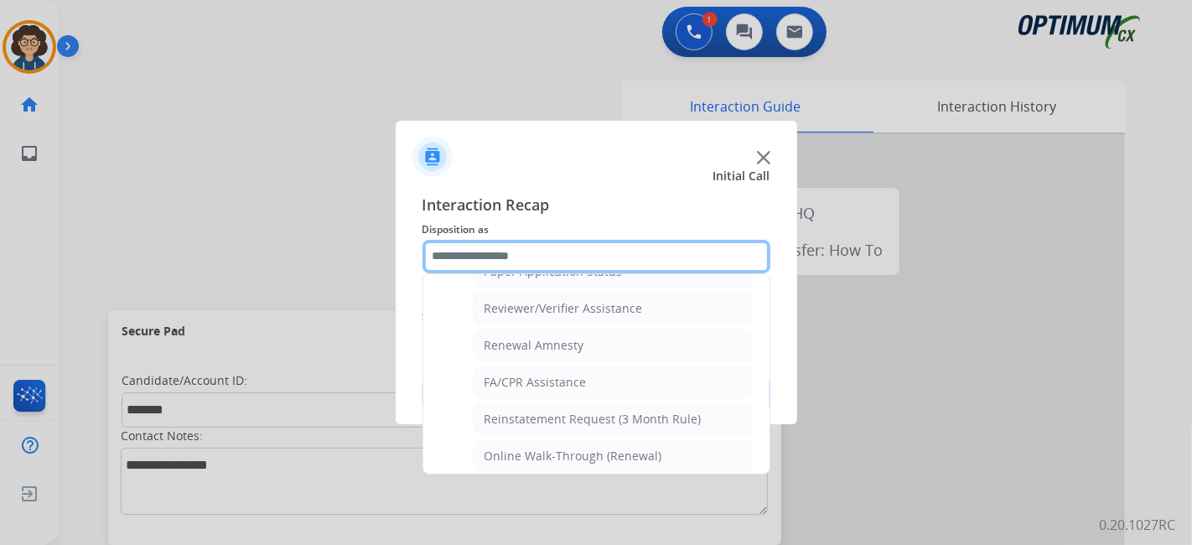
scroll to position [551, 0]
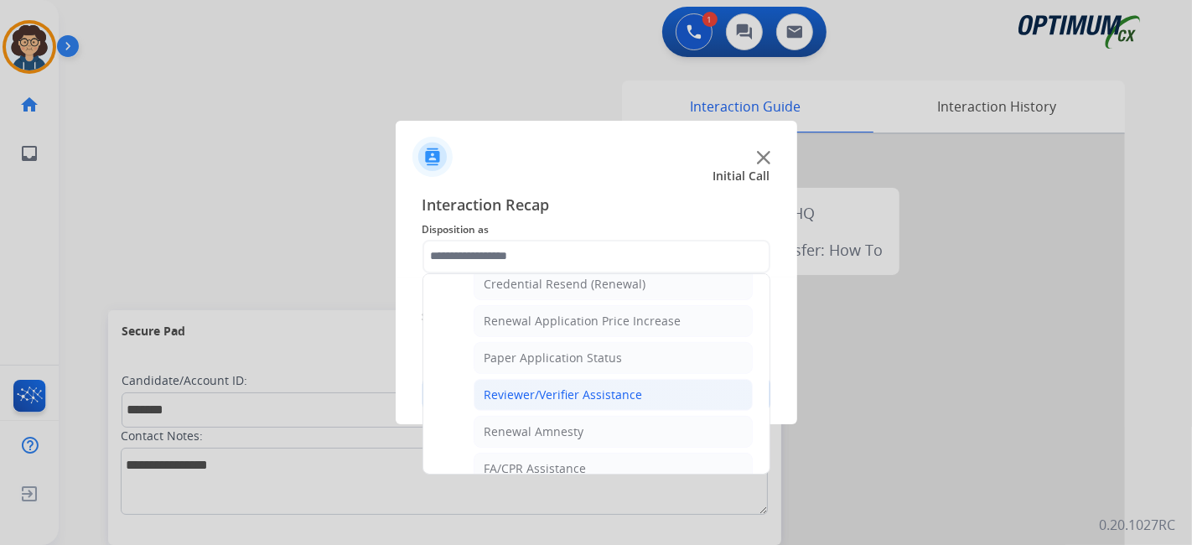
click at [702, 391] on li "Reviewer/Verifier Assistance" at bounding box center [613, 395] width 279 height 32
type input "**********"
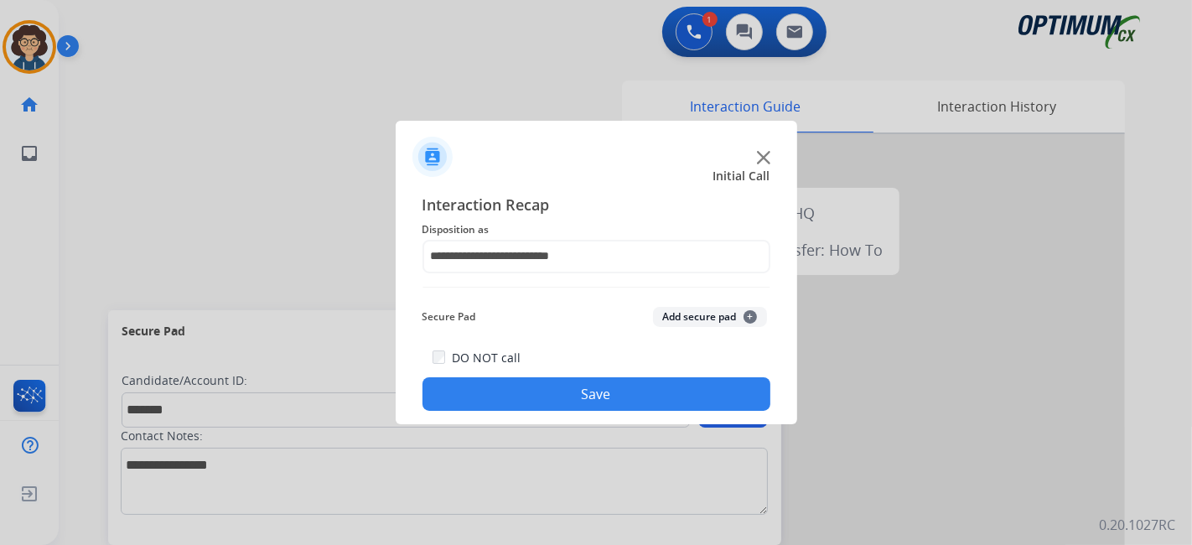
click at [702, 317] on button "Add secure pad +" at bounding box center [710, 317] width 114 height 20
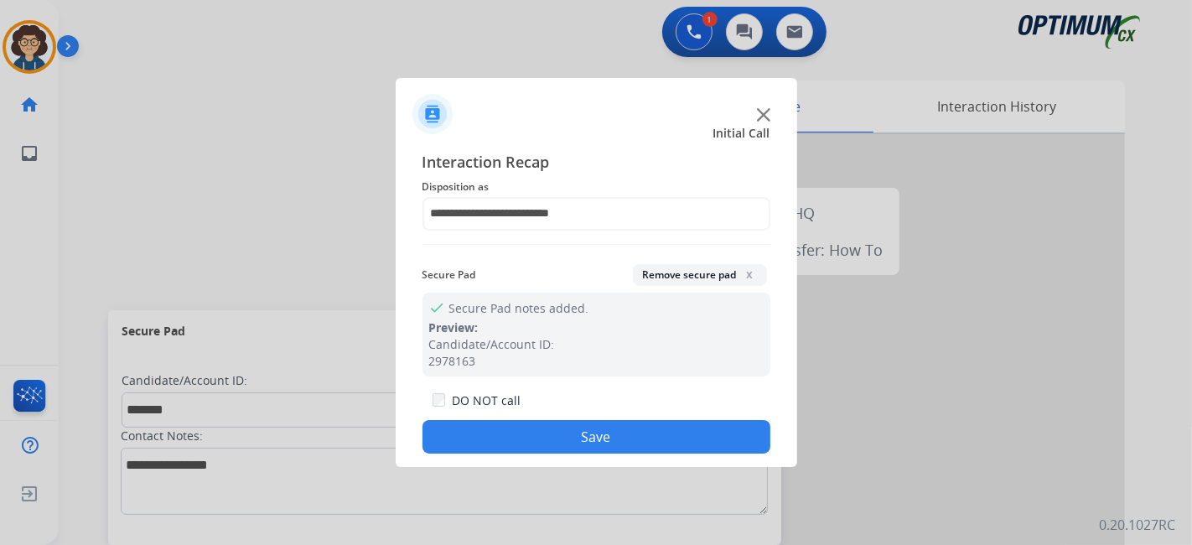
drag, startPoint x: 618, startPoint y: 434, endPoint x: 473, endPoint y: 179, distance: 293.2
click at [617, 434] on button "Save" at bounding box center [596, 437] width 348 height 34
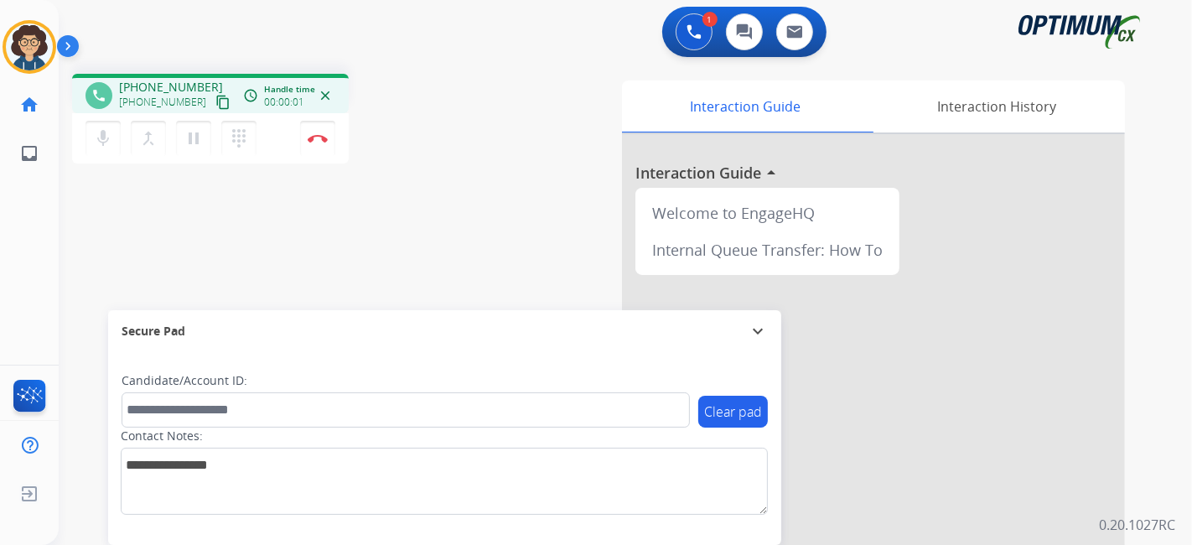
click at [215, 103] on mat-icon "content_copy" at bounding box center [222, 102] width 15 height 15
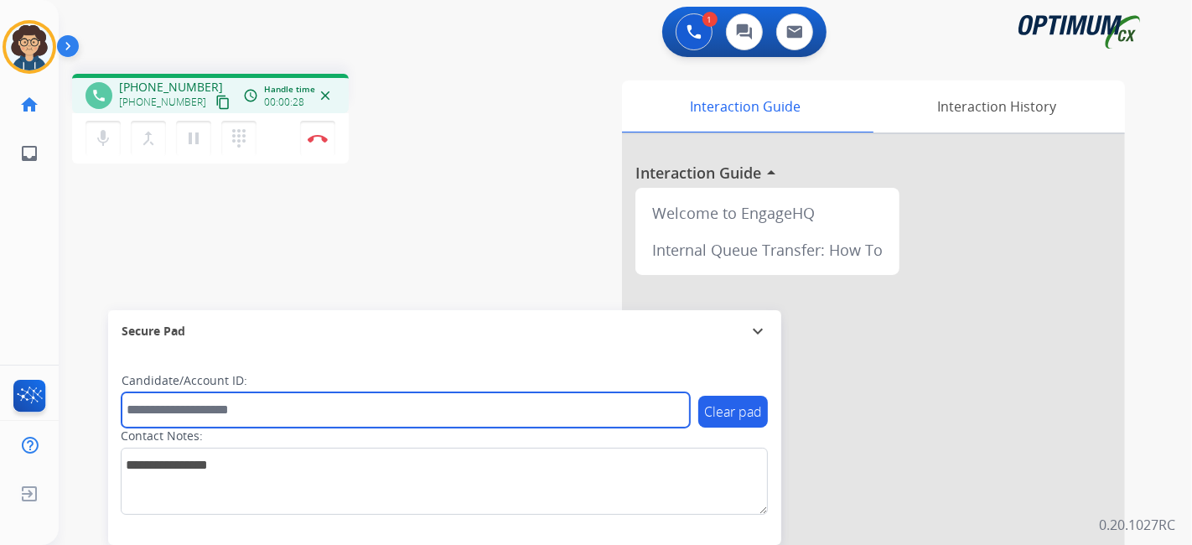
click at [275, 408] on input "text" at bounding box center [406, 409] width 568 height 35
paste input "*******"
type input "*******"
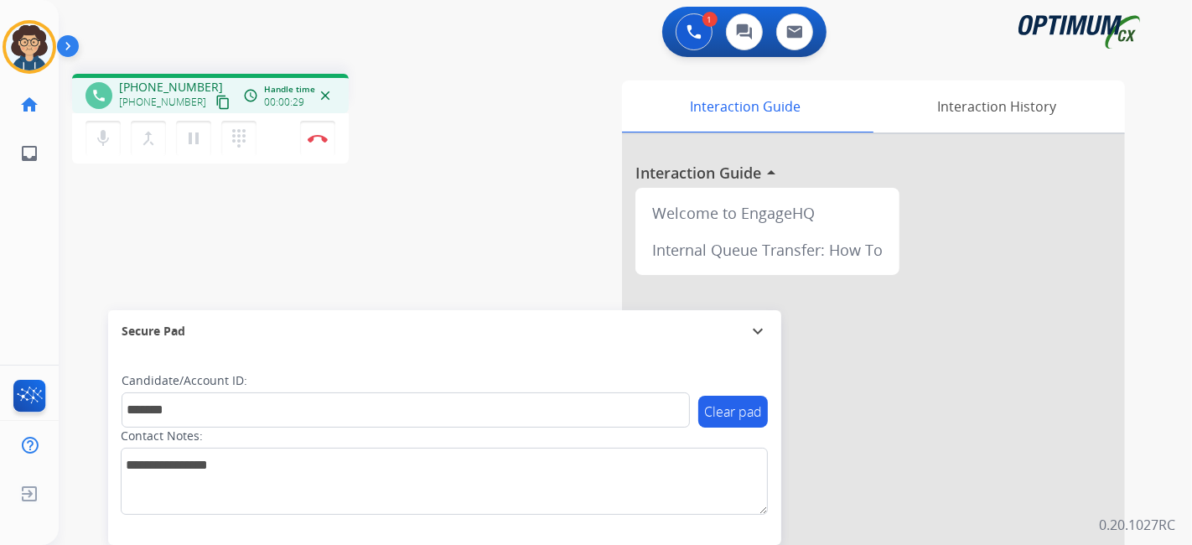
drag, startPoint x: 402, startPoint y: 261, endPoint x: 400, endPoint y: 15, distance: 245.6
click at [405, 247] on div "phone +19074149352 +19074149352 content_copy access_time Call metrics Queue 00:…" at bounding box center [605, 409] width 1093 height 699
click at [318, 143] on button "Disconnect" at bounding box center [317, 138] width 35 height 35
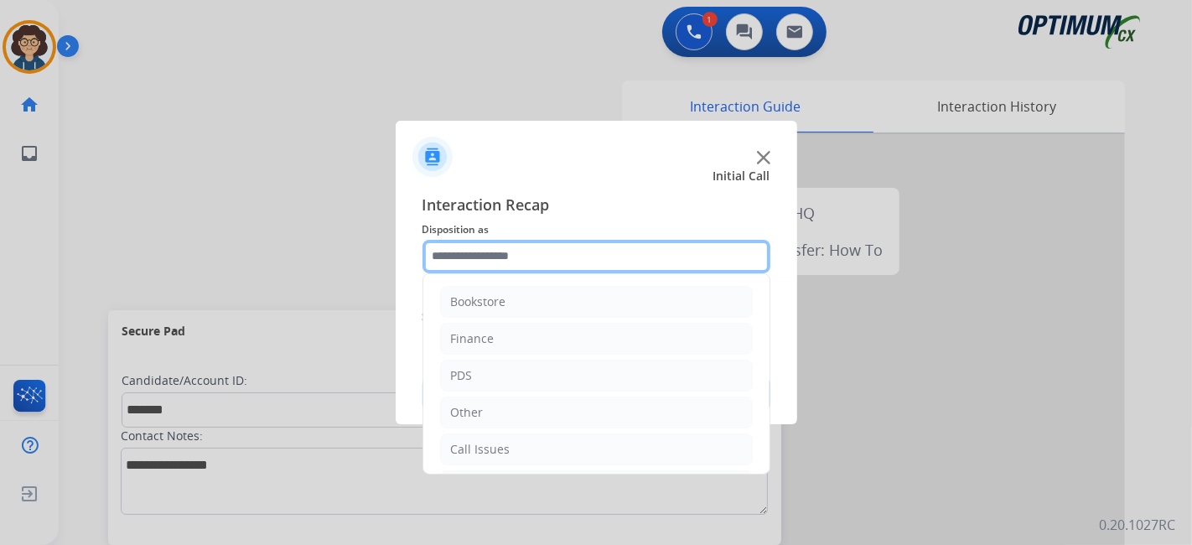
click at [576, 265] on input "text" at bounding box center [596, 257] width 348 height 34
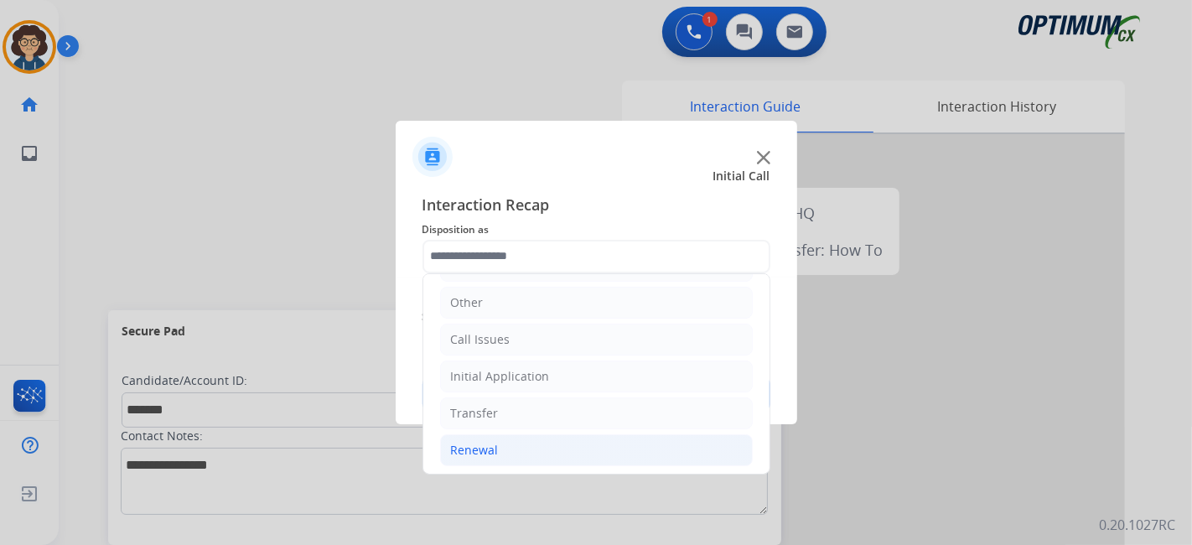
click at [565, 446] on li "Renewal" at bounding box center [596, 450] width 313 height 32
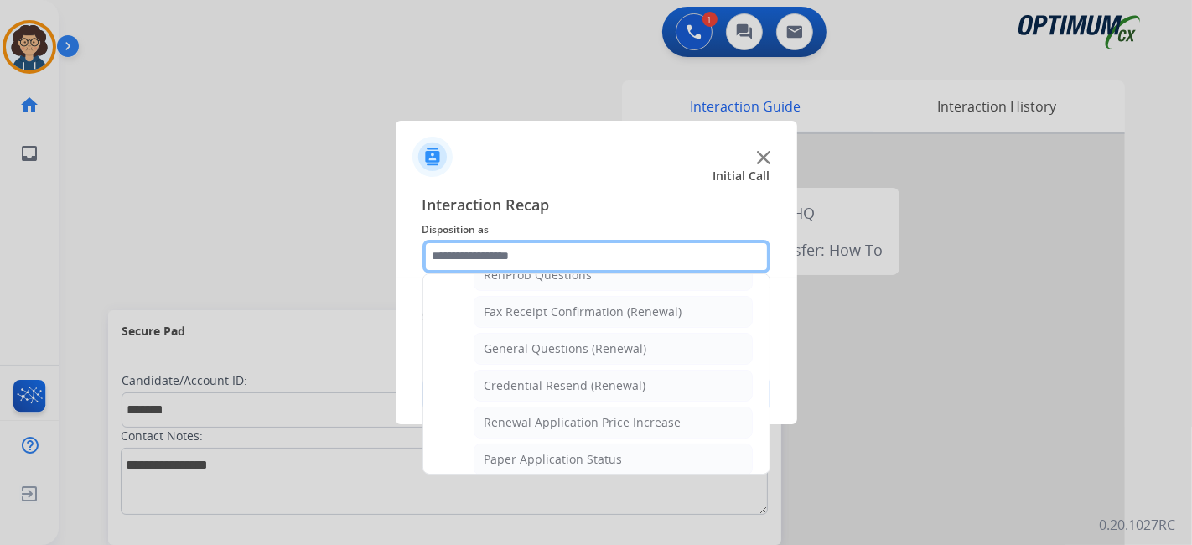
scroll to position [392, 0]
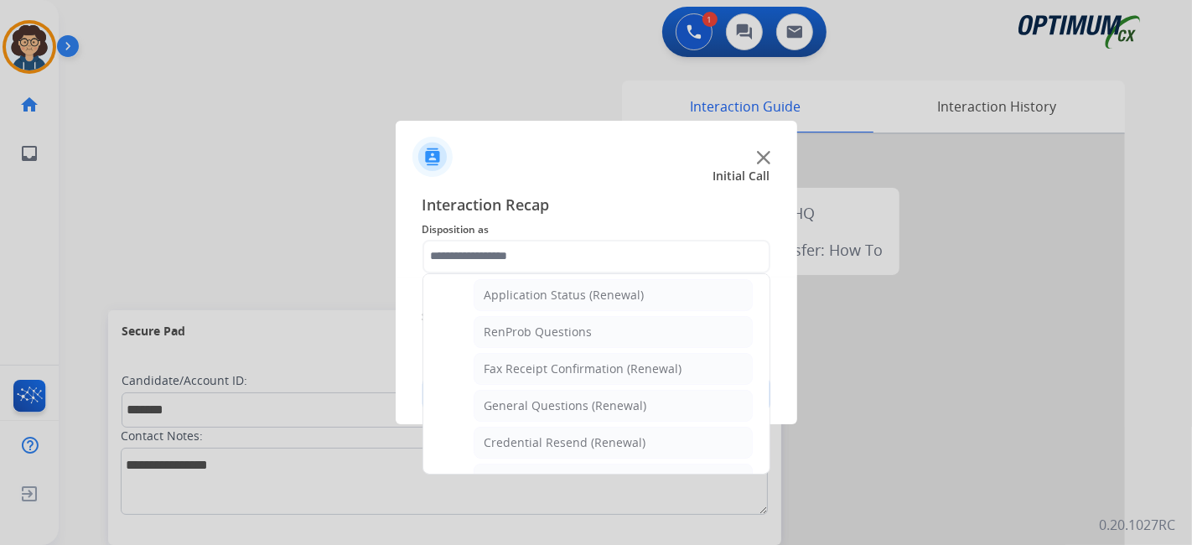
drag, startPoint x: 620, startPoint y: 394, endPoint x: 635, endPoint y: 379, distance: 21.3
click at [620, 397] on div "General Questions (Renewal)" at bounding box center [565, 405] width 163 height 17
type input "**********"
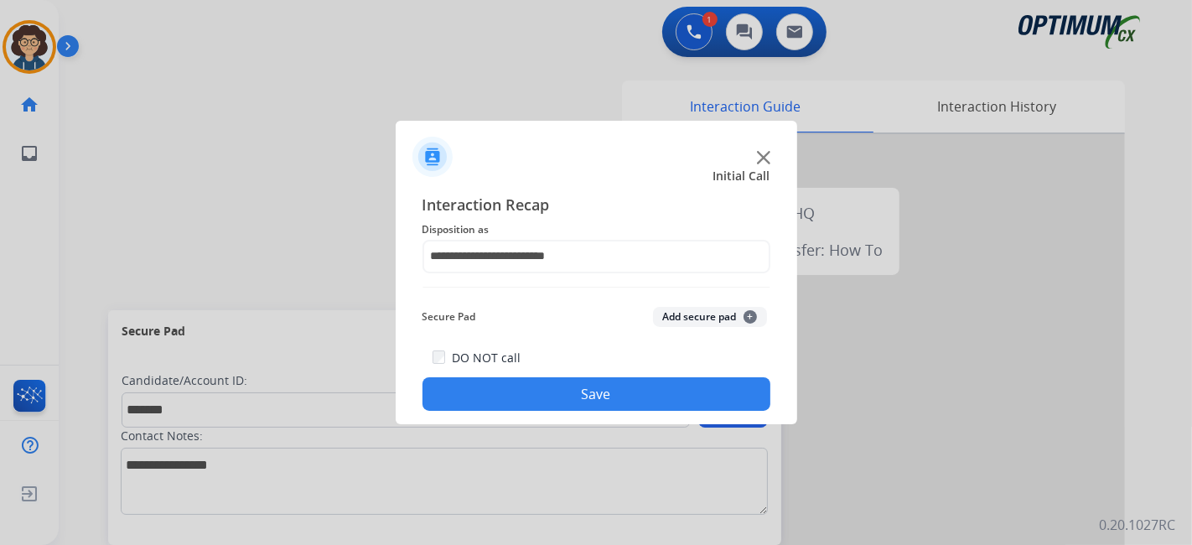
click at [697, 312] on button "Add secure pad +" at bounding box center [710, 317] width 114 height 20
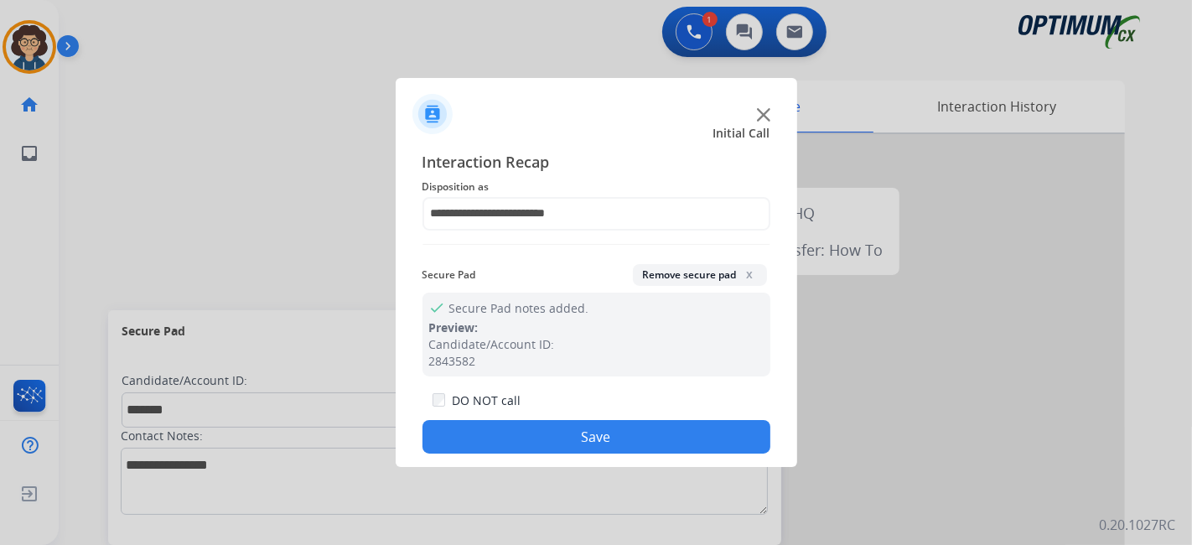
click at [635, 429] on button "Save" at bounding box center [596, 437] width 348 height 34
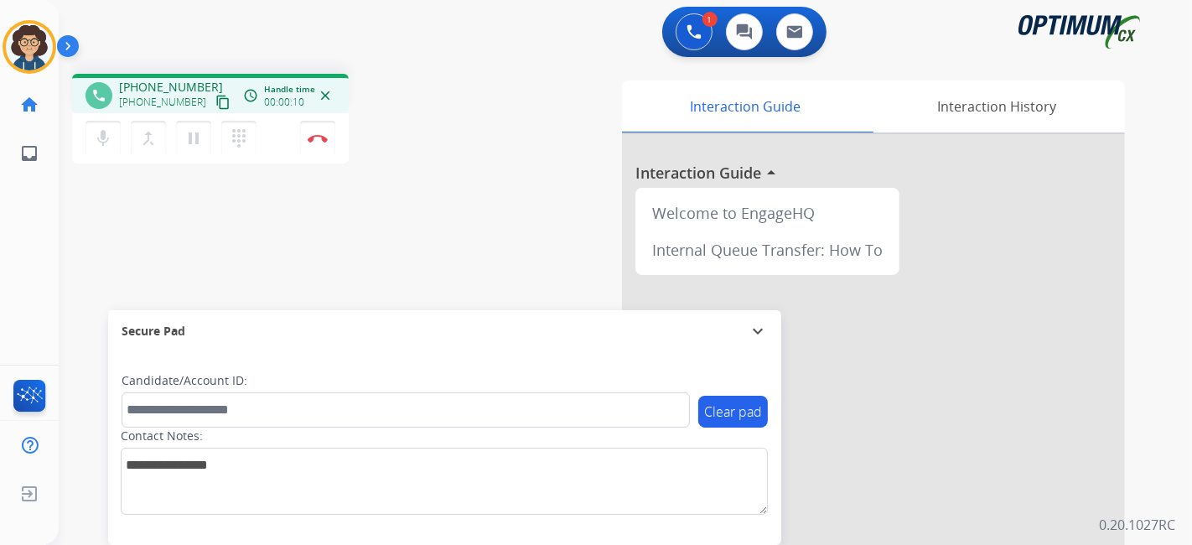
click at [215, 101] on mat-icon "content_copy" at bounding box center [222, 102] width 15 height 15
click at [189, 138] on mat-icon "pause" at bounding box center [194, 138] width 20 height 20
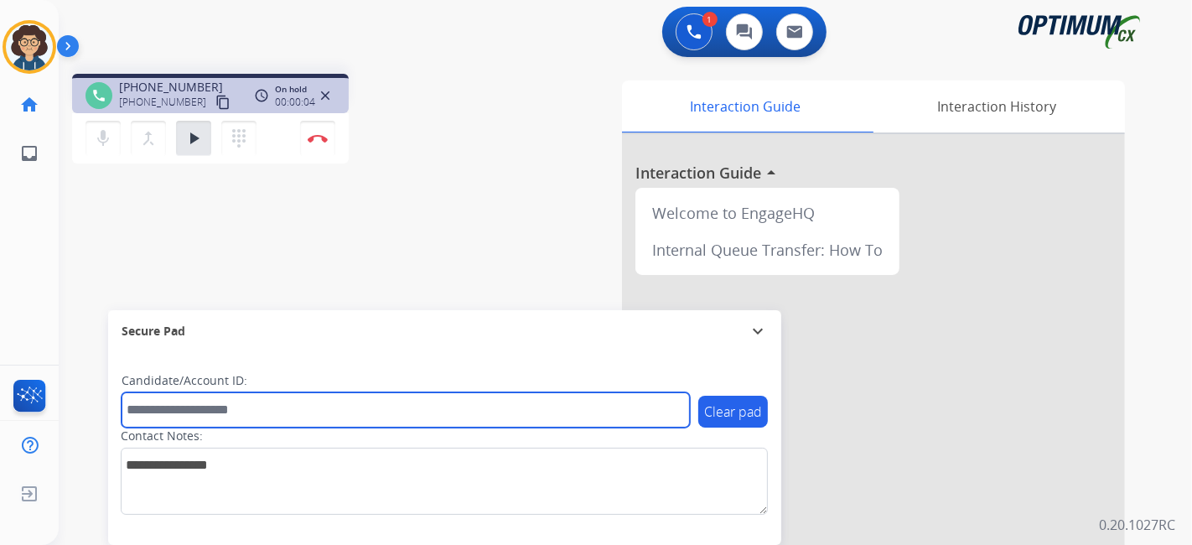
click at [246, 408] on input "text" at bounding box center [406, 409] width 568 height 35
paste input "*******"
type input "*******"
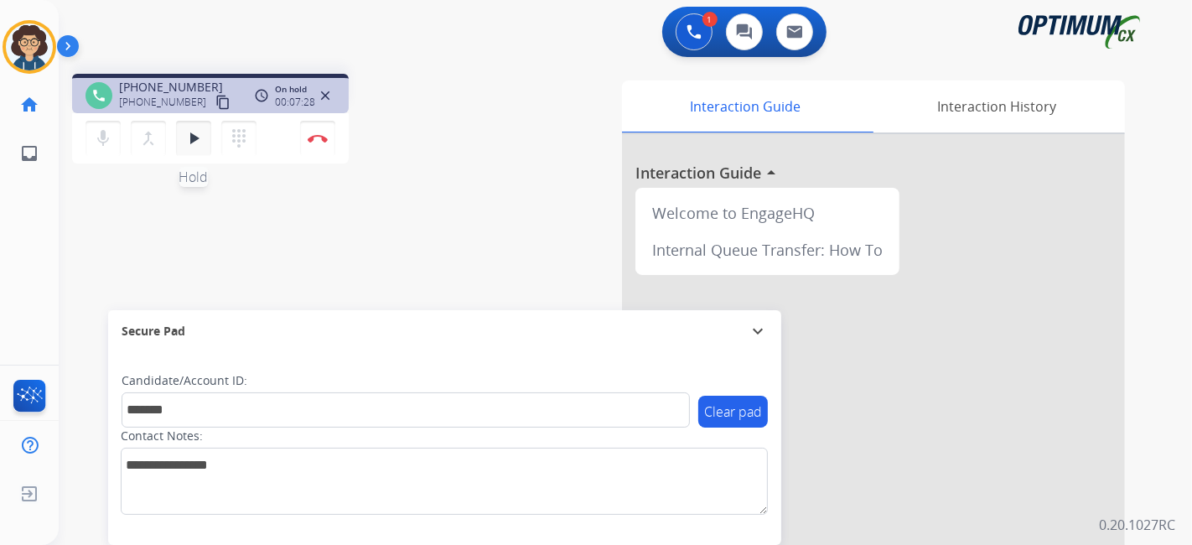
click at [196, 129] on mat-icon "play_arrow" at bounding box center [194, 138] width 20 height 20
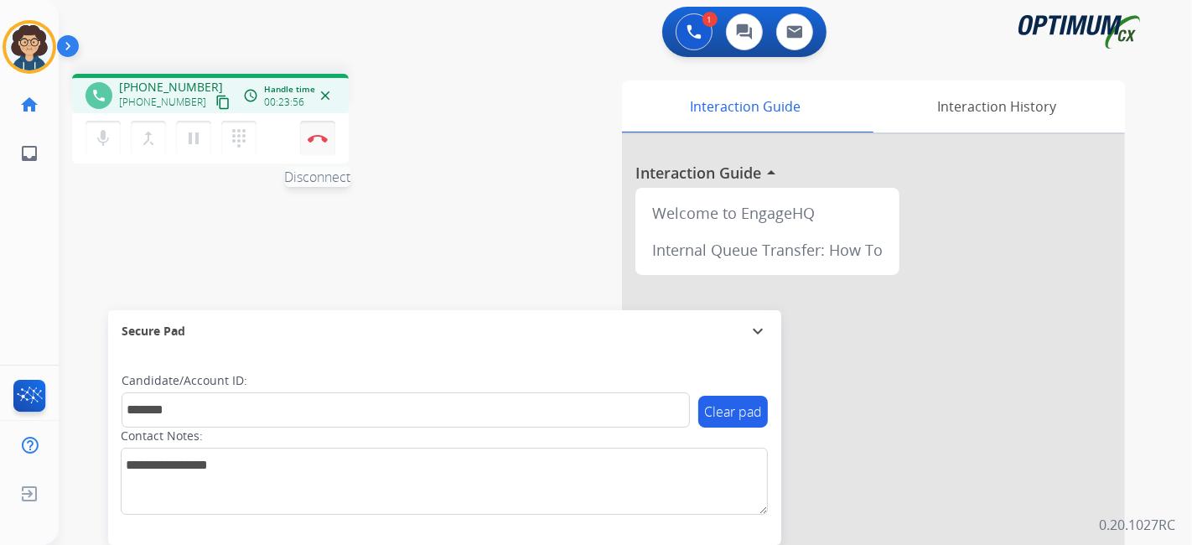
click at [314, 142] on button "Disconnect" at bounding box center [317, 138] width 35 height 35
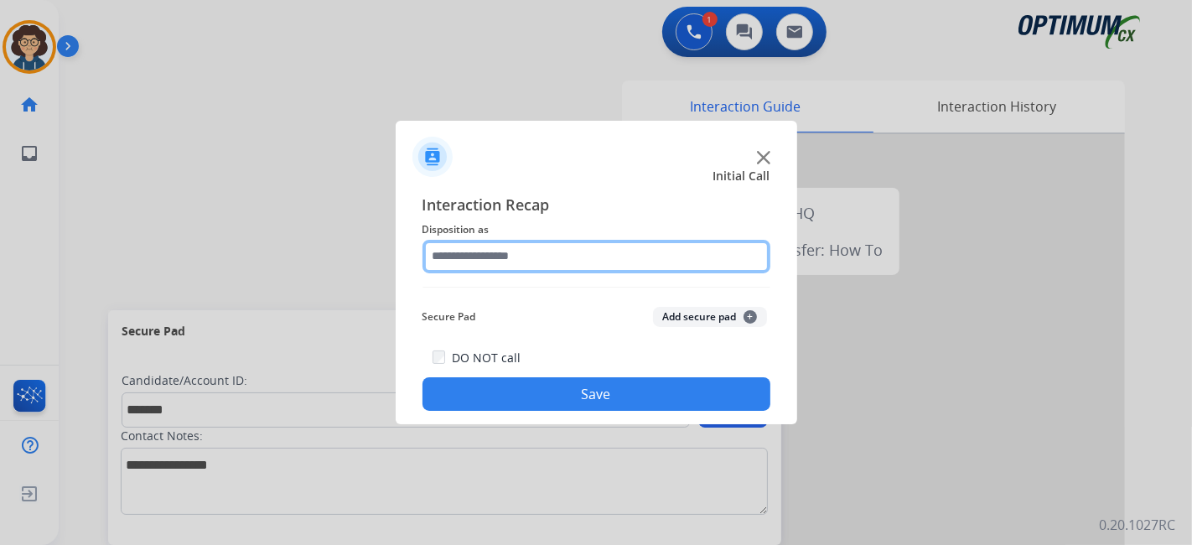
click at [555, 262] on input "text" at bounding box center [596, 257] width 348 height 34
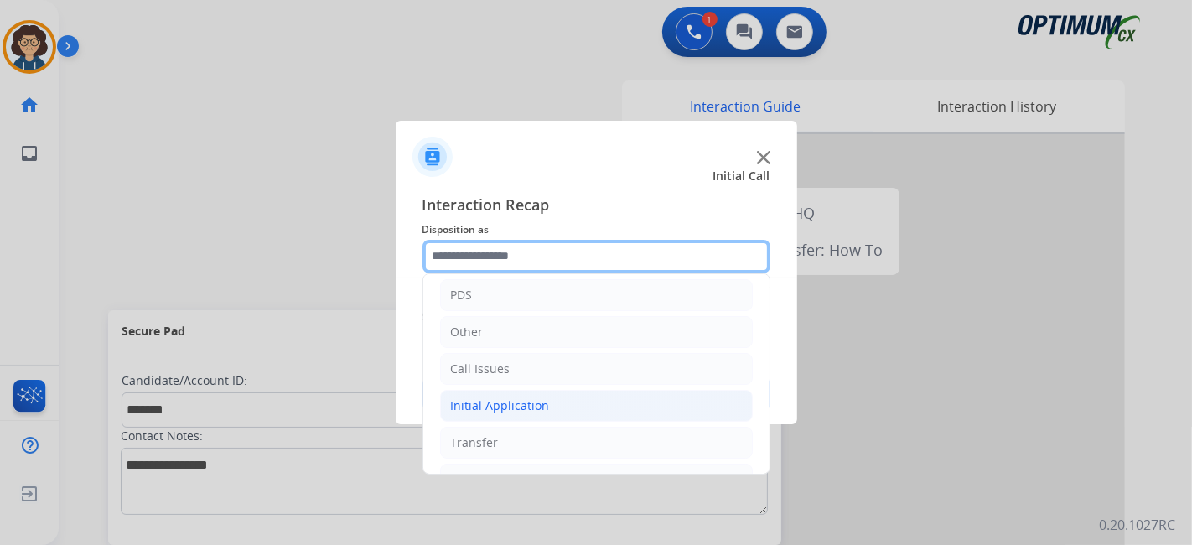
scroll to position [110, 0]
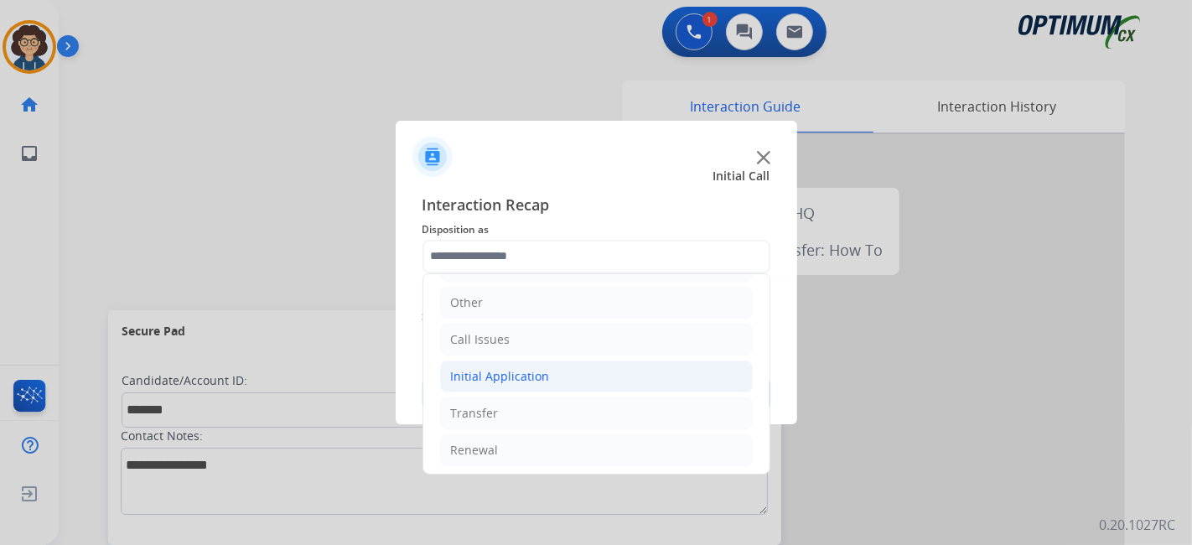
click at [554, 370] on li "Initial Application" at bounding box center [596, 376] width 313 height 32
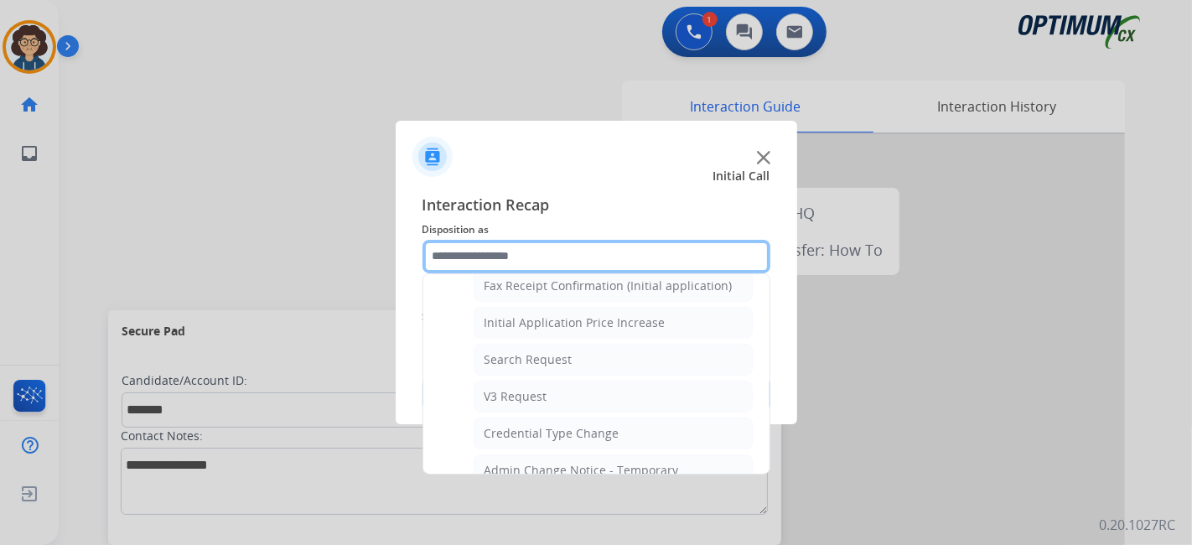
scroll to position [587, 0]
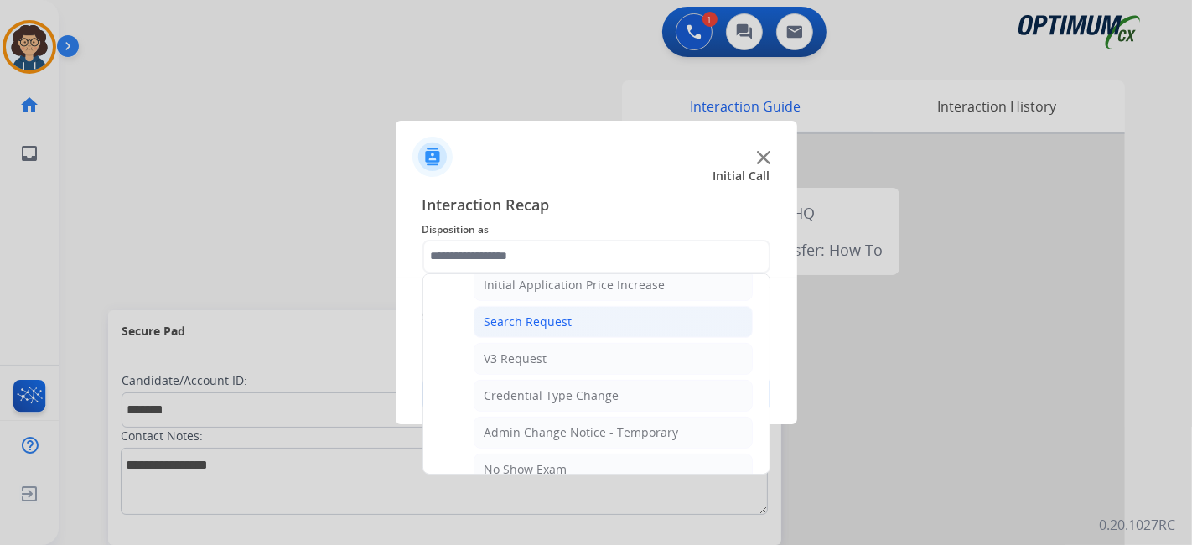
click at [560, 317] on div "Search Request" at bounding box center [528, 321] width 88 height 17
type input "**********"
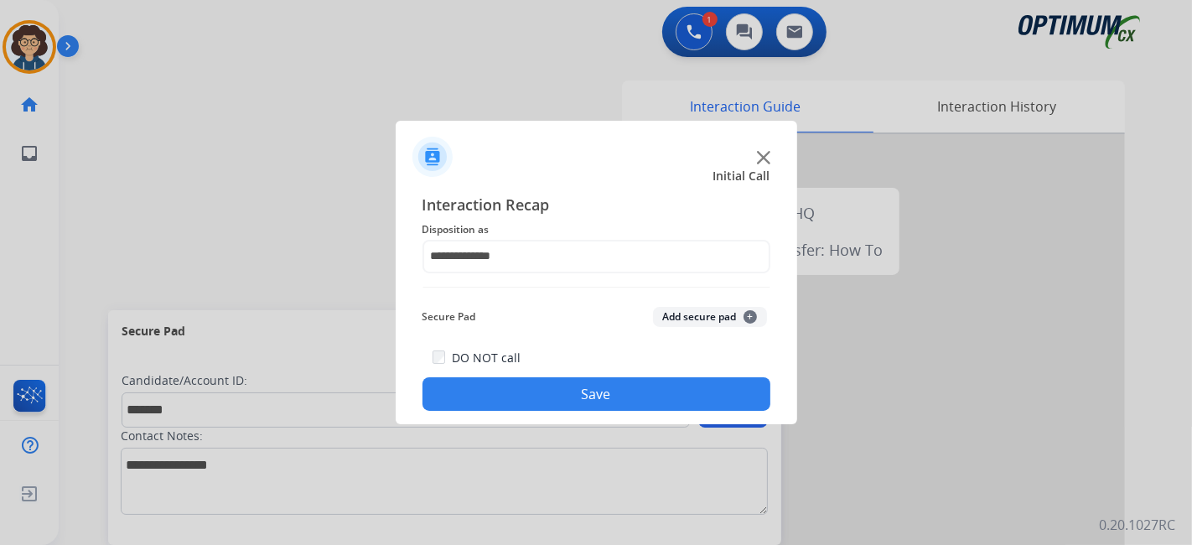
click at [697, 318] on button "Add secure pad +" at bounding box center [710, 317] width 114 height 20
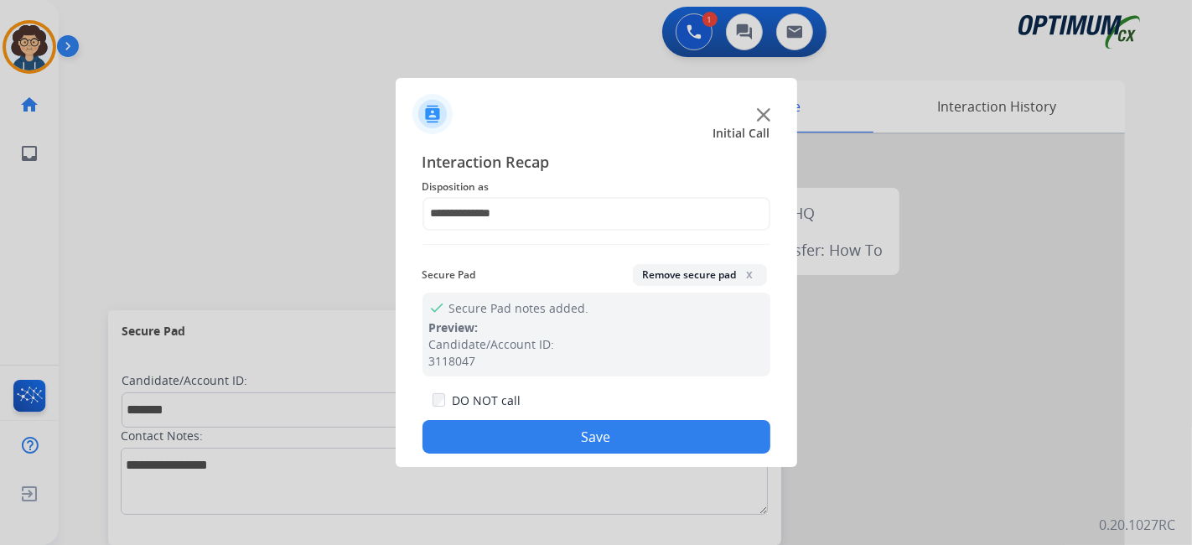
click at [604, 448] on button "Save" at bounding box center [596, 437] width 348 height 34
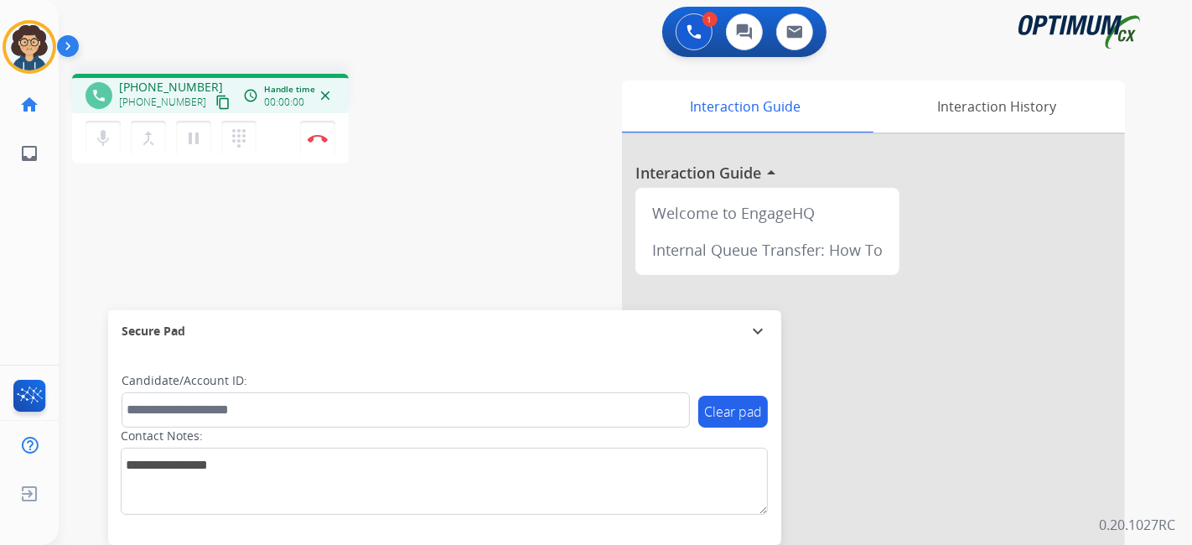
click at [215, 103] on mat-icon "content_copy" at bounding box center [222, 102] width 15 height 15
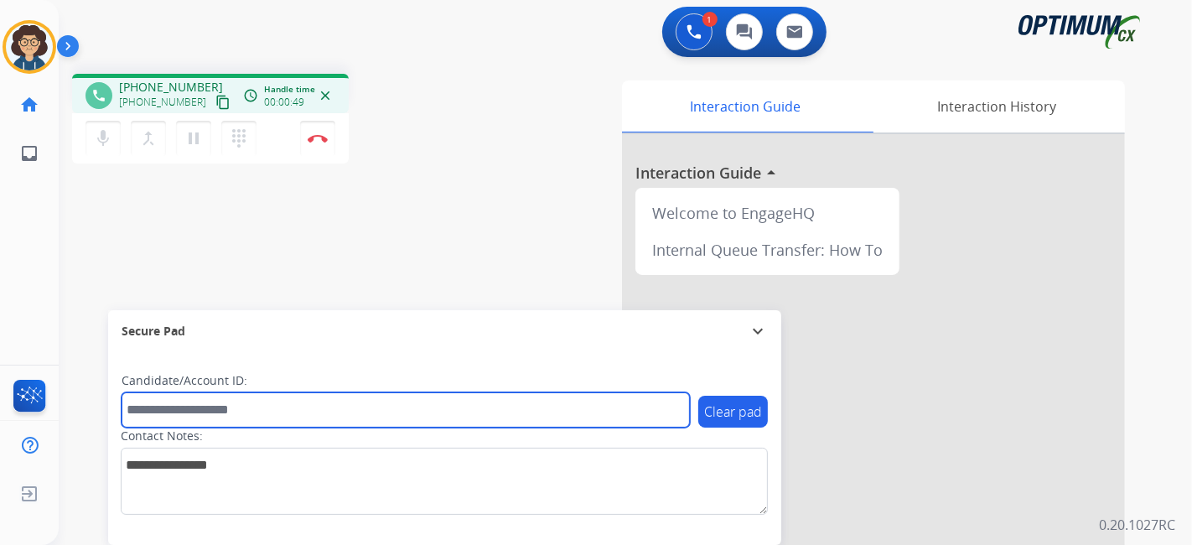
click at [272, 423] on input "text" at bounding box center [406, 409] width 568 height 35
paste input "*******"
type input "*******"
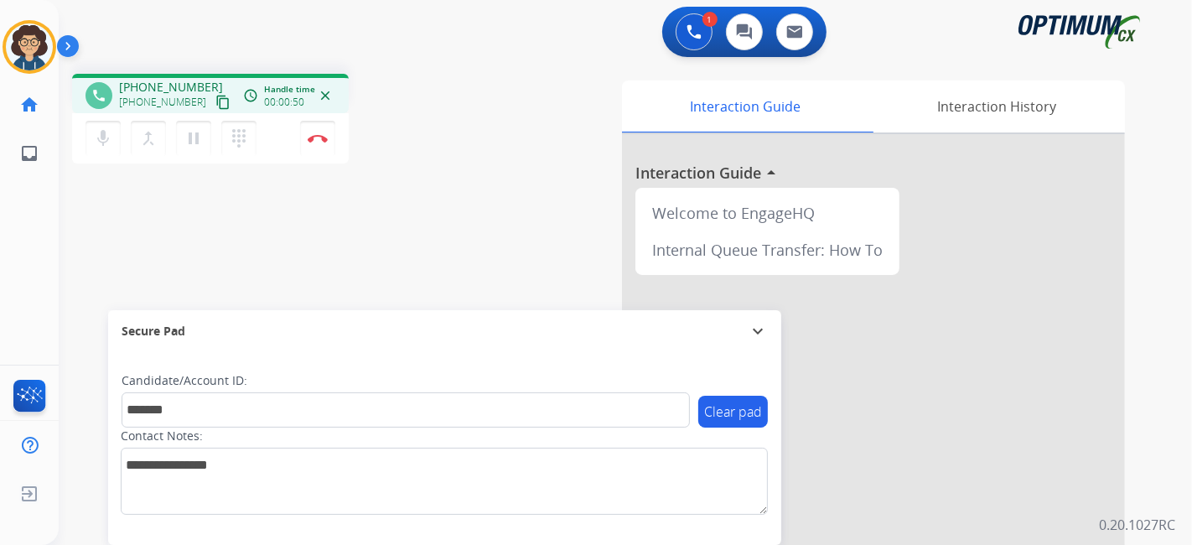
click at [391, 248] on div "phone +17548889281 +17548889281 content_copy access_time Call metrics Queue 00:…" at bounding box center [605, 409] width 1093 height 699
drag, startPoint x: 395, startPoint y: 163, endPoint x: 386, endPoint y: 149, distance: 16.3
click at [396, 161] on div "phone +17548889281 +17548889281 content_copy access_time Call metrics Queue 00:…" at bounding box center [283, 121] width 422 height 95
click at [429, 148] on div "phone +17548889281 +17548889281 content_copy access_time Call metrics Queue 00:…" at bounding box center [283, 121] width 422 height 95
click at [313, 137] on img at bounding box center [318, 138] width 20 height 8
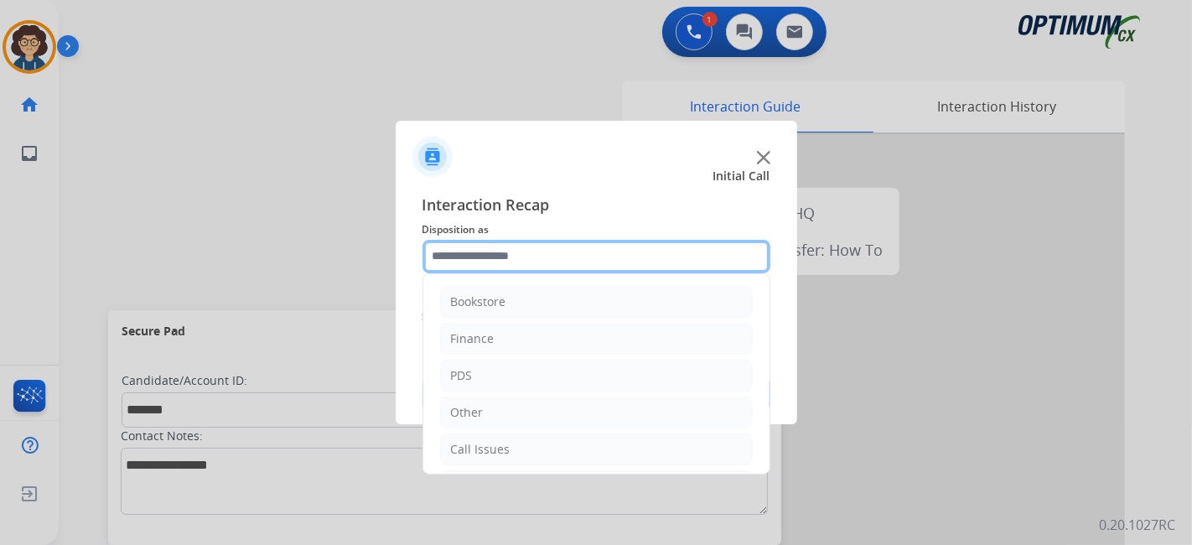
click at [556, 241] on input "text" at bounding box center [596, 257] width 348 height 34
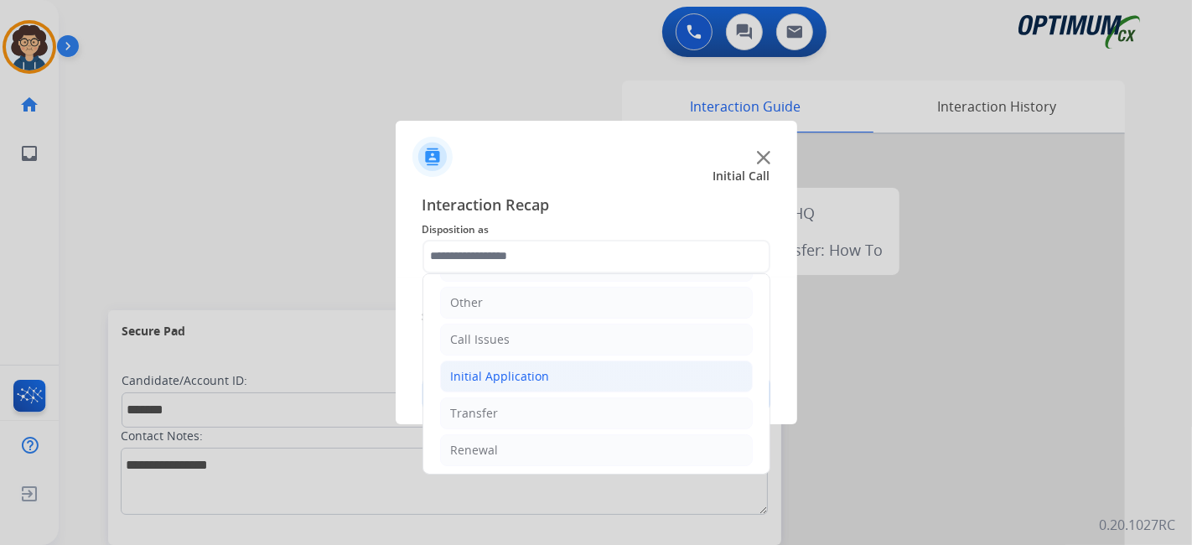
drag, startPoint x: 583, startPoint y: 381, endPoint x: 596, endPoint y: 378, distance: 13.0
click at [585, 381] on li "Initial Application" at bounding box center [596, 376] width 313 height 32
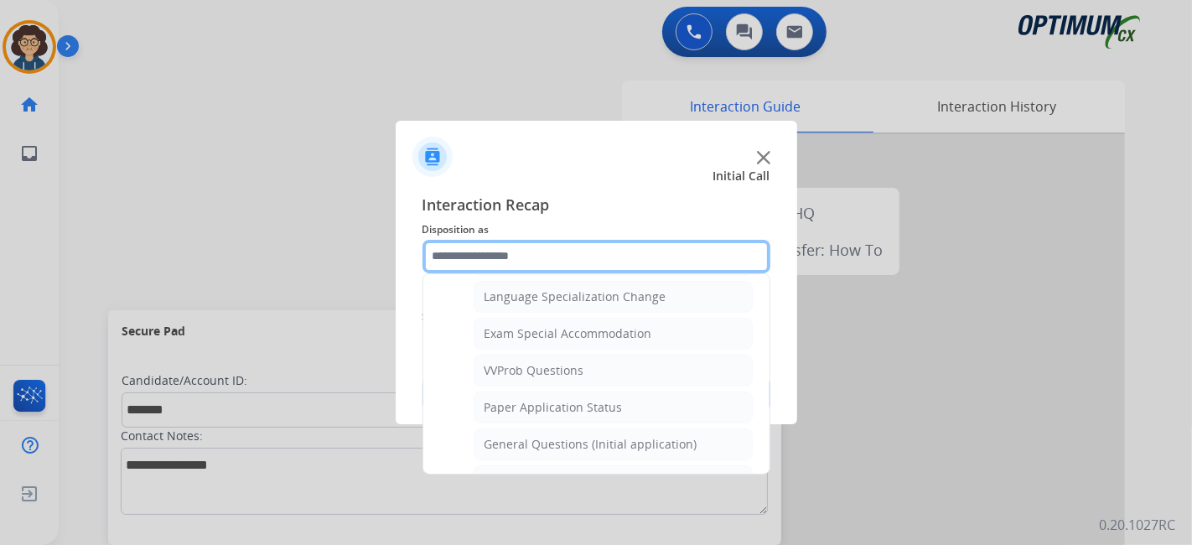
scroll to position [852, 0]
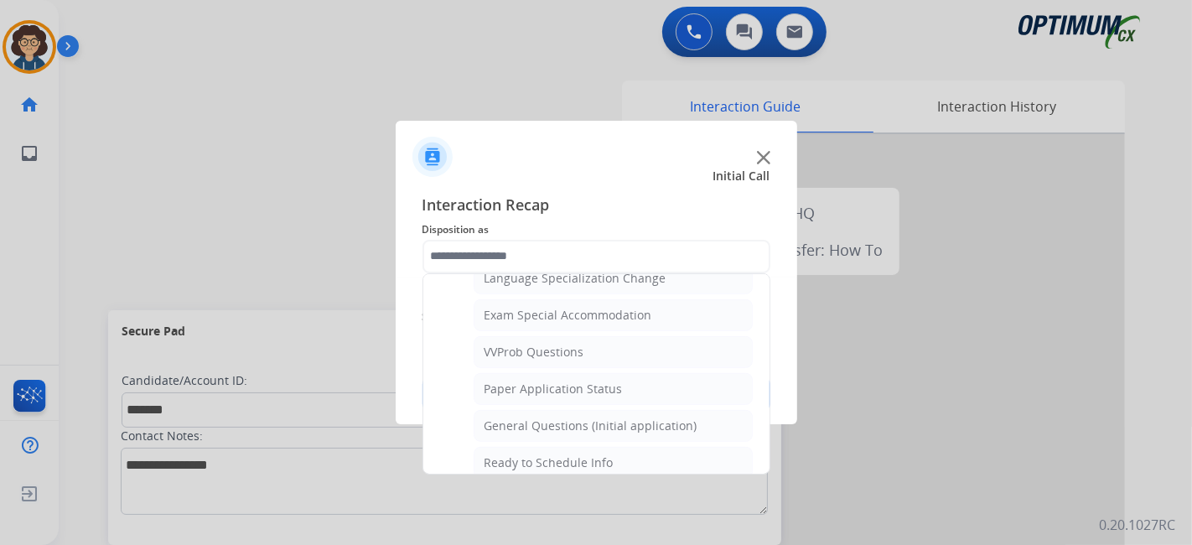
drag, startPoint x: 708, startPoint y: 412, endPoint x: 706, endPoint y: 385, distance: 27.8
click at [706, 412] on li "General Questions (Initial application)" at bounding box center [613, 426] width 279 height 32
type input "**********"
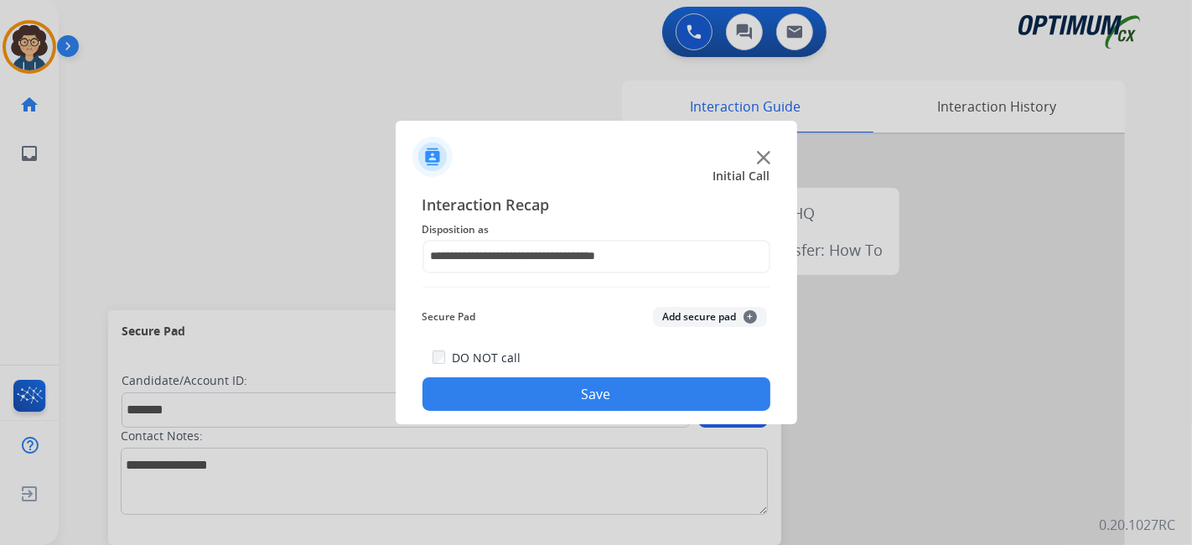
click at [708, 305] on div "Secure Pad Add secure pad +" at bounding box center [596, 317] width 348 height 34
click at [708, 324] on button "Add secure pad +" at bounding box center [710, 317] width 114 height 20
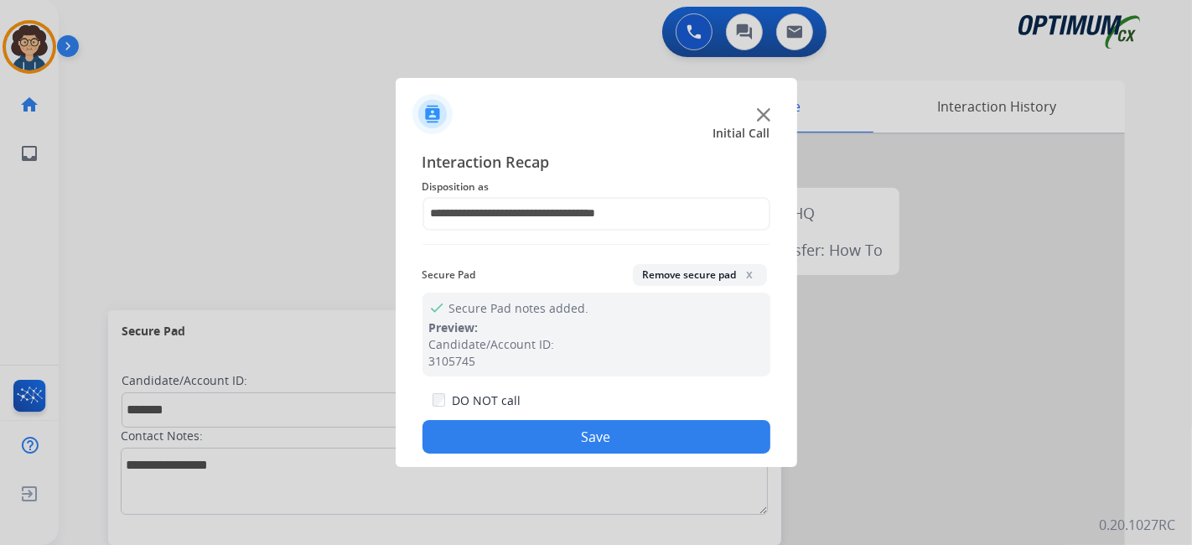
click at [615, 442] on button "Save" at bounding box center [596, 437] width 348 height 34
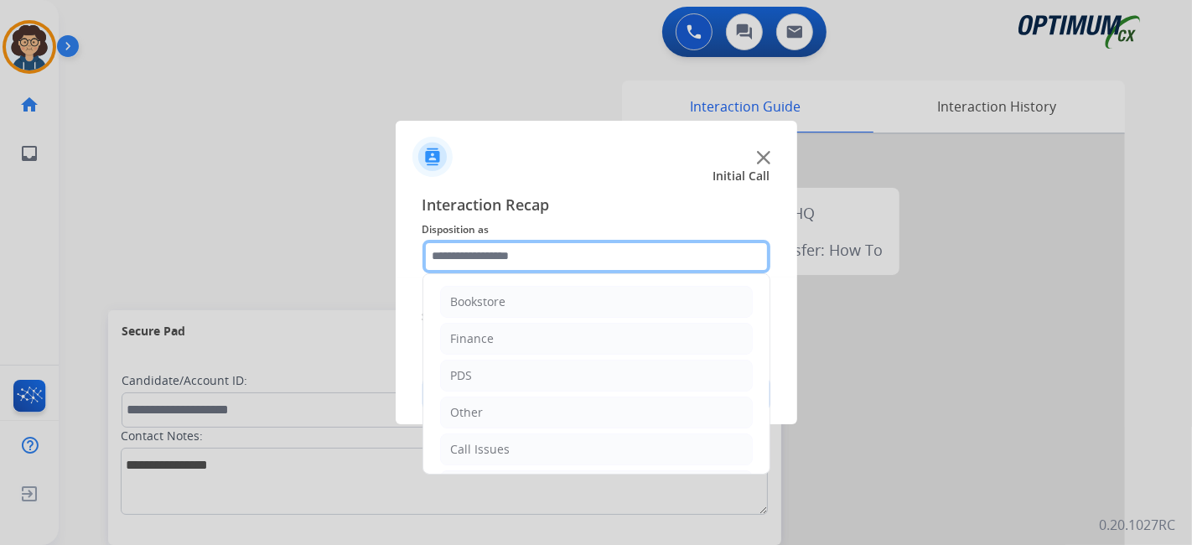
click at [660, 263] on input "text" at bounding box center [596, 257] width 348 height 34
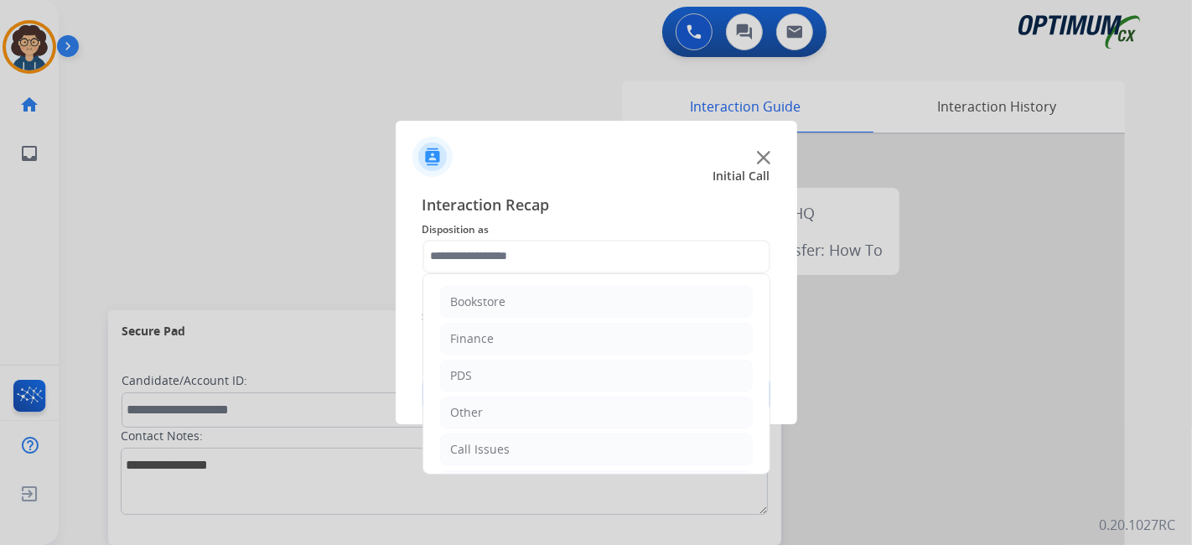
click at [549, 427] on ul "Bookstore Finance PDS Other Call Issues Initial Application Transfer Renewal" at bounding box center [596, 430] width 346 height 313
drag, startPoint x: 550, startPoint y: 431, endPoint x: 570, endPoint y: 425, distance: 21.0
click at [555, 433] on li "Call Issues" at bounding box center [596, 449] width 313 height 32
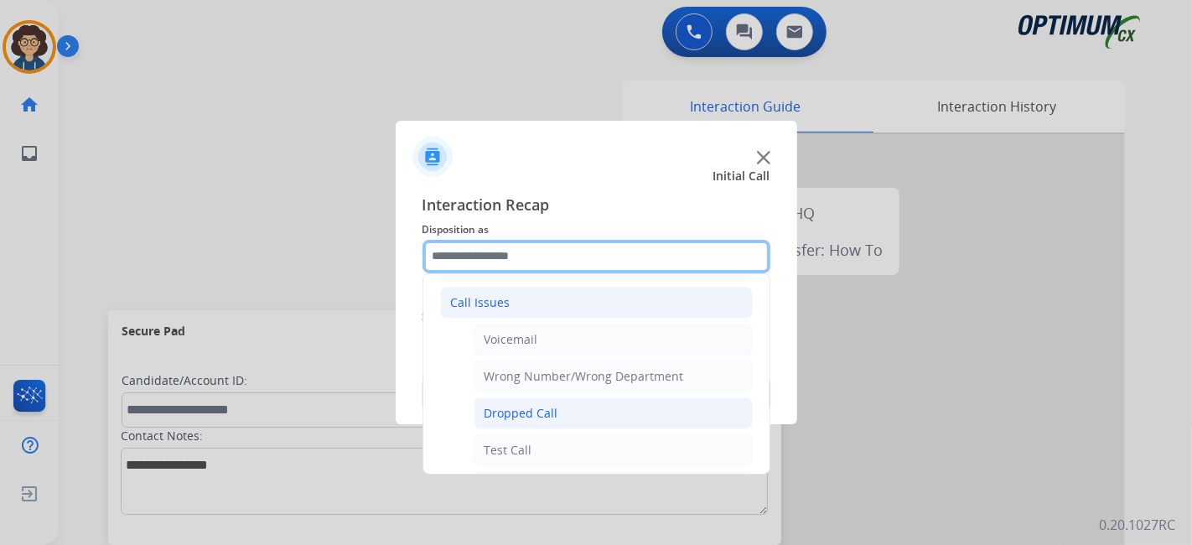
scroll to position [163, 0]
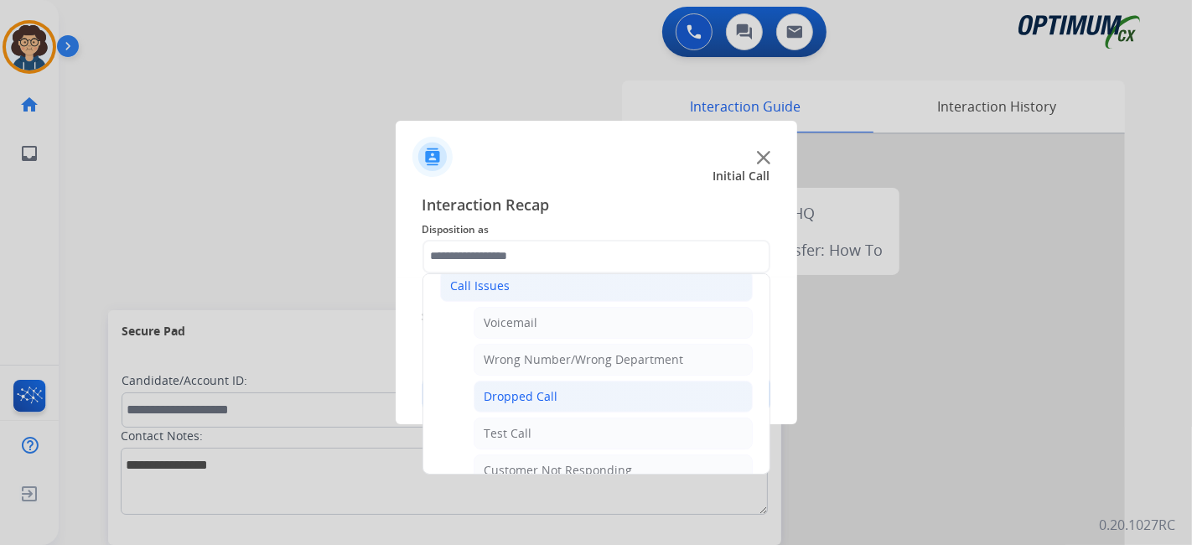
click at [603, 398] on li "Dropped Call" at bounding box center [613, 397] width 279 height 32
type input "**********"
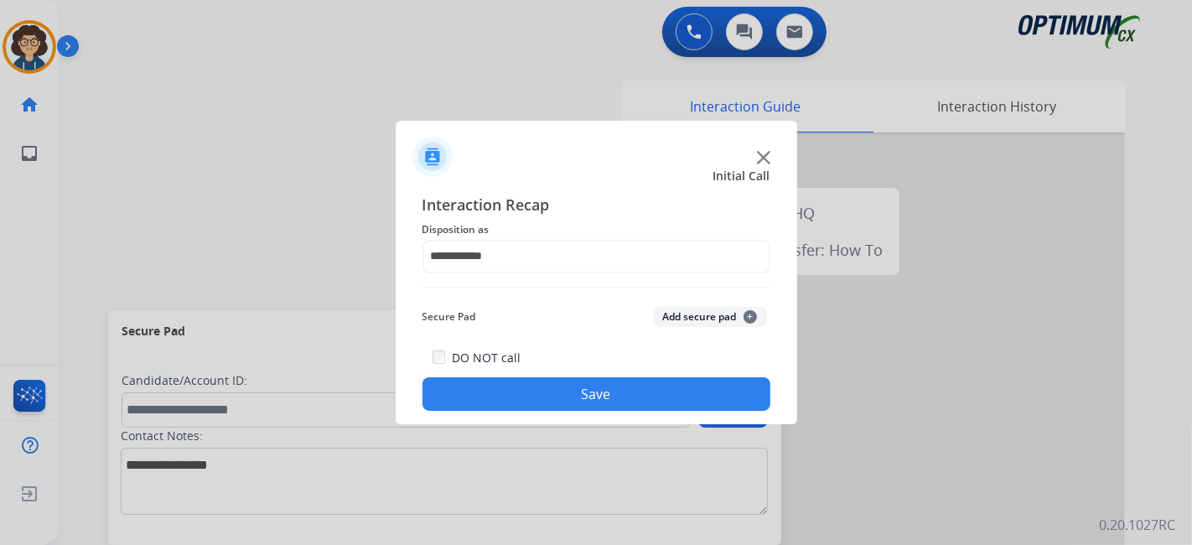
click at [569, 402] on button "Save" at bounding box center [596, 394] width 348 height 34
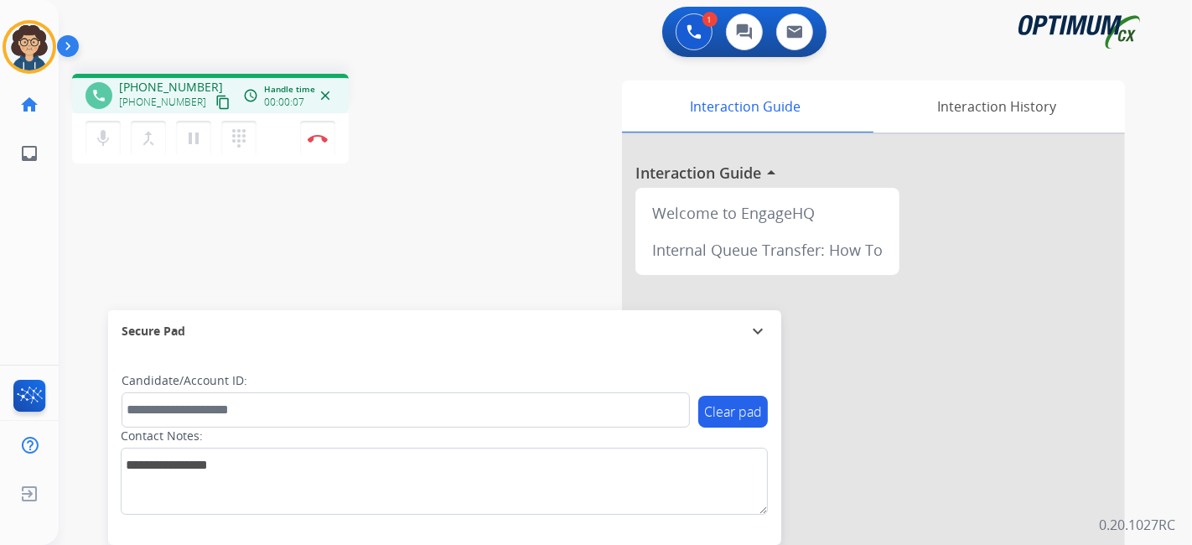
click at [215, 103] on mat-icon "content_copy" at bounding box center [222, 102] width 15 height 15
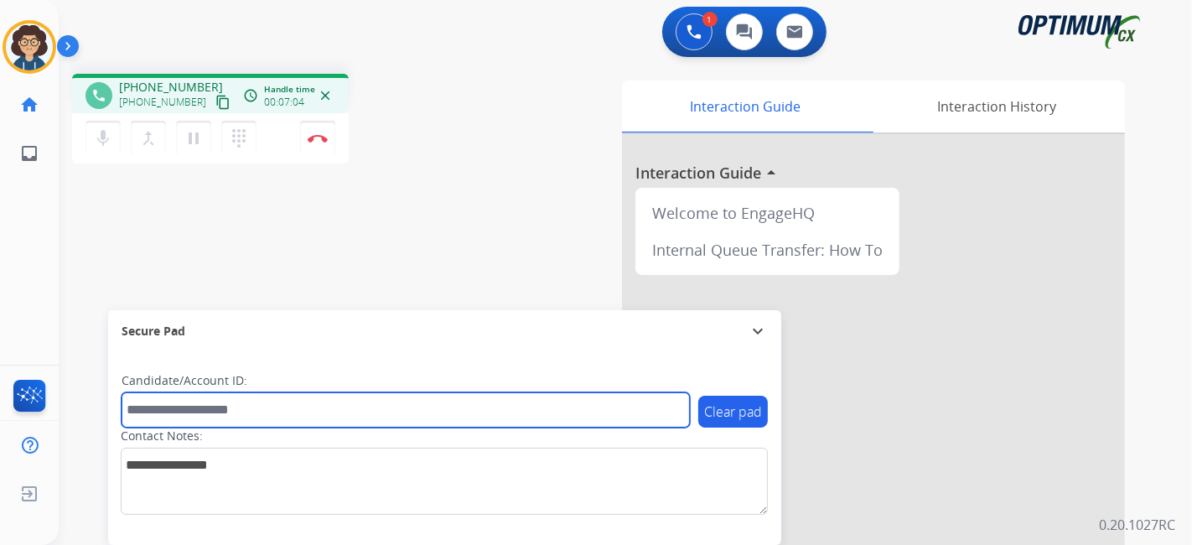
click at [289, 411] on input "text" at bounding box center [406, 409] width 568 height 35
paste input "*******"
type input "*******"
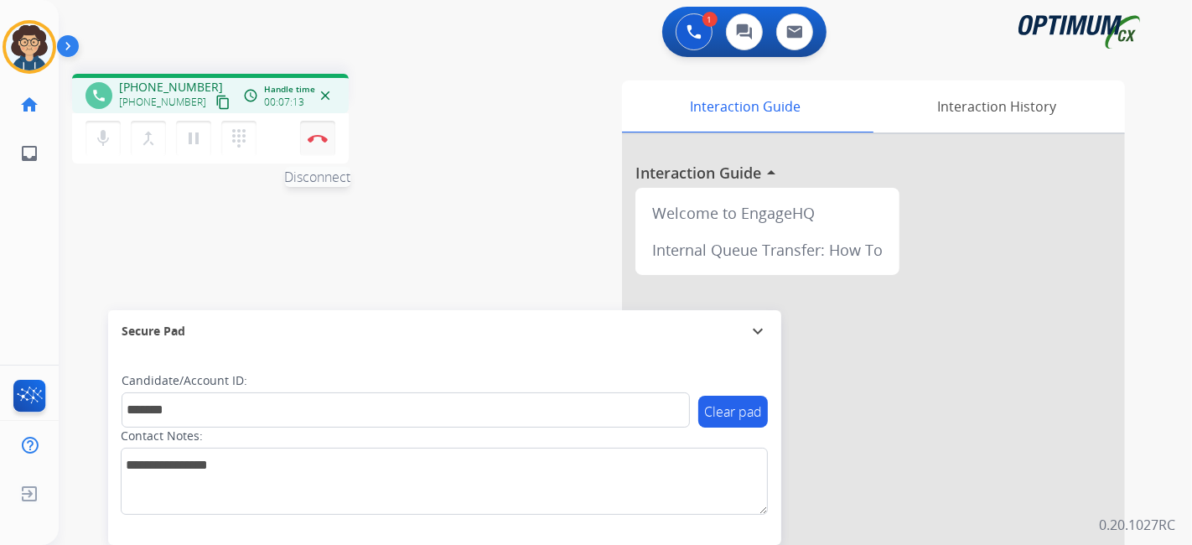
click at [328, 140] on button "Disconnect" at bounding box center [317, 138] width 35 height 35
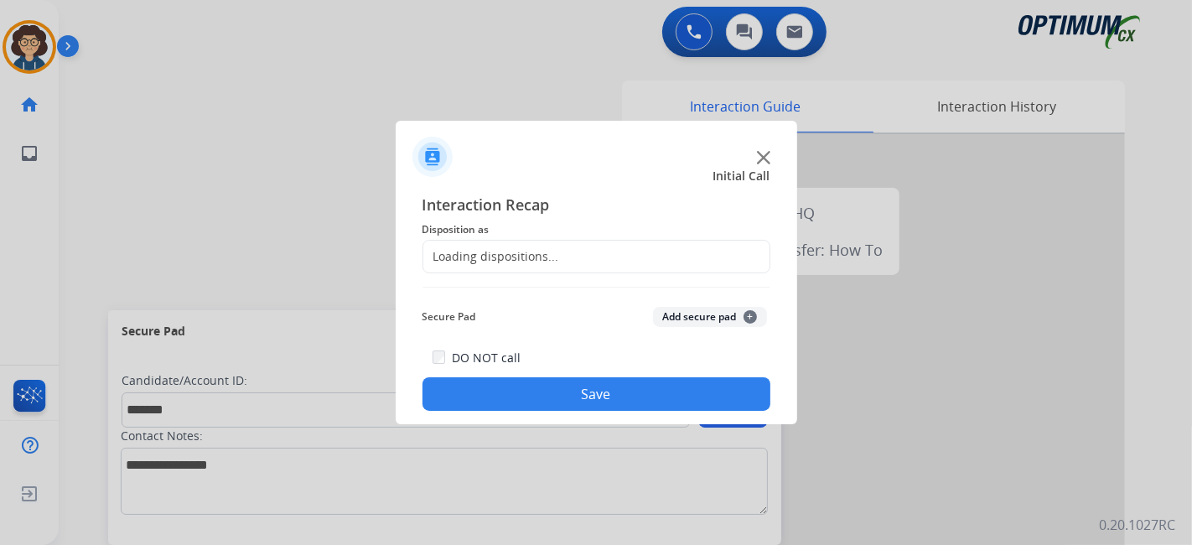
click at [550, 264] on div "Loading dispositions..." at bounding box center [596, 257] width 348 height 34
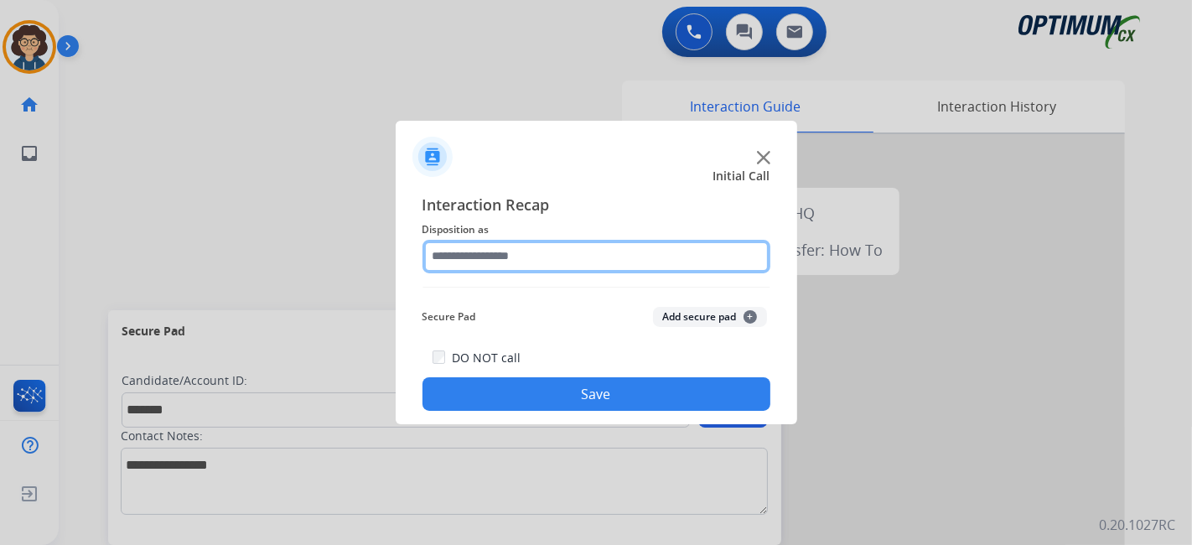
click at [564, 257] on input "text" at bounding box center [596, 257] width 348 height 34
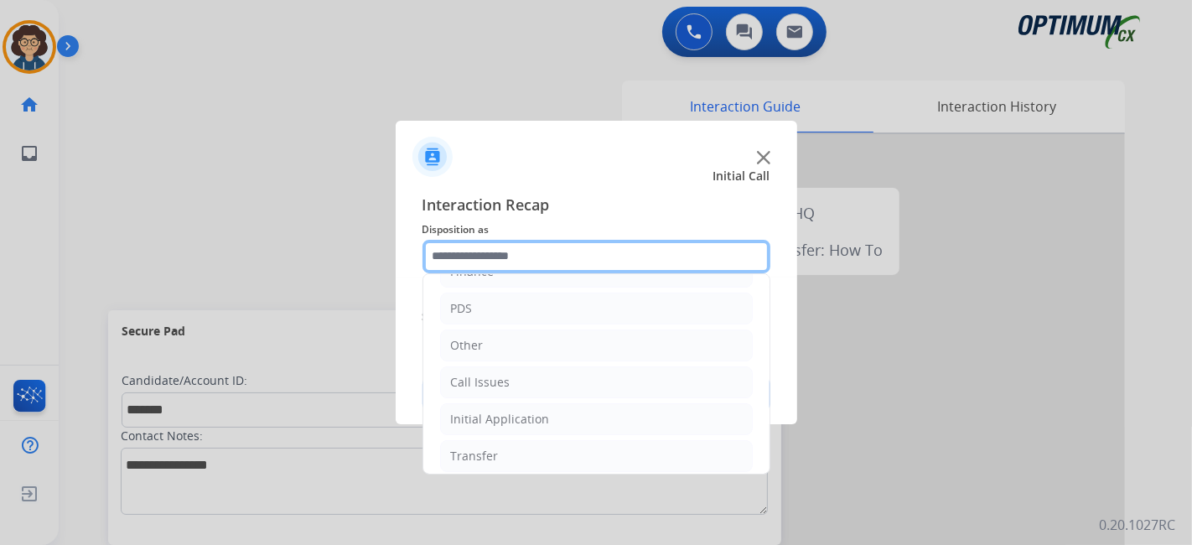
scroll to position [110, 0]
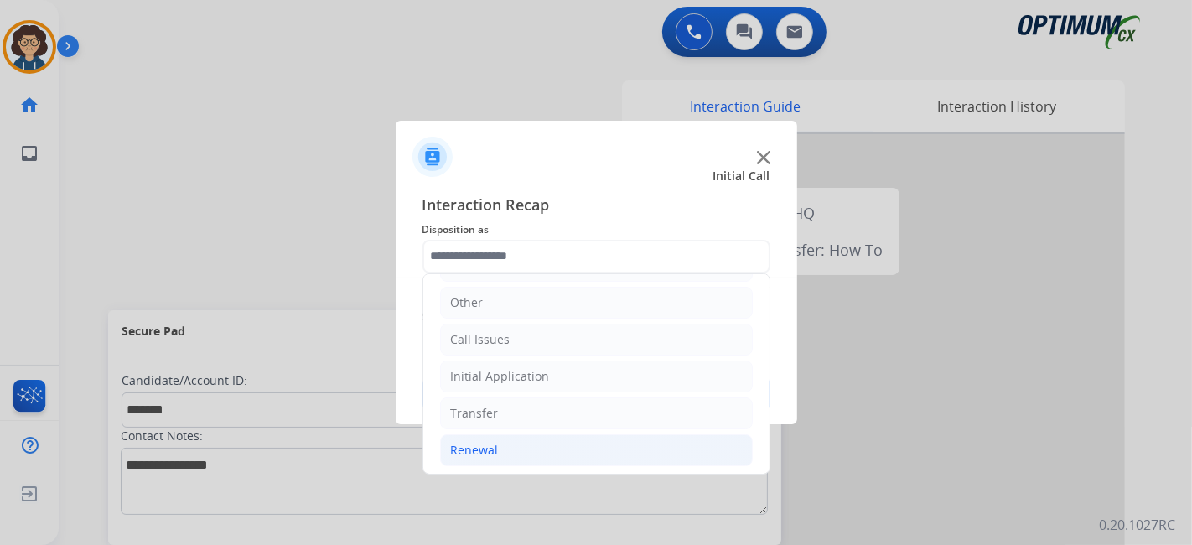
click at [545, 450] on li "Renewal" at bounding box center [596, 450] width 313 height 32
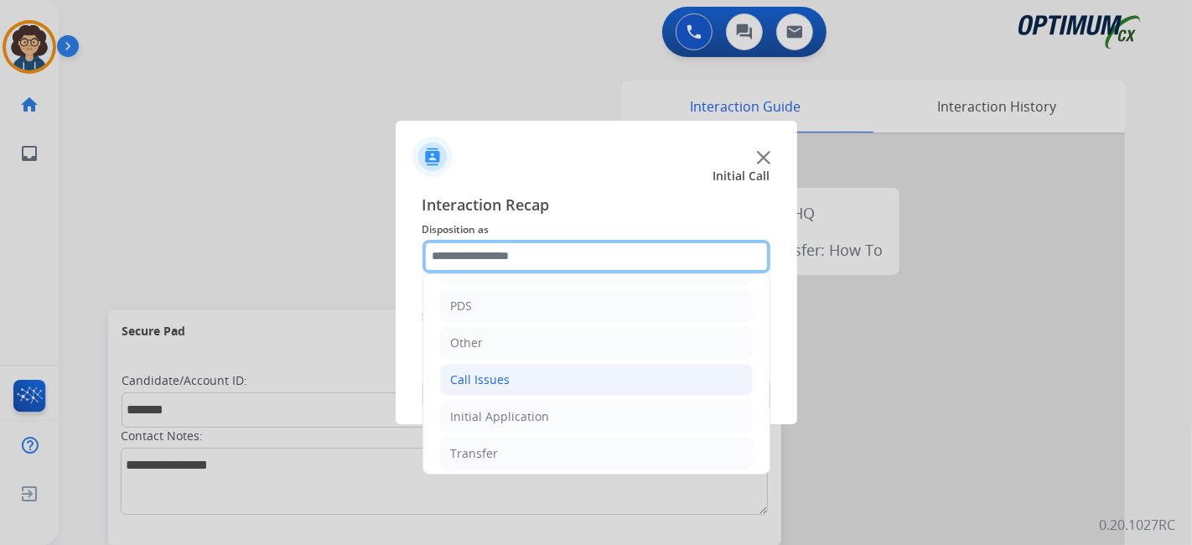
scroll to position [67, 0]
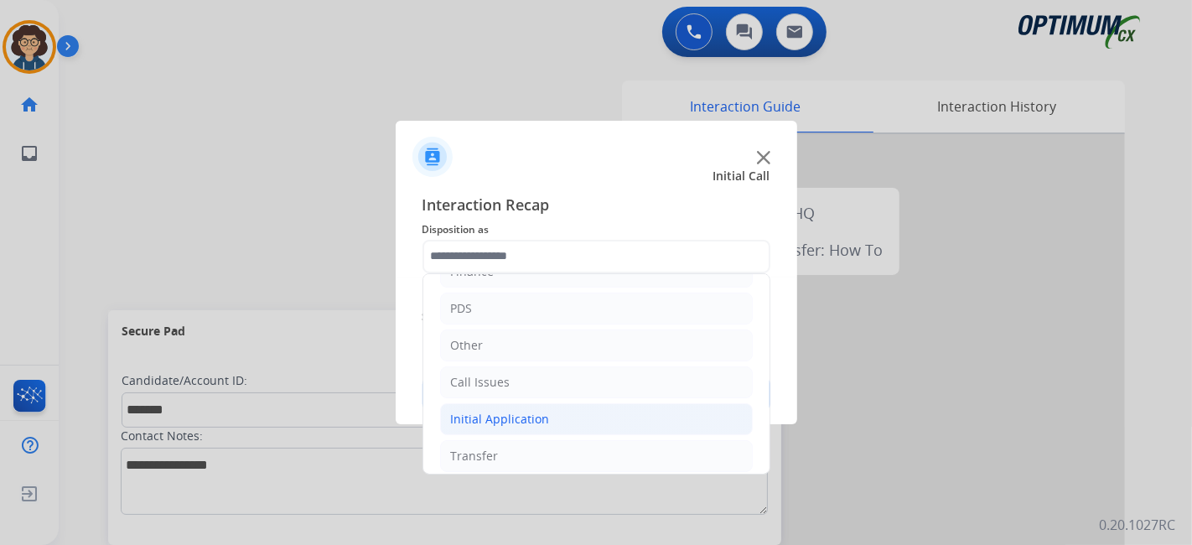
click at [586, 409] on li "Initial Application" at bounding box center [596, 419] width 313 height 32
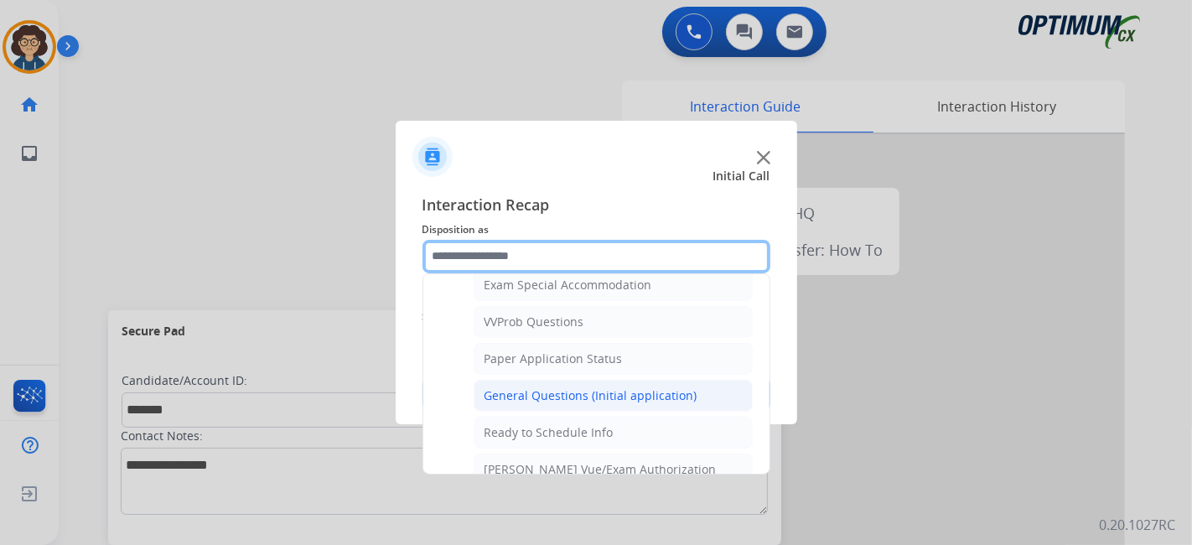
scroll to position [871, 0]
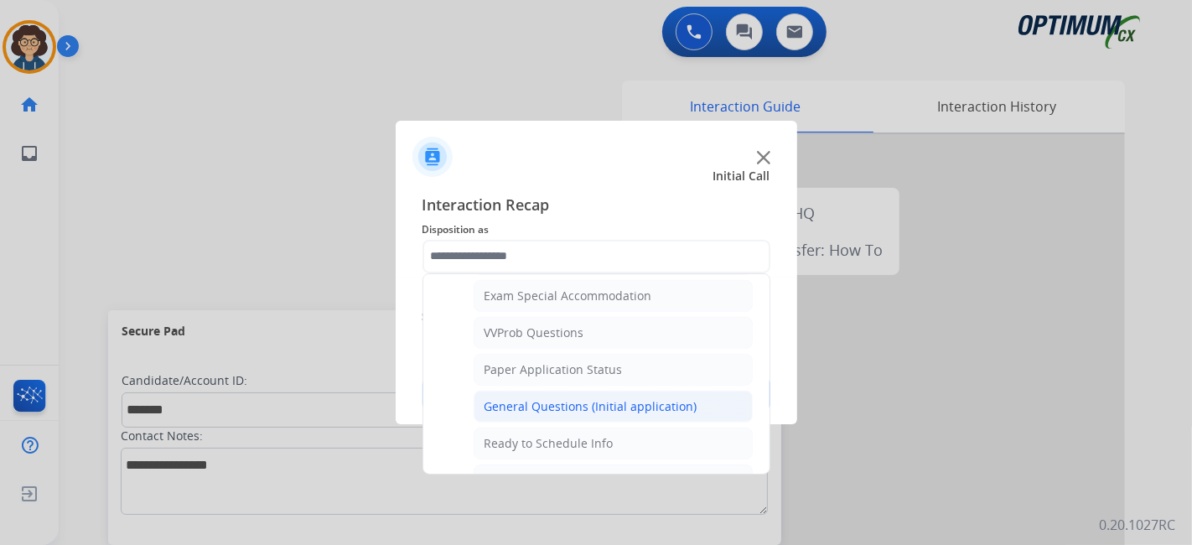
click at [676, 391] on li "General Questions (Initial application)" at bounding box center [613, 407] width 279 height 32
type input "**********"
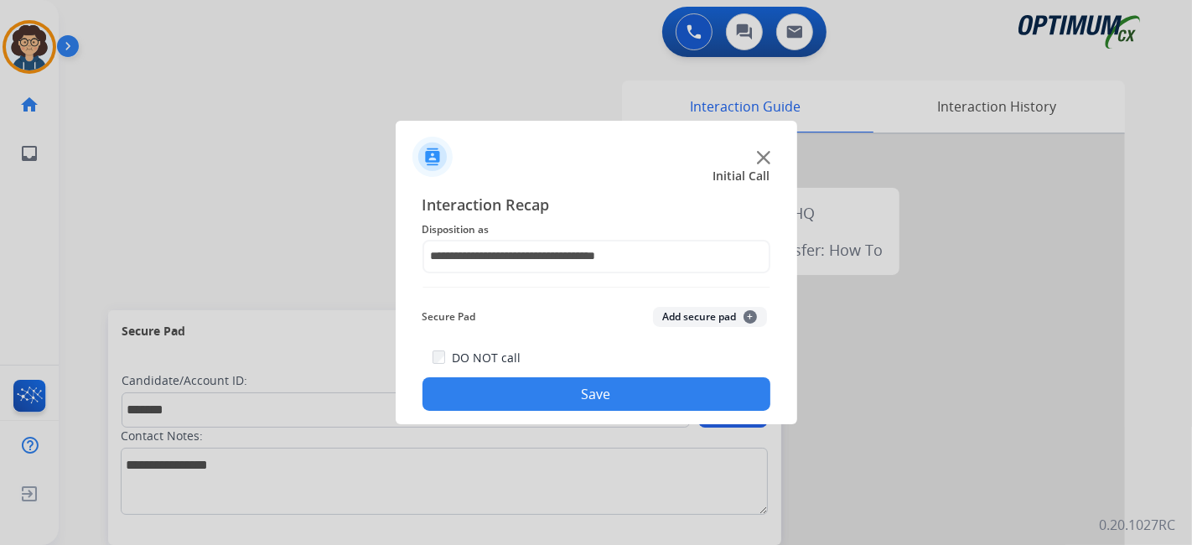
click at [691, 322] on button "Add secure pad +" at bounding box center [710, 317] width 114 height 20
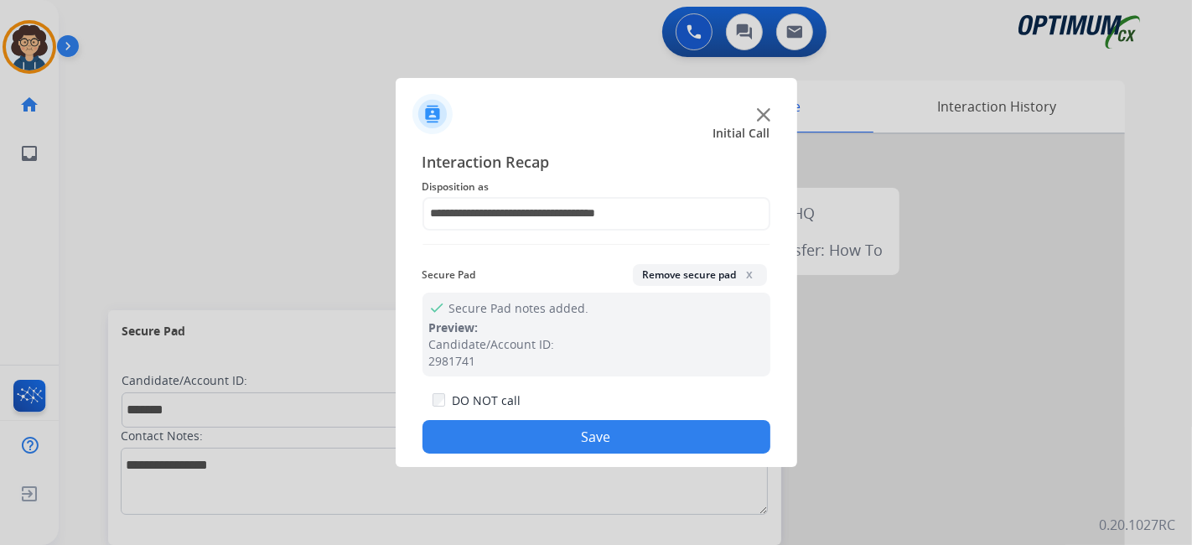
drag, startPoint x: 627, startPoint y: 436, endPoint x: 495, endPoint y: 134, distance: 329.5
click at [624, 430] on button "Save" at bounding box center [596, 437] width 348 height 34
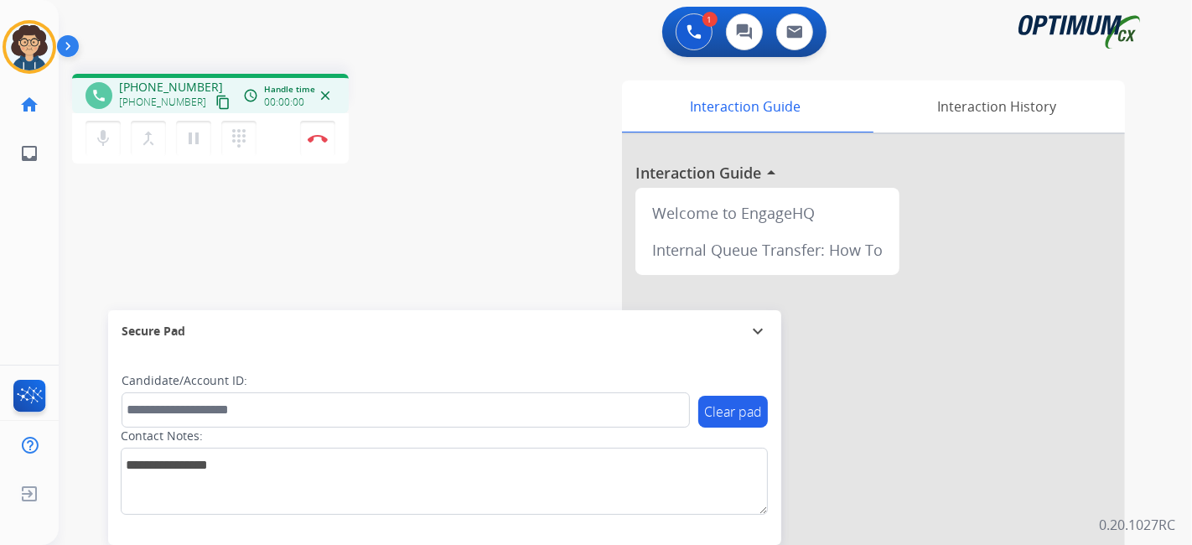
click at [215, 101] on mat-icon "content_copy" at bounding box center [222, 102] width 15 height 15
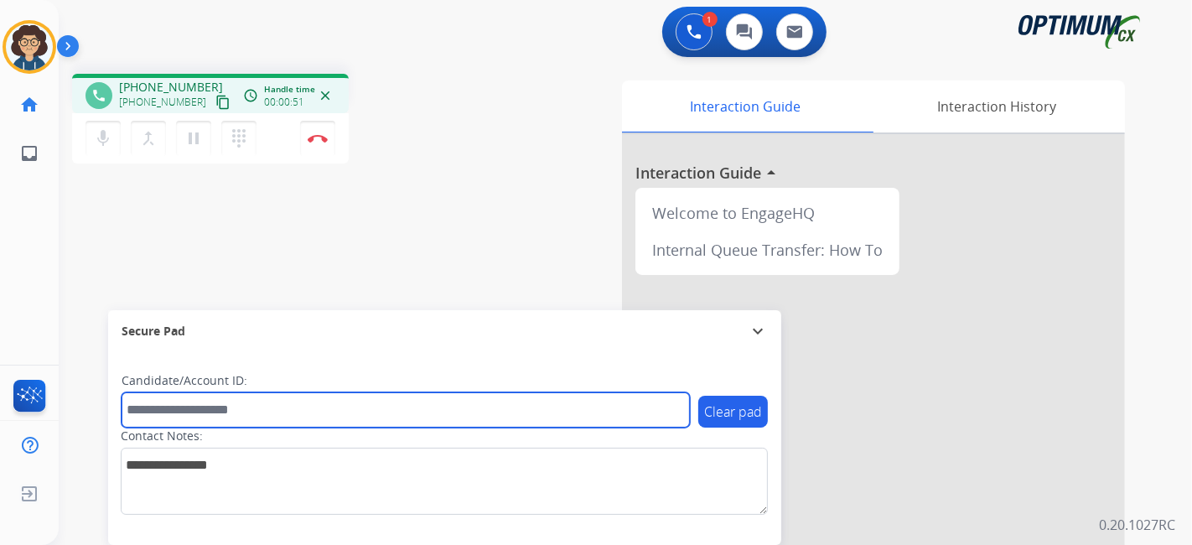
click at [287, 407] on input "text" at bounding box center [406, 409] width 568 height 35
paste input "*******"
type input "*******"
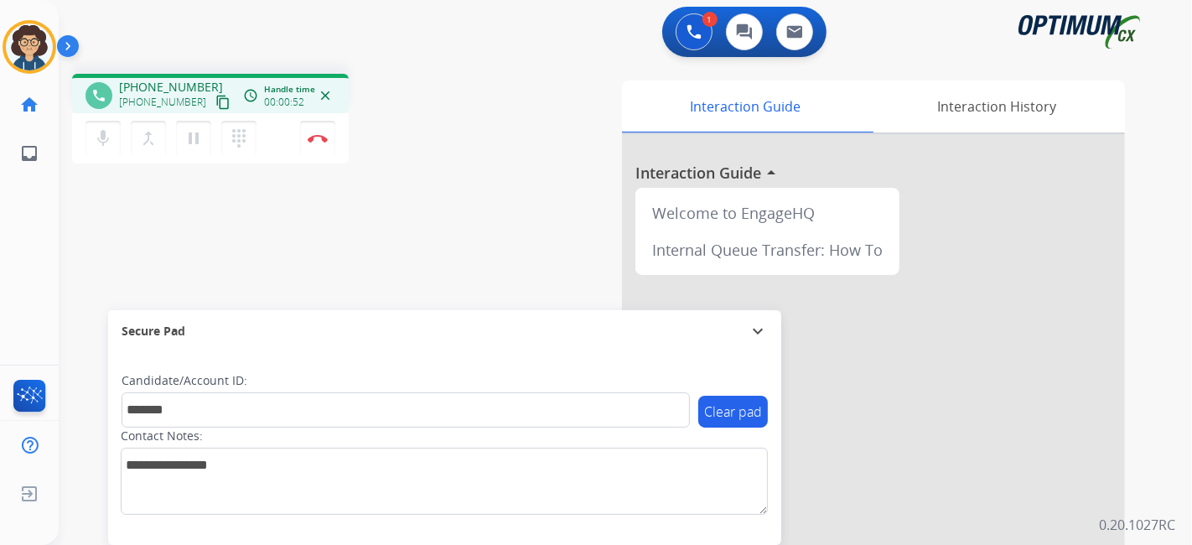
drag, startPoint x: 359, startPoint y: 214, endPoint x: 381, endPoint y: 96, distance: 119.5
click at [365, 199] on div "phone +19405742347 +19405742347 content_copy access_time Call metrics Queue 00:…" at bounding box center [605, 409] width 1093 height 699
click at [325, 139] on img at bounding box center [318, 138] width 20 height 8
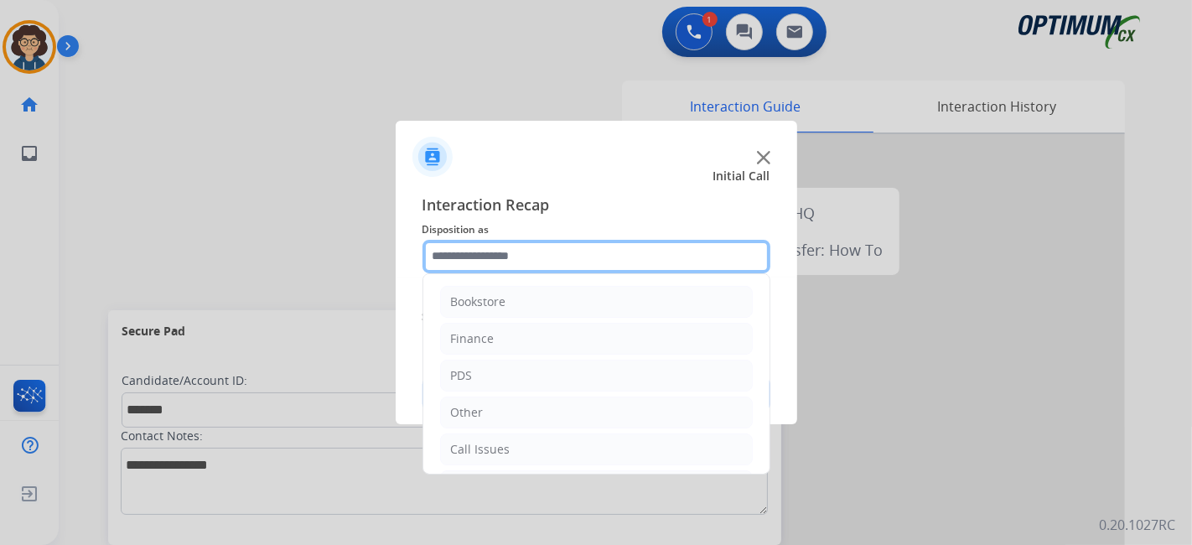
click at [603, 254] on input "text" at bounding box center [596, 257] width 348 height 34
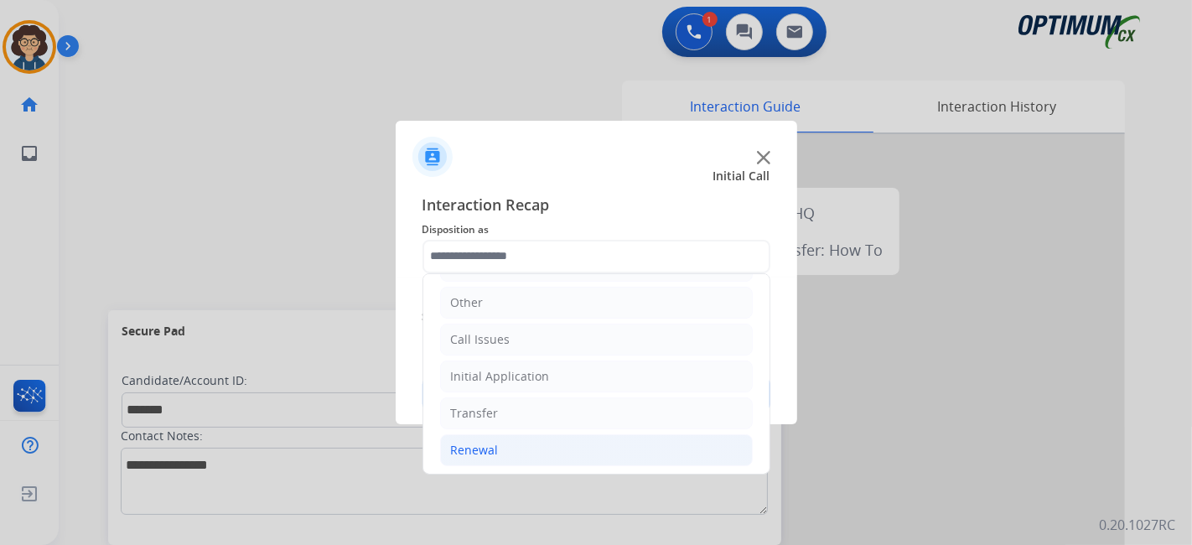
click at [551, 438] on li "Renewal" at bounding box center [596, 450] width 313 height 32
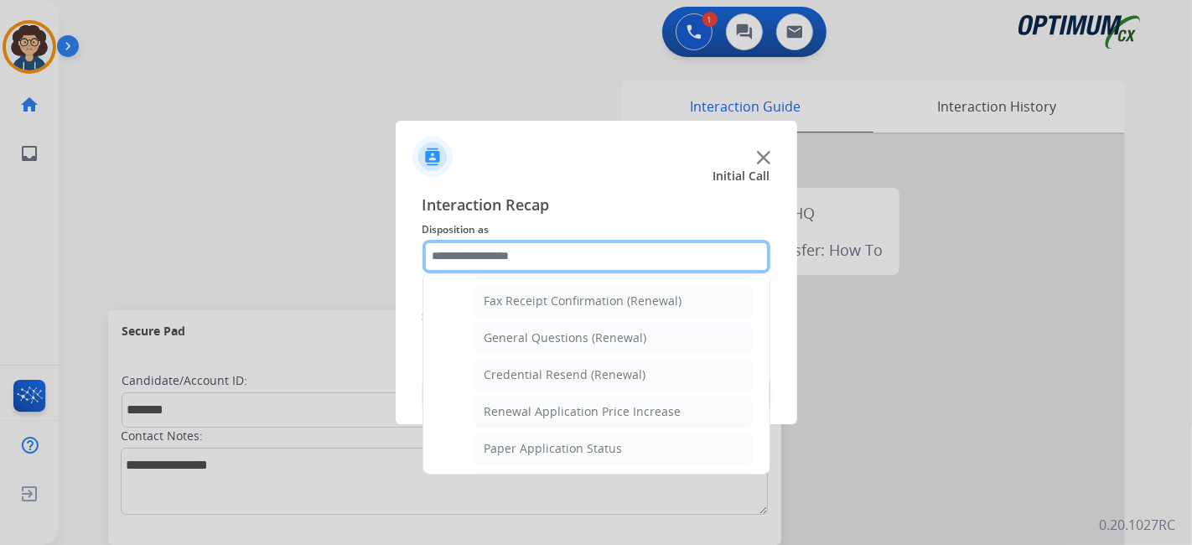
scroll to position [436, 0]
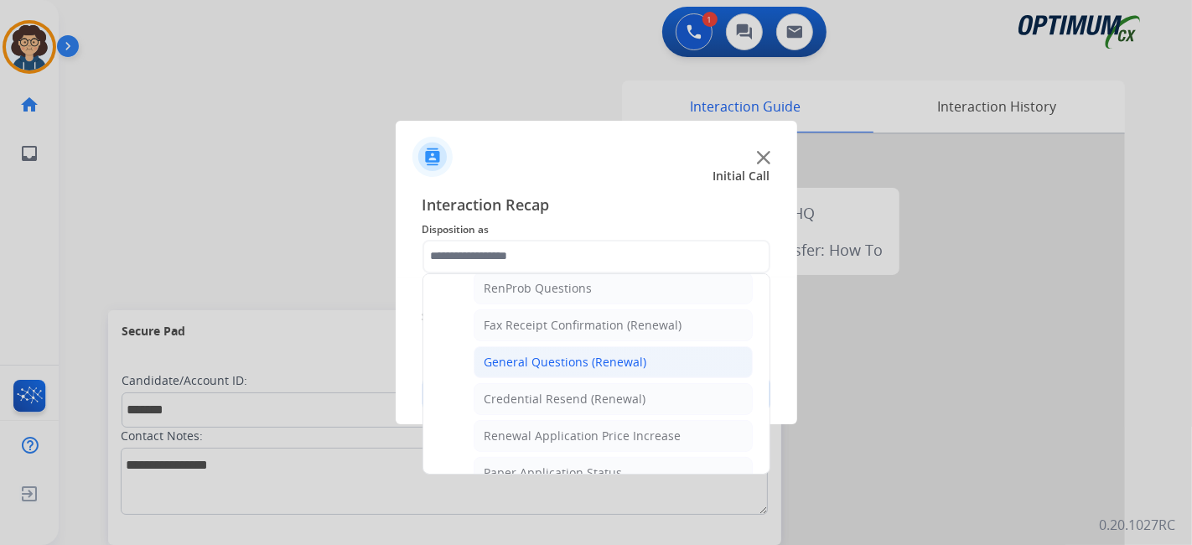
click at [666, 349] on li "General Questions (Renewal)" at bounding box center [613, 362] width 279 height 32
type input "**********"
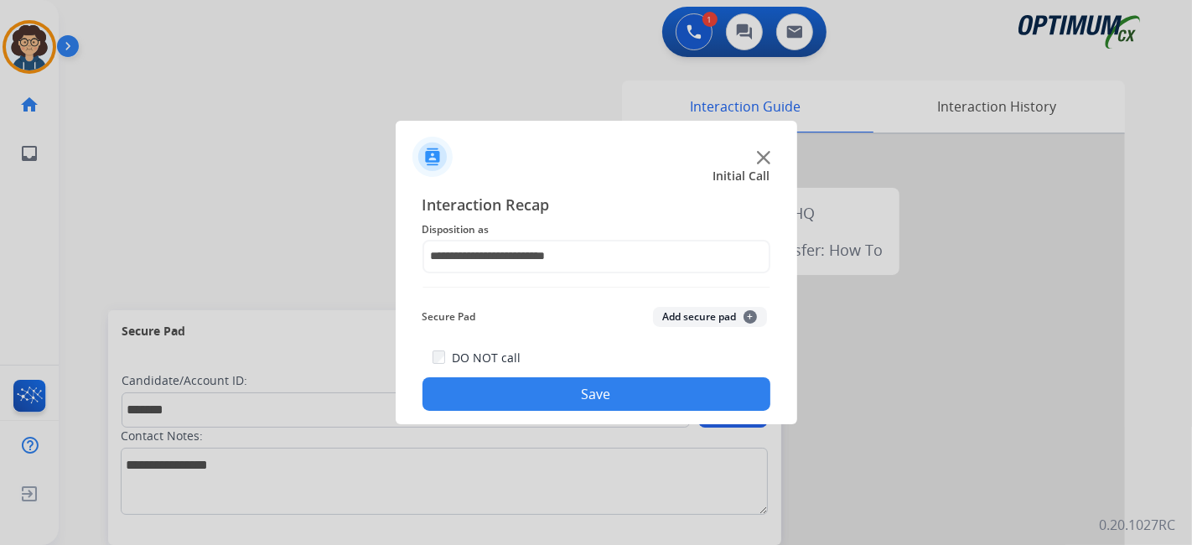
click at [691, 324] on button "Add secure pad +" at bounding box center [710, 317] width 114 height 20
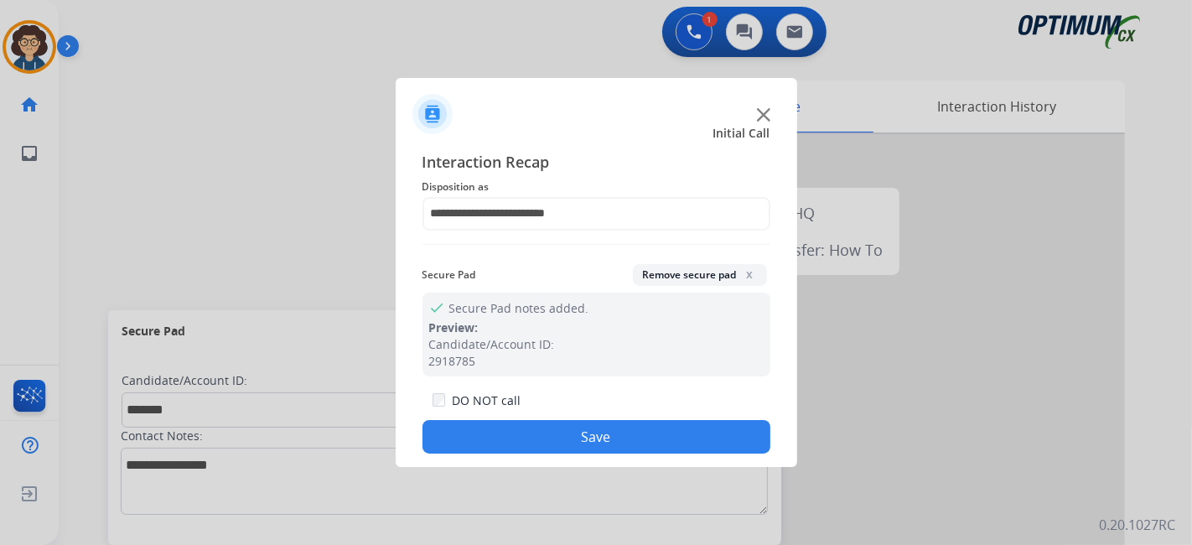
drag, startPoint x: 623, startPoint y: 453, endPoint x: 574, endPoint y: 367, distance: 99.1
click at [620, 447] on button "Save" at bounding box center [596, 437] width 348 height 34
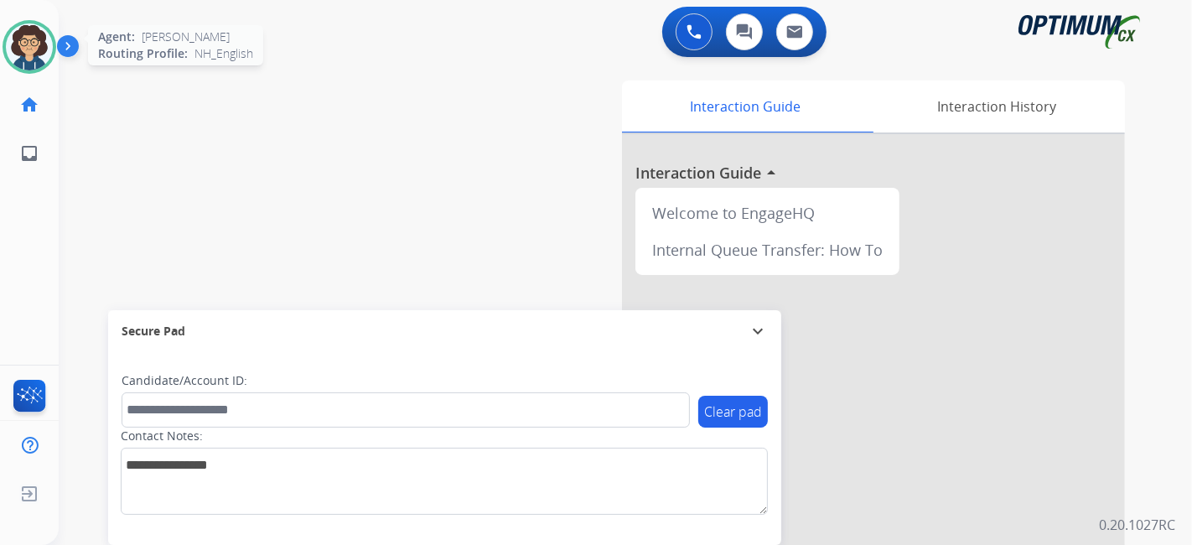
click at [31, 51] on img at bounding box center [29, 46] width 47 height 47
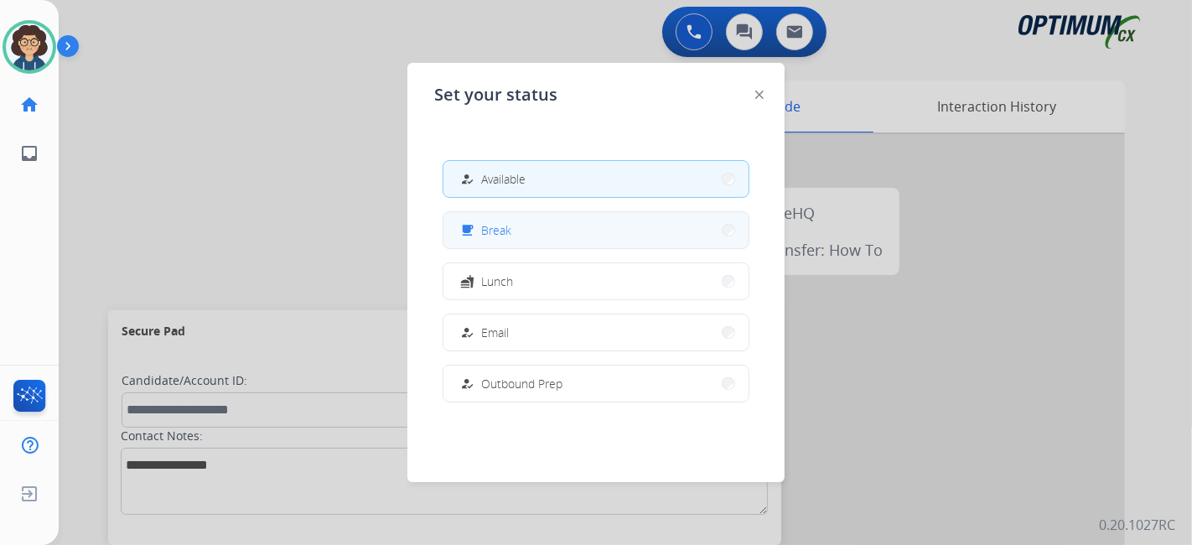
click at [582, 239] on button "free_breakfast Break" at bounding box center [595, 230] width 305 height 36
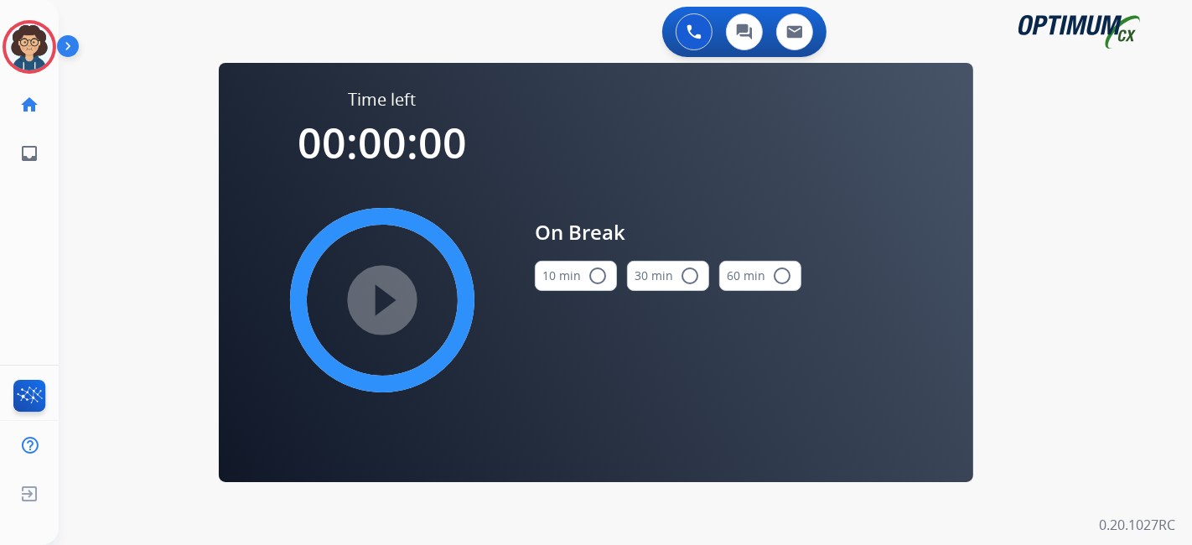
click at [567, 293] on div "10 min radio_button_unchecked" at bounding box center [576, 275] width 82 height 57
click at [135, 319] on div "0 Voice Interactions 0 Chat Interactions 0 Email Interactions swap_horiz Break …" at bounding box center [625, 272] width 1133 height 545
drag, startPoint x: 592, startPoint y: 271, endPoint x: 536, endPoint y: 287, distance: 57.8
click at [584, 274] on button "10 min radio_button_unchecked" at bounding box center [576, 276] width 82 height 30
click at [392, 310] on mat-icon "play_circle_filled" at bounding box center [382, 300] width 20 height 20
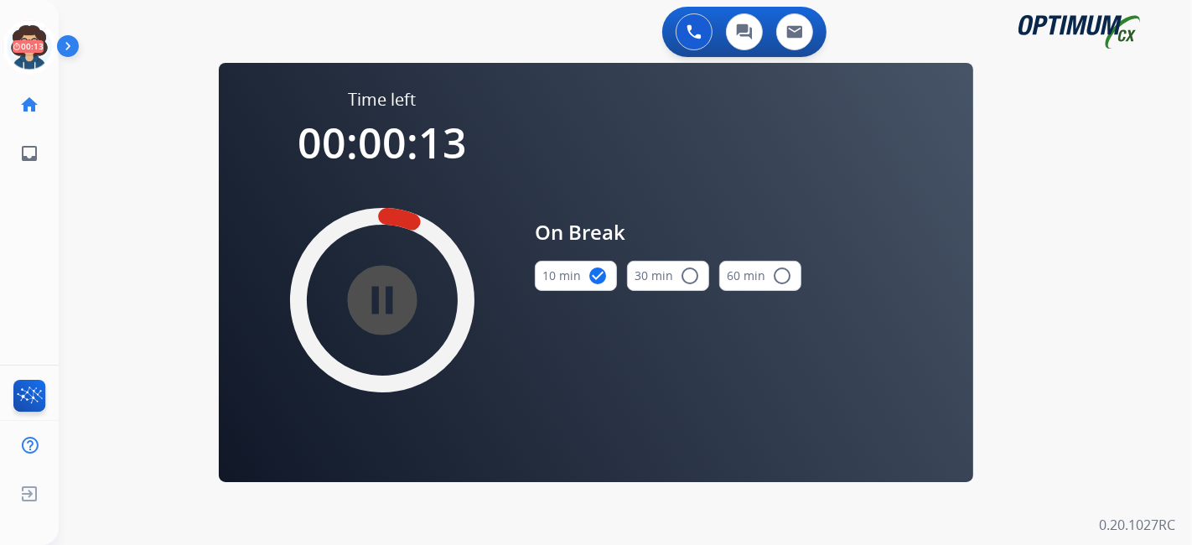
click at [389, 290] on mat-icon "pause_circle_filled" at bounding box center [382, 300] width 20 height 20
click at [34, 46] on img at bounding box center [29, 46] width 47 height 47
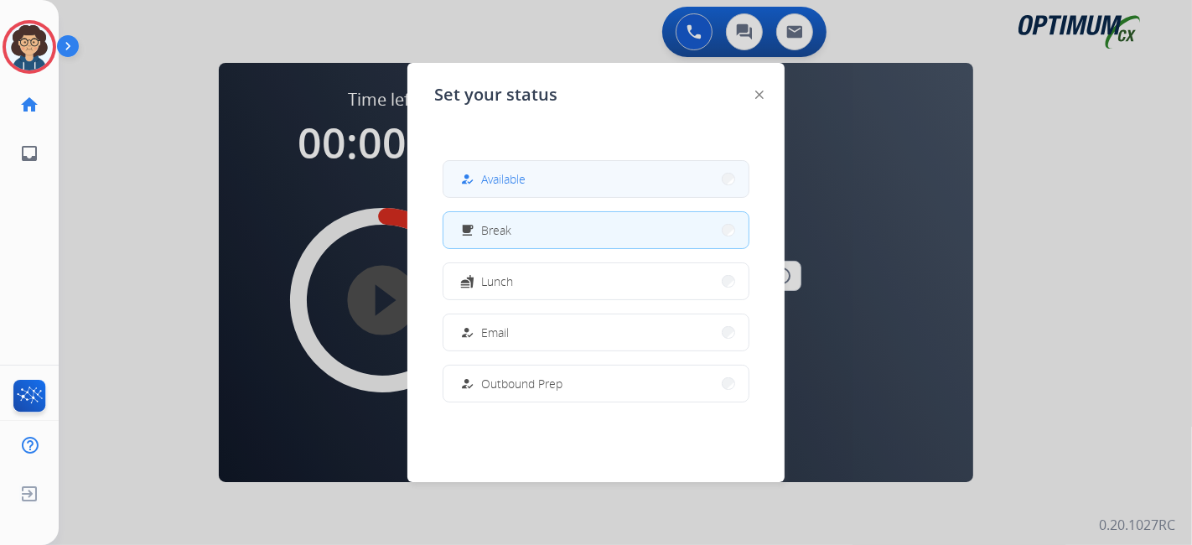
click at [568, 184] on button "how_to_reg Available" at bounding box center [595, 179] width 305 height 36
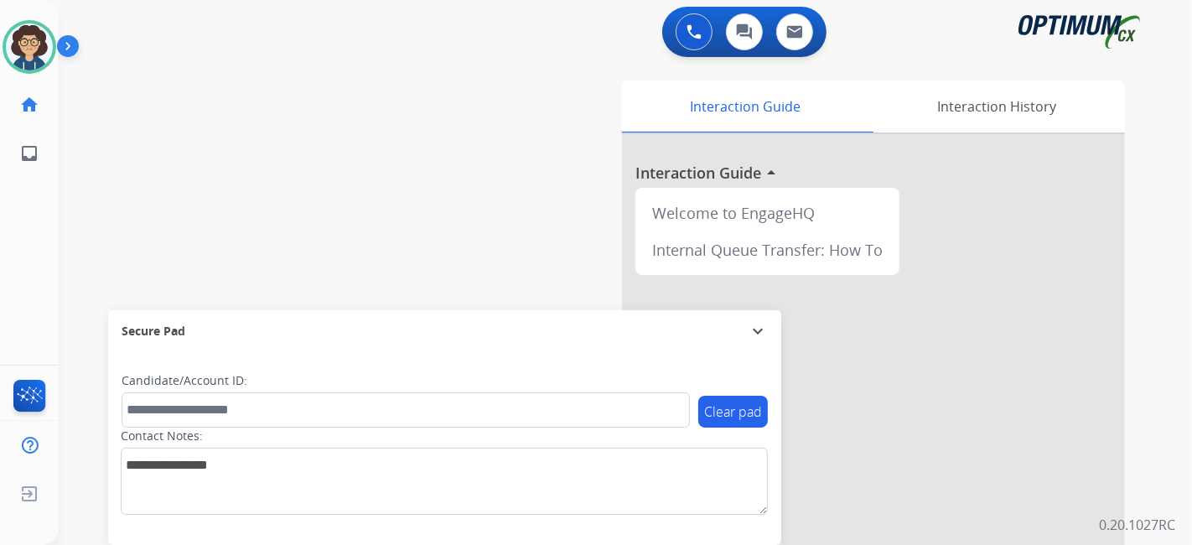
click at [546, 106] on div "Interaction Guide Interaction History Interaction Guide arrow_drop_up Welcome t…" at bounding box center [812, 419] width 624 height 679
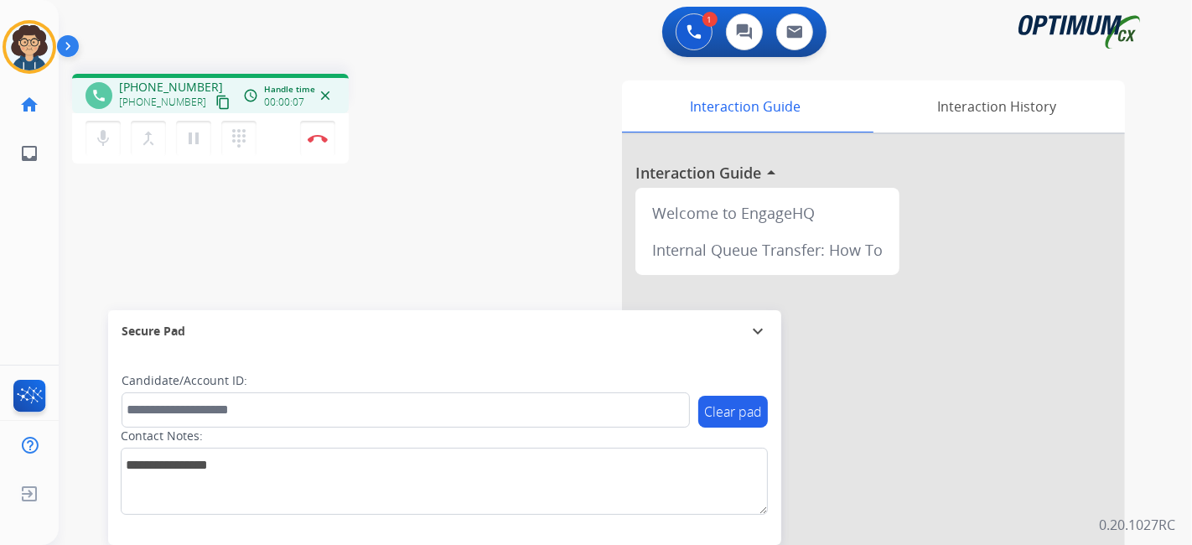
click at [213, 95] on button "content_copy" at bounding box center [223, 102] width 20 height 20
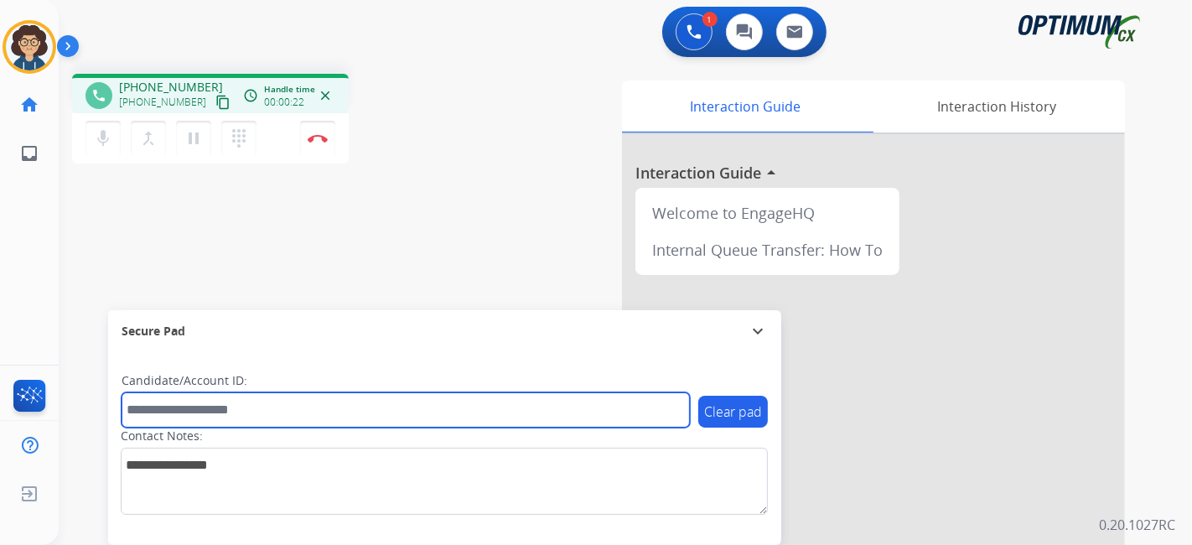
click at [262, 406] on input "text" at bounding box center [406, 409] width 568 height 35
paste input "*********"
type input "*********"
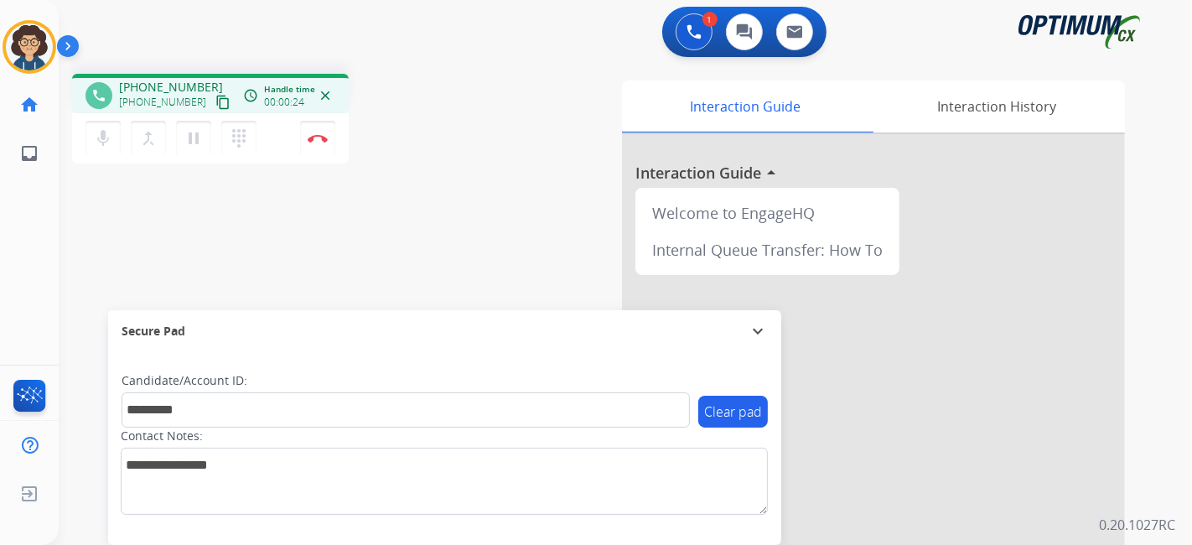
click at [386, 267] on div "phone +17247101313 +17247101313 content_copy access_time Call metrics Queue 00:…" at bounding box center [605, 409] width 1093 height 699
click at [459, 210] on div "phone +17247101313 +17247101313 content_copy access_time Call metrics Queue 00:…" at bounding box center [605, 409] width 1093 height 699
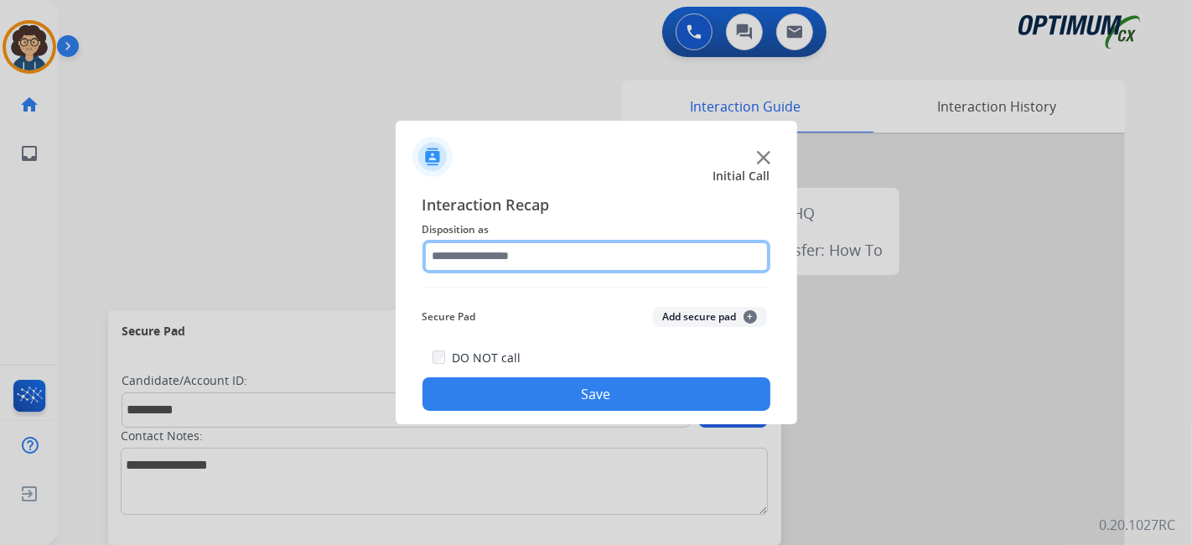
click at [522, 252] on input "text" at bounding box center [596, 257] width 348 height 34
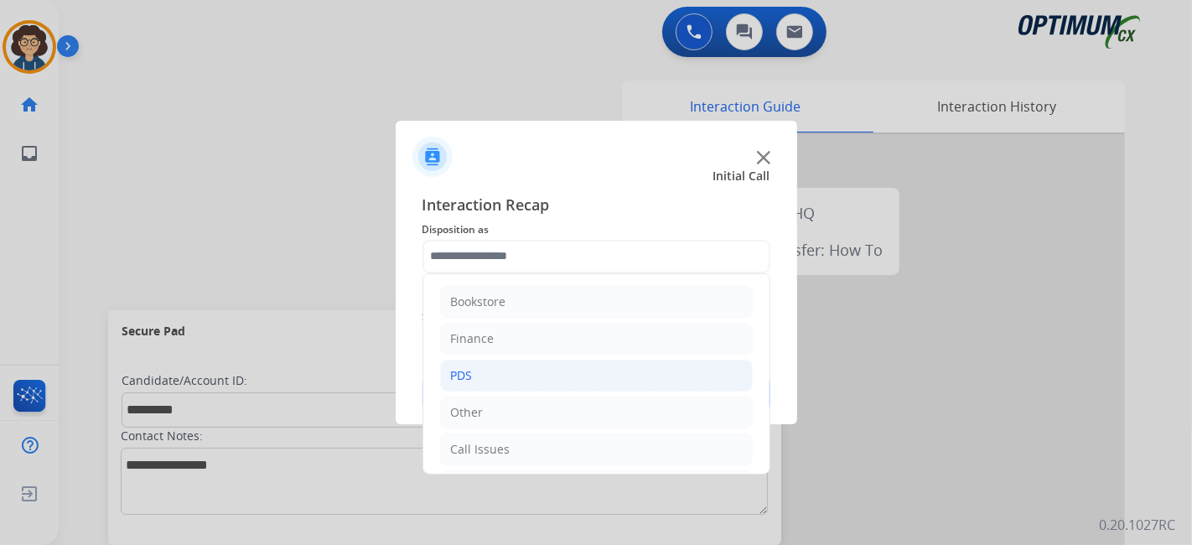
click at [544, 370] on li "PDS" at bounding box center [596, 376] width 313 height 32
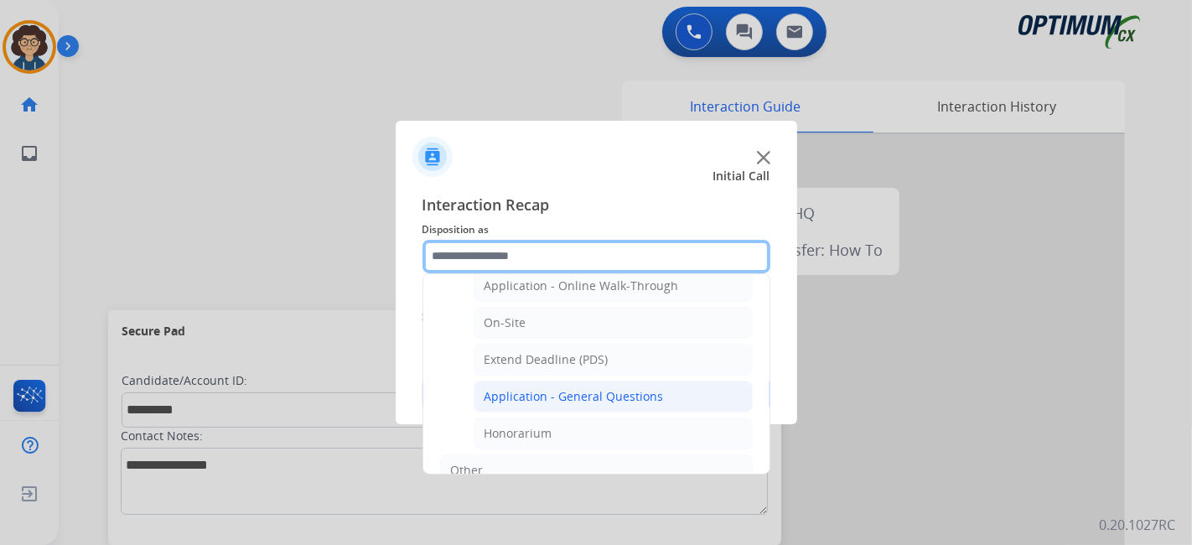
scroll to position [413, 0]
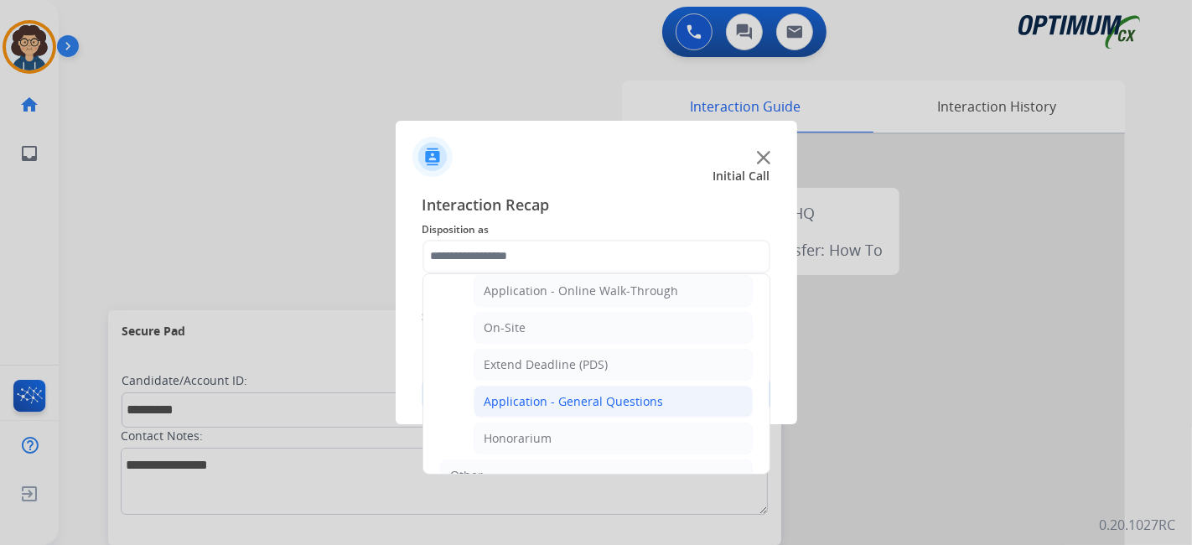
click at [620, 393] on div "Application - General Questions" at bounding box center [573, 401] width 179 height 17
type input "**********"
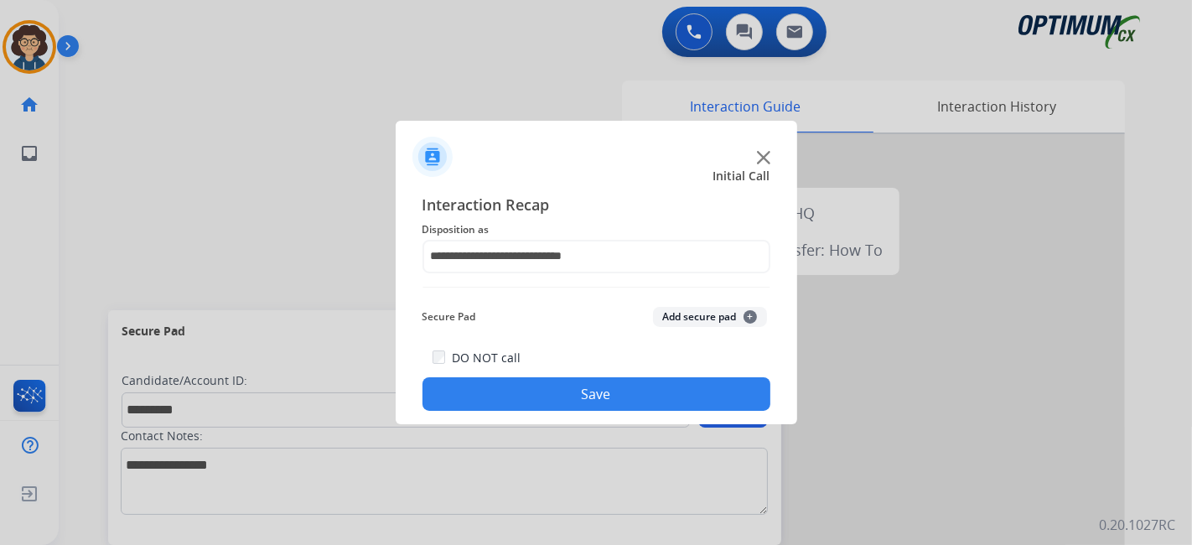
click at [670, 319] on button "Add secure pad +" at bounding box center [710, 317] width 114 height 20
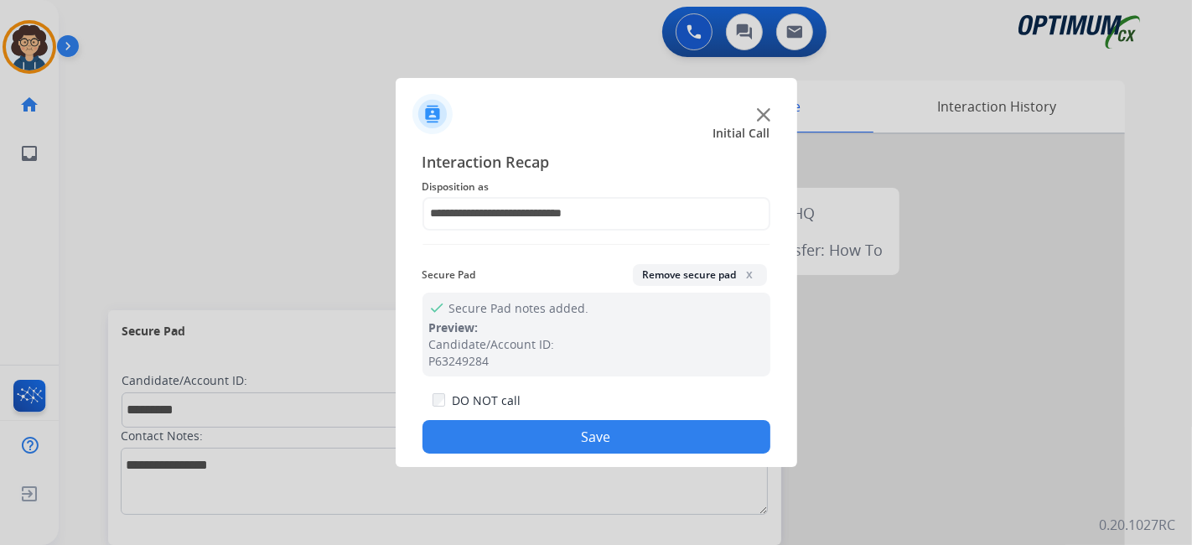
click at [634, 443] on button "Save" at bounding box center [596, 437] width 348 height 34
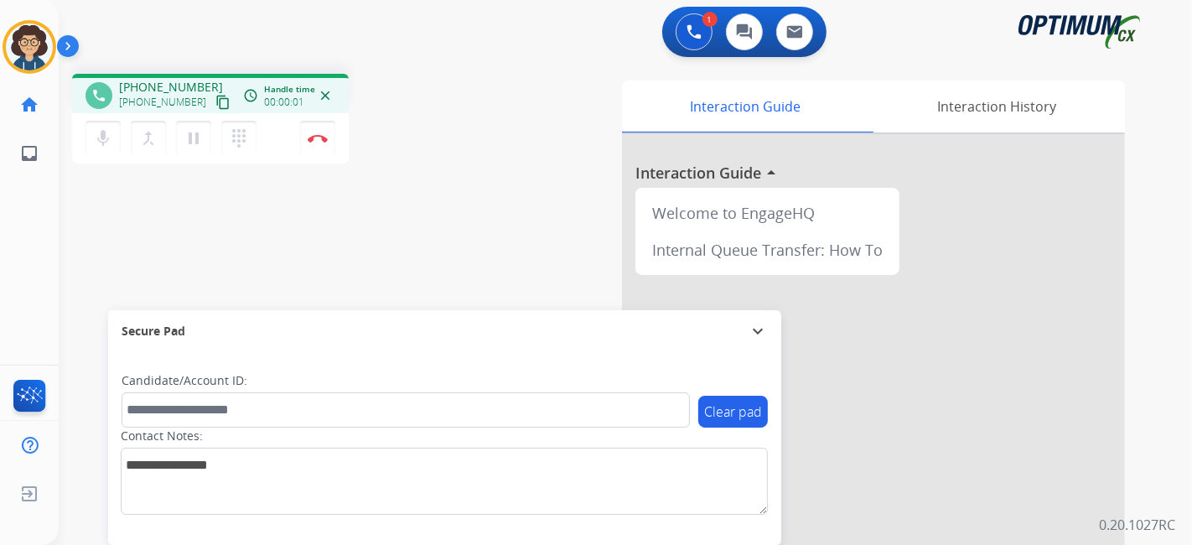
click at [214, 108] on div "+15082462200 content_copy" at bounding box center [176, 102] width 114 height 20
click at [215, 97] on mat-icon "content_copy" at bounding box center [222, 102] width 15 height 15
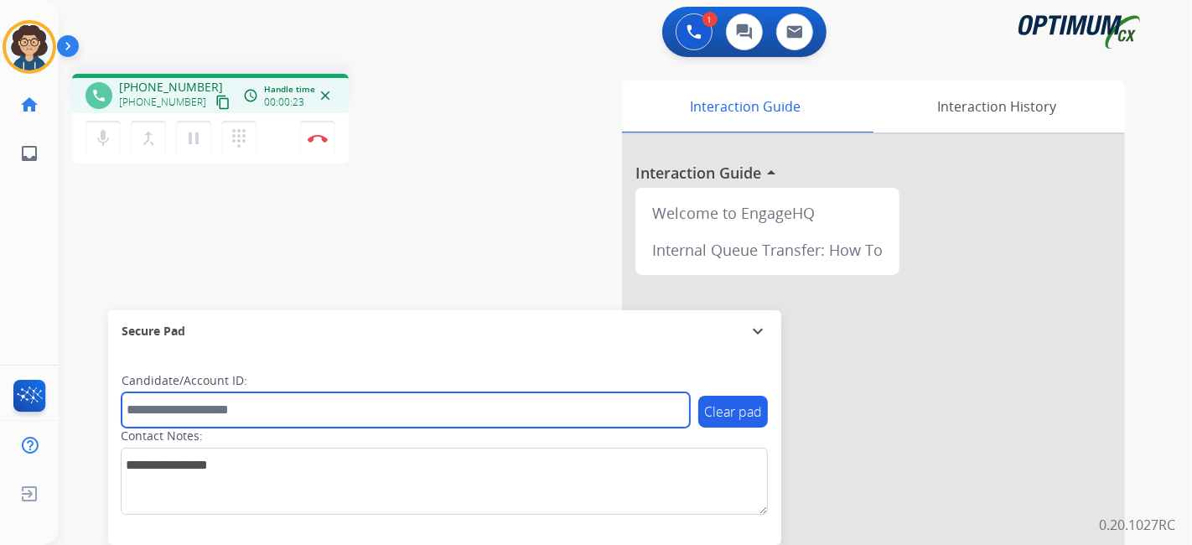
click at [287, 417] on input "text" at bounding box center [406, 409] width 568 height 35
paste input "*******"
type input "*******"
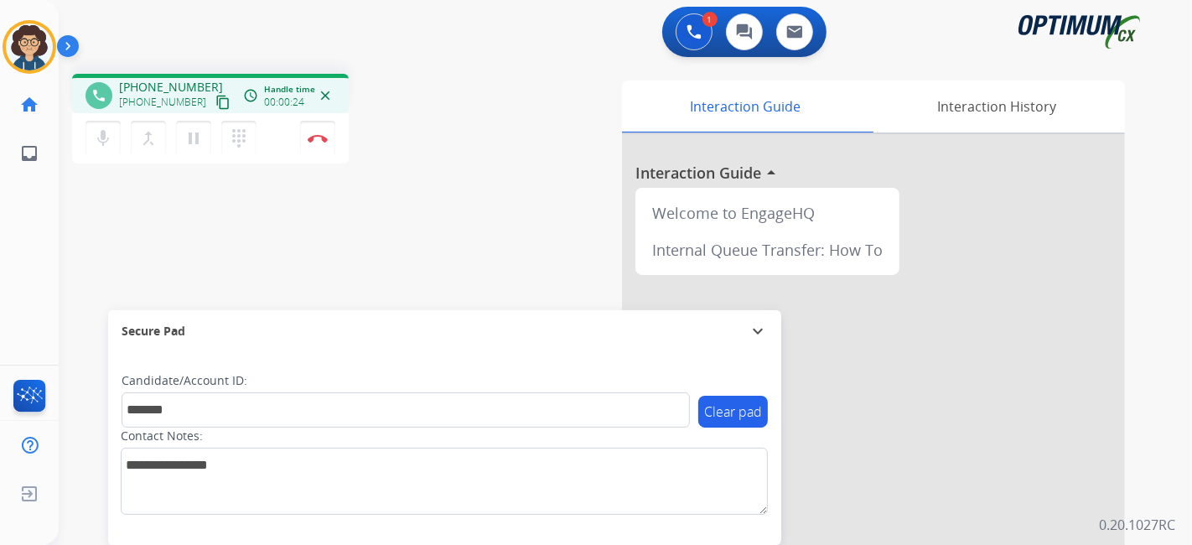
click at [438, 233] on div "phone +15082462200 +15082462200 content_copy access_time Call metrics Queue 00:…" at bounding box center [605, 409] width 1093 height 699
click at [526, 182] on div "Interaction Guide Interaction History Interaction Guide arrow_drop_up Welcome t…" at bounding box center [812, 419] width 624 height 679
click at [124, 232] on div "phone +15082462200 +15082462200 content_copy access_time Call metrics Queue 00:…" at bounding box center [605, 409] width 1093 height 699
click at [330, 143] on button "Disconnect" at bounding box center [317, 138] width 35 height 35
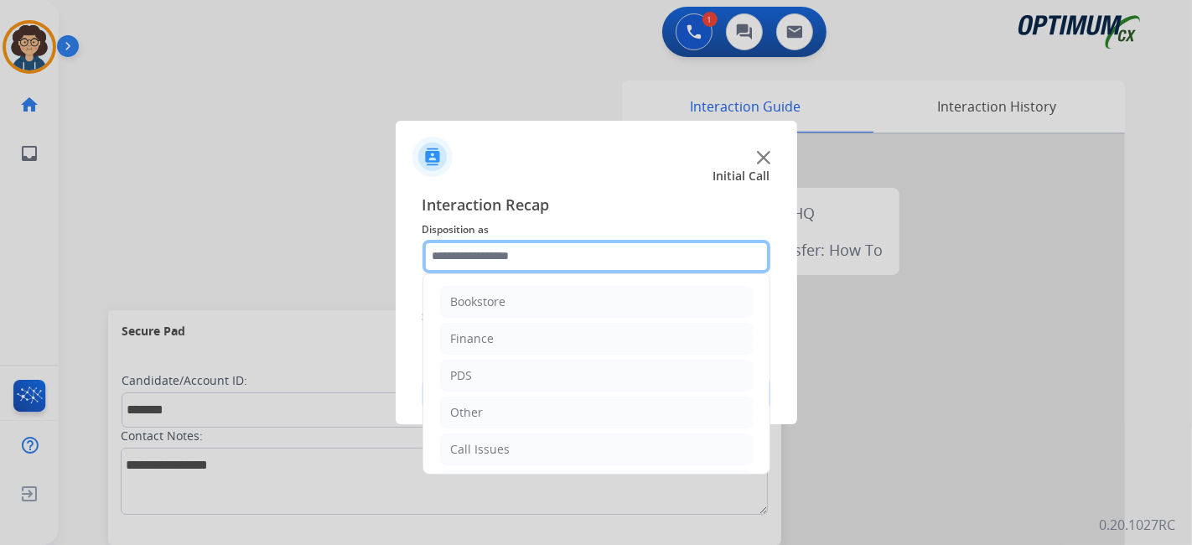
click at [574, 261] on input "text" at bounding box center [596, 257] width 348 height 34
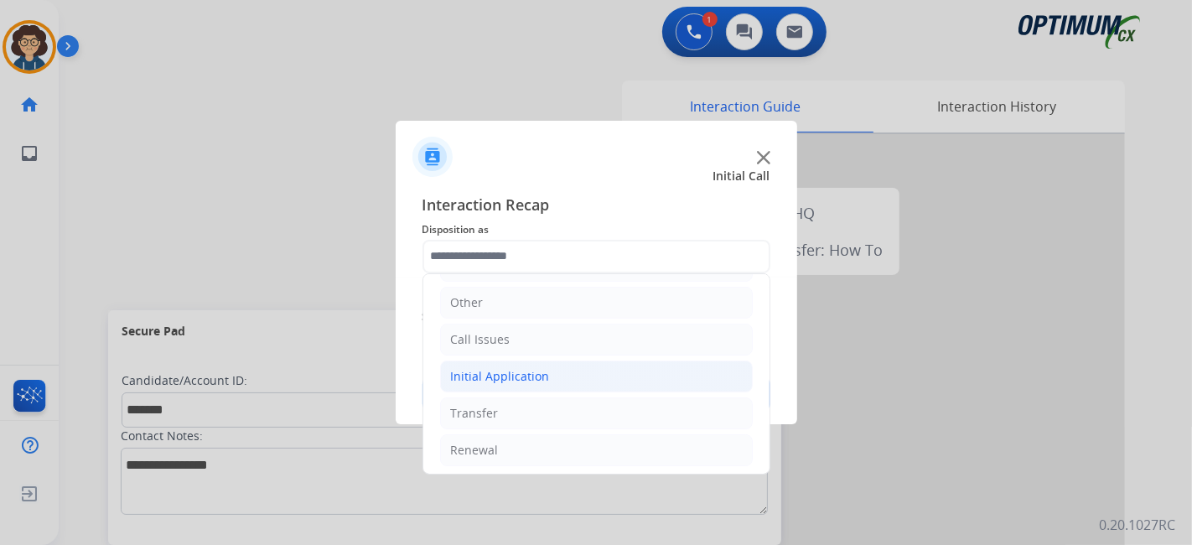
click at [557, 385] on li "Initial Application" at bounding box center [596, 376] width 313 height 32
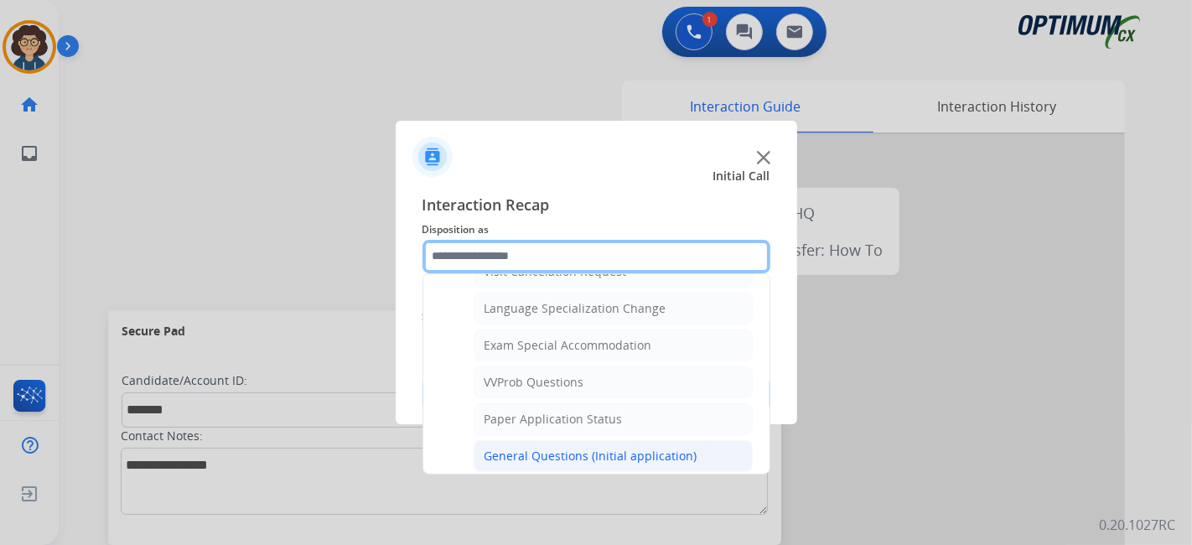
scroll to position [826, 0]
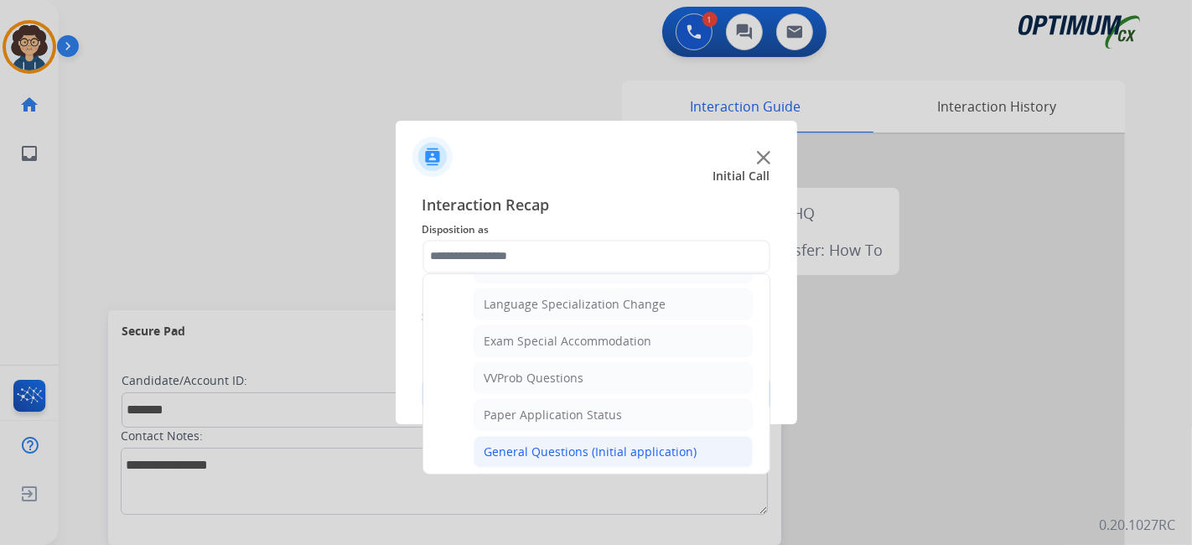
click at [624, 443] on div "General Questions (Initial application)" at bounding box center [590, 451] width 213 height 17
type input "**********"
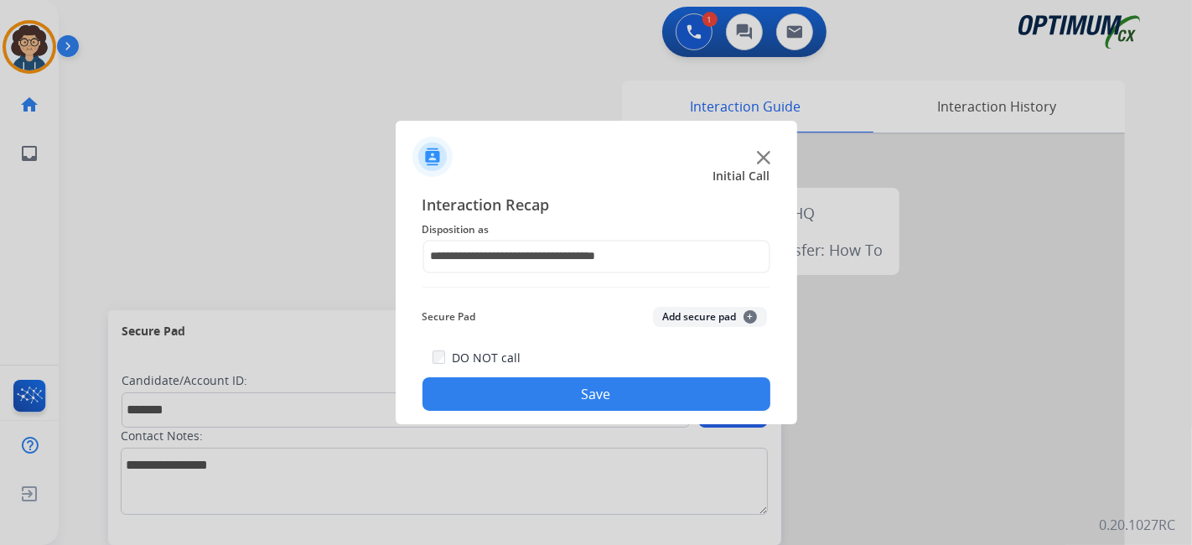
drag, startPoint x: 702, startPoint y: 319, endPoint x: 609, endPoint y: 475, distance: 181.1
click at [702, 324] on button "Add secure pad +" at bounding box center [710, 317] width 114 height 20
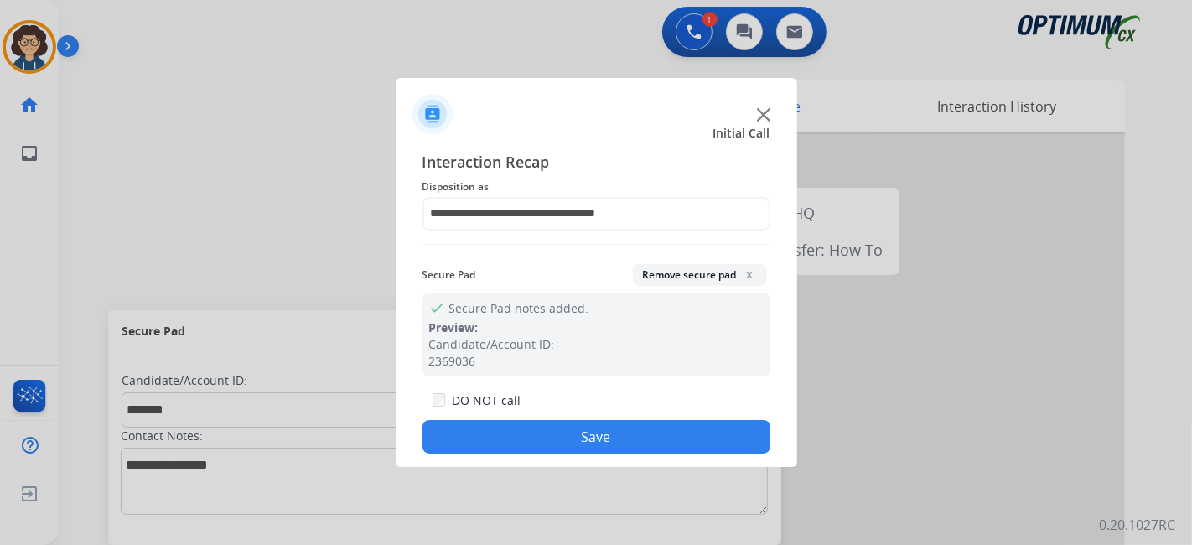
drag, startPoint x: 603, startPoint y: 440, endPoint x: 500, endPoint y: 531, distance: 136.6
click at [597, 444] on button "Save" at bounding box center [596, 437] width 348 height 34
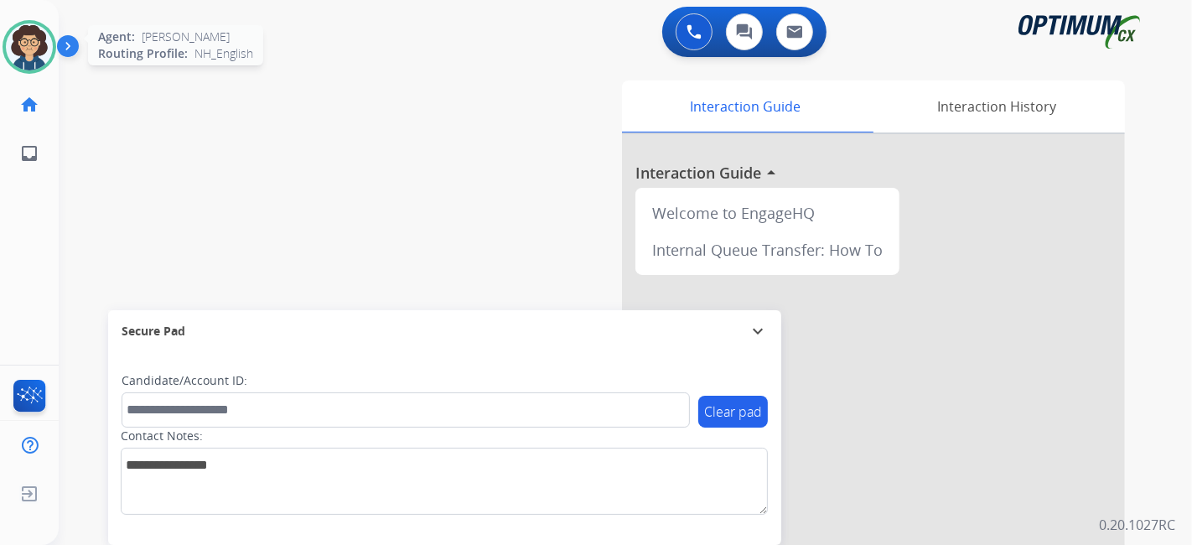
drag, startPoint x: 3, startPoint y: 57, endPoint x: 46, endPoint y: 60, distance: 42.9
click at [3, 58] on div "Agent: Ana Routing Profile: NH_English" at bounding box center [30, 47] width 54 height 54
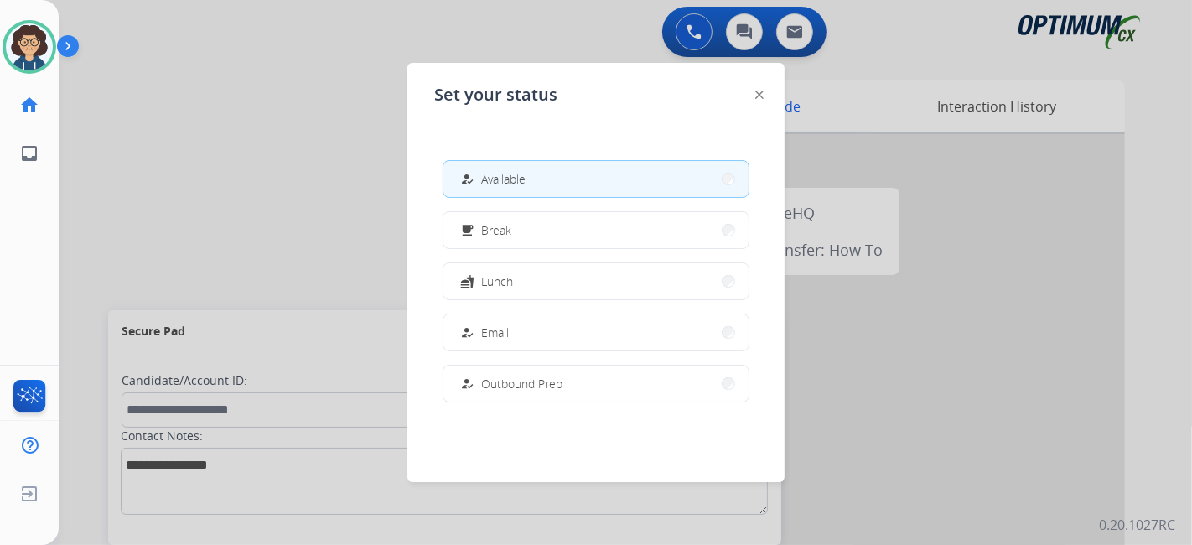
scroll to position [417, 0]
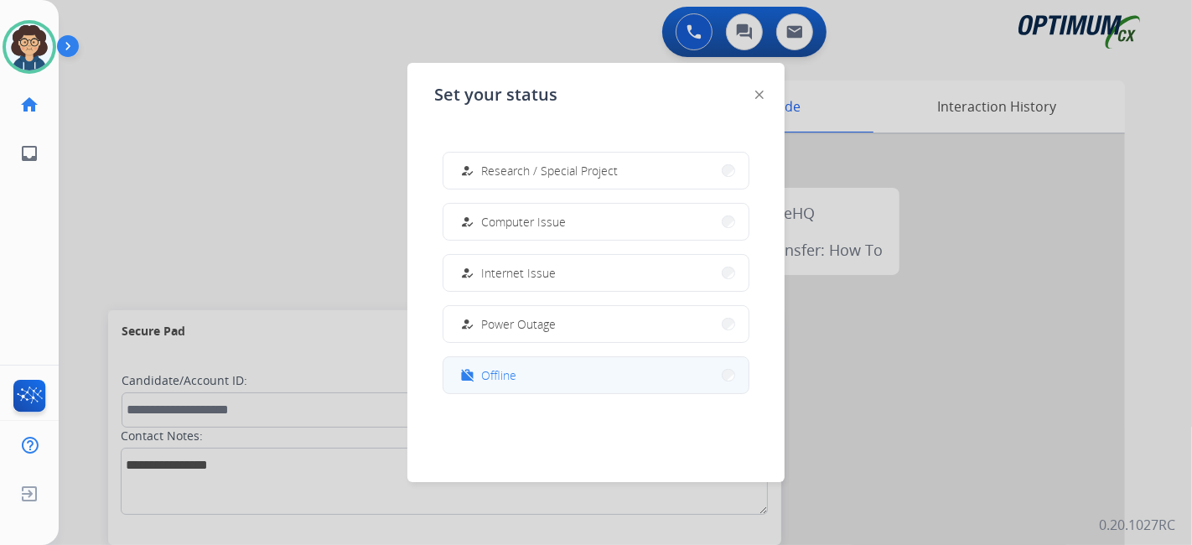
click at [548, 375] on button "work_off Offline" at bounding box center [595, 375] width 305 height 36
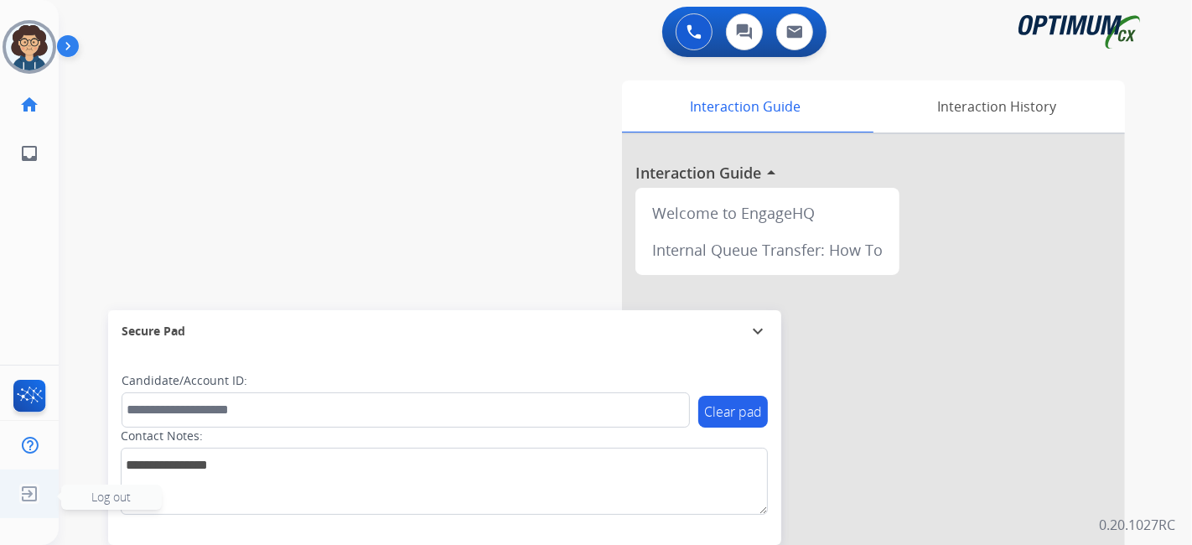
click at [35, 502] on img at bounding box center [29, 494] width 30 height 32
